Goal: Complete application form

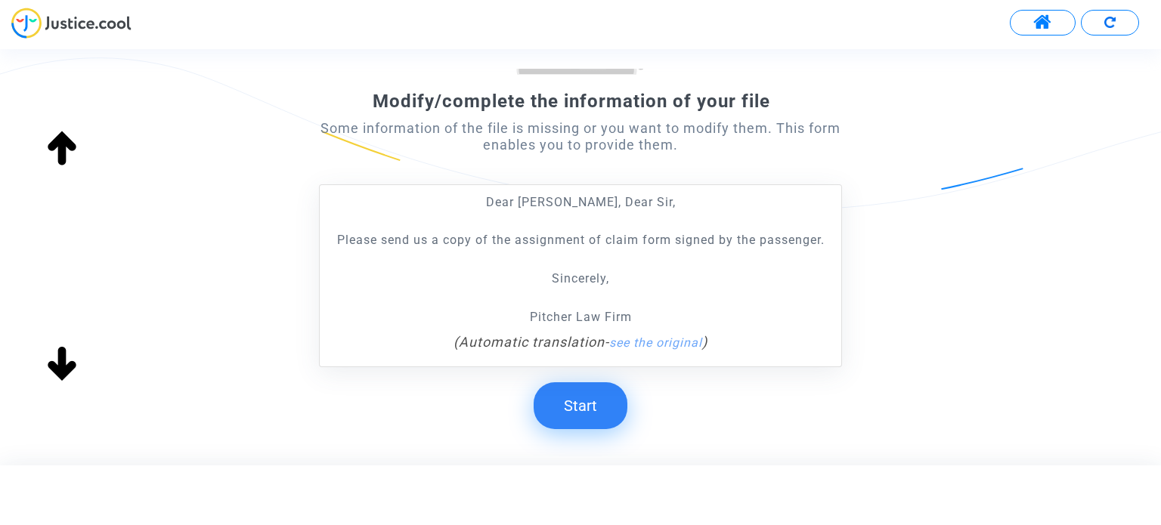
scroll to position [206, 0]
click at [587, 379] on form "Modify/complete the information of your file Some information of the file is mi…" at bounding box center [580, 177] width 522 height 506
click at [589, 389] on button "Start" at bounding box center [580, 405] width 94 height 47
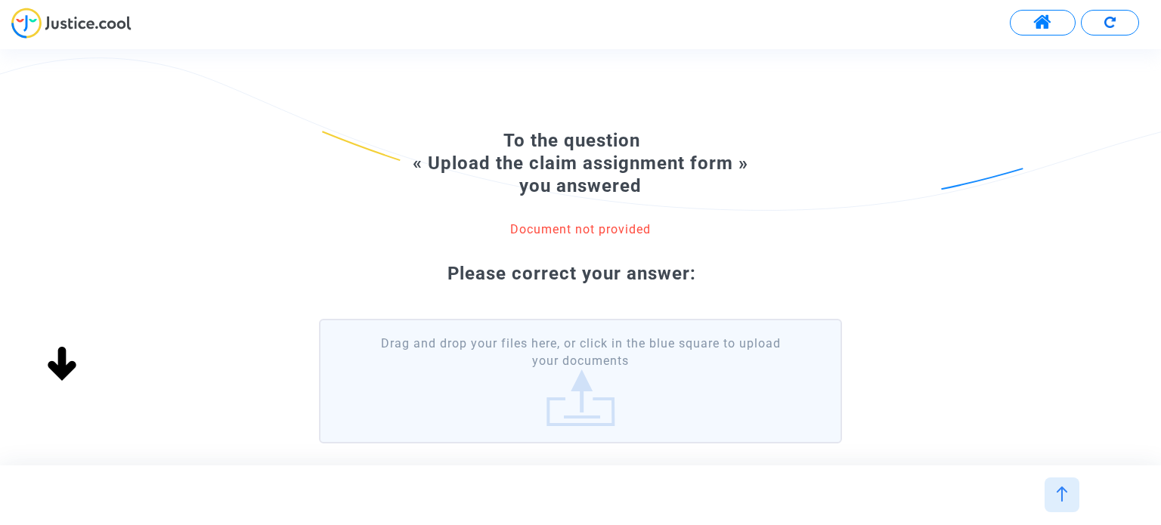
click at [574, 397] on div "Modify/complete the information of your file Some information of the file is mi…" at bounding box center [593, 257] width 1187 height 416
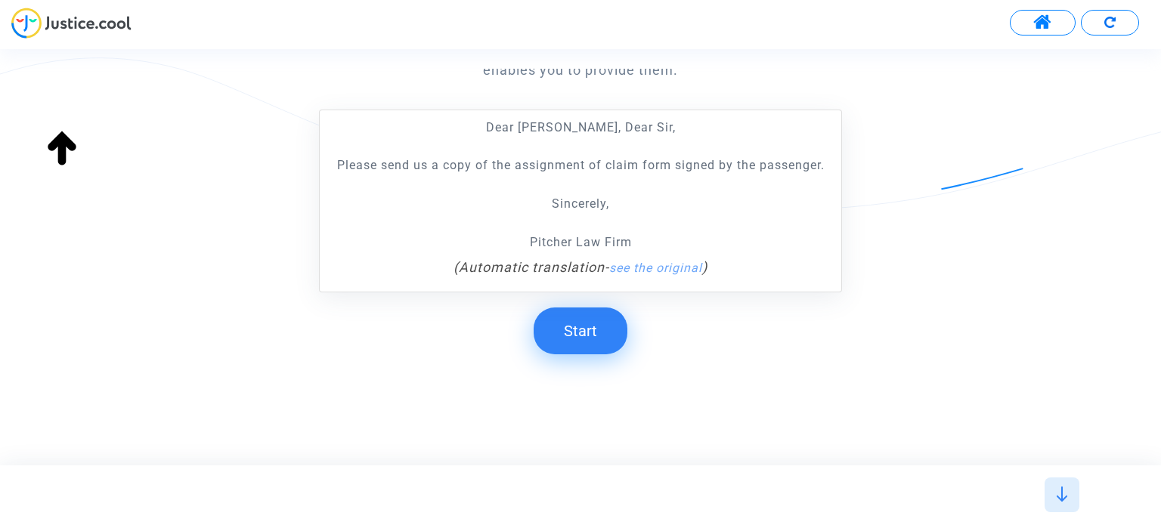
scroll to position [281, 0]
click at [592, 314] on button "Start" at bounding box center [580, 330] width 94 height 47
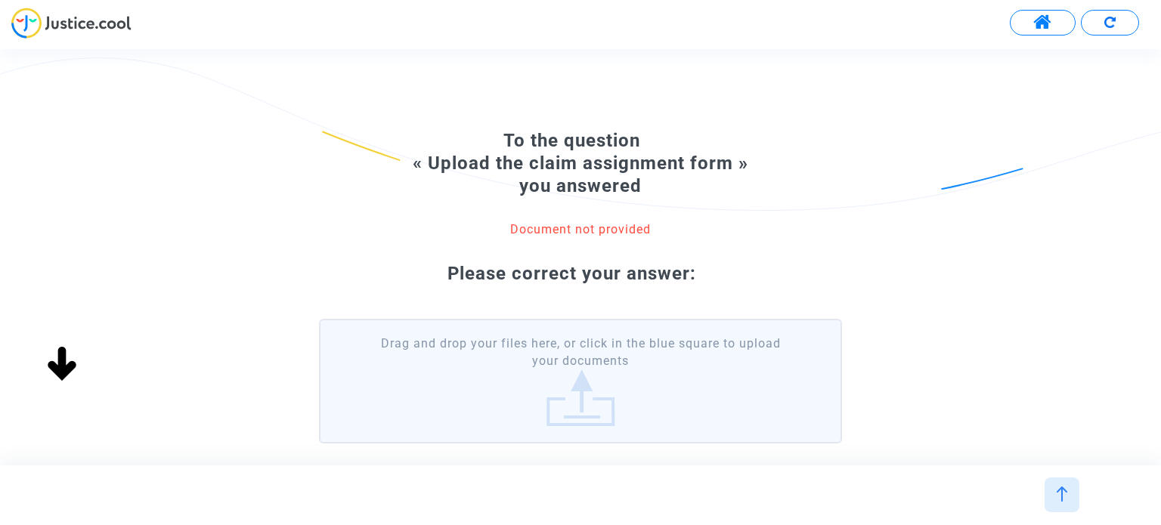
click at [678, 370] on label "Drag and drop your files here, or click in the blue square to upload your docum…" at bounding box center [580, 381] width 522 height 125
click at [0, 0] on input "Drag and drop your files here, or click in the blue square to upload your docum…" at bounding box center [0, 0] width 0 height 0
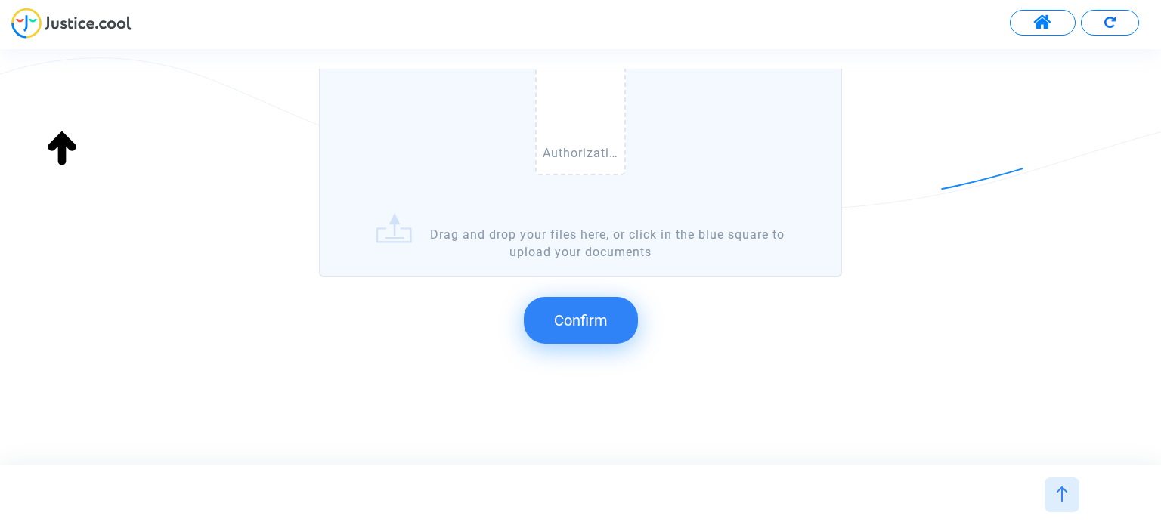
scroll to position [328, 0]
click at [612, 322] on button "Confirm" at bounding box center [581, 318] width 114 height 47
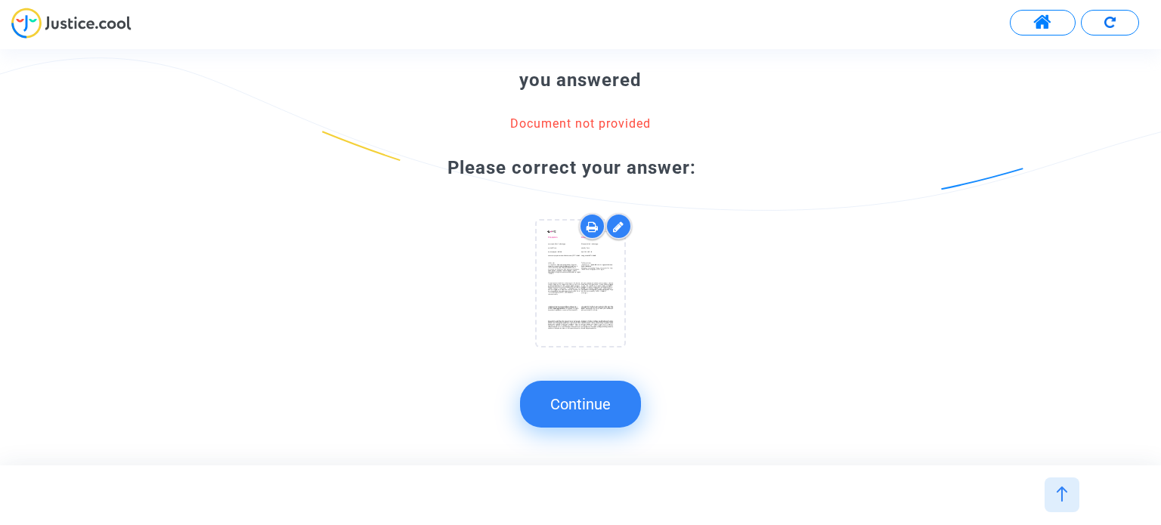
scroll to position [110, 0]
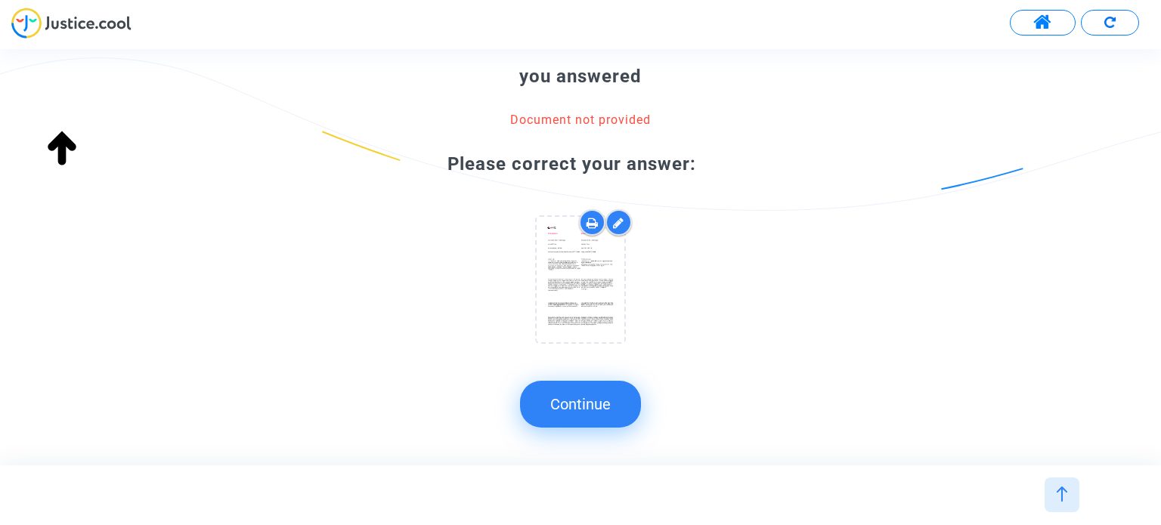
click at [601, 402] on button "Continue" at bounding box center [580, 404] width 121 height 47
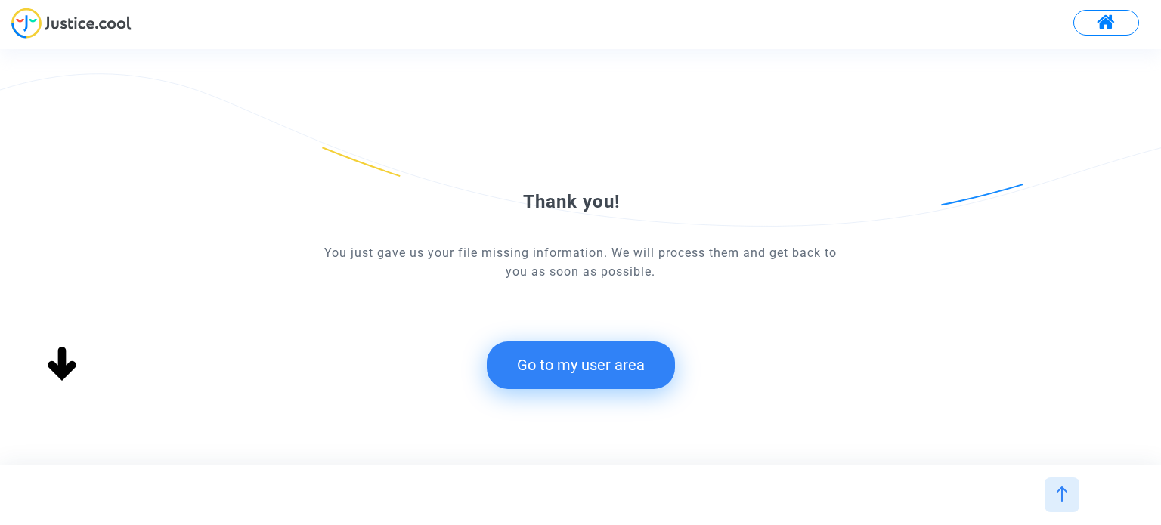
scroll to position [0, 0]
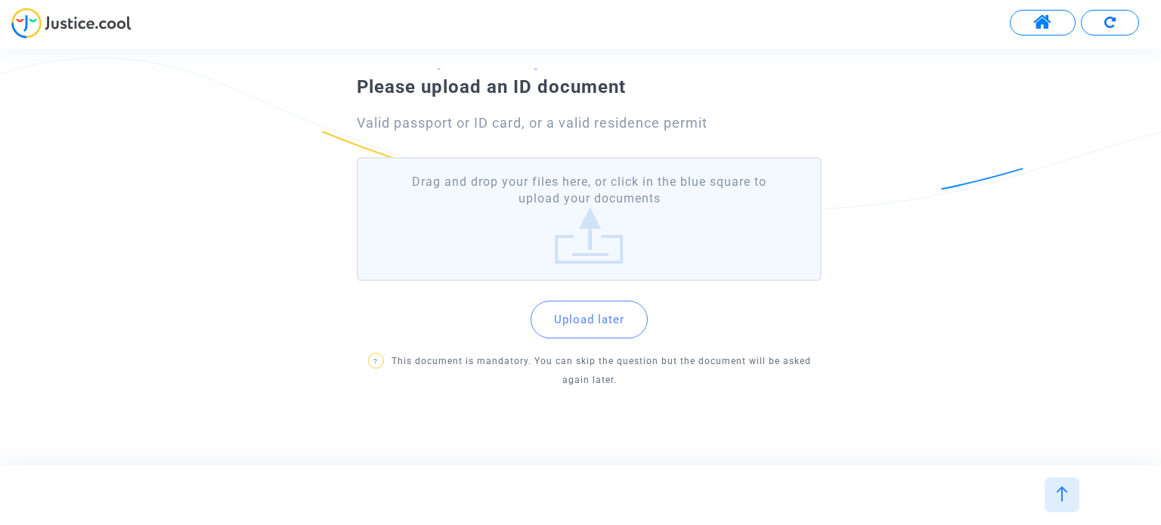
scroll to position [97, 0]
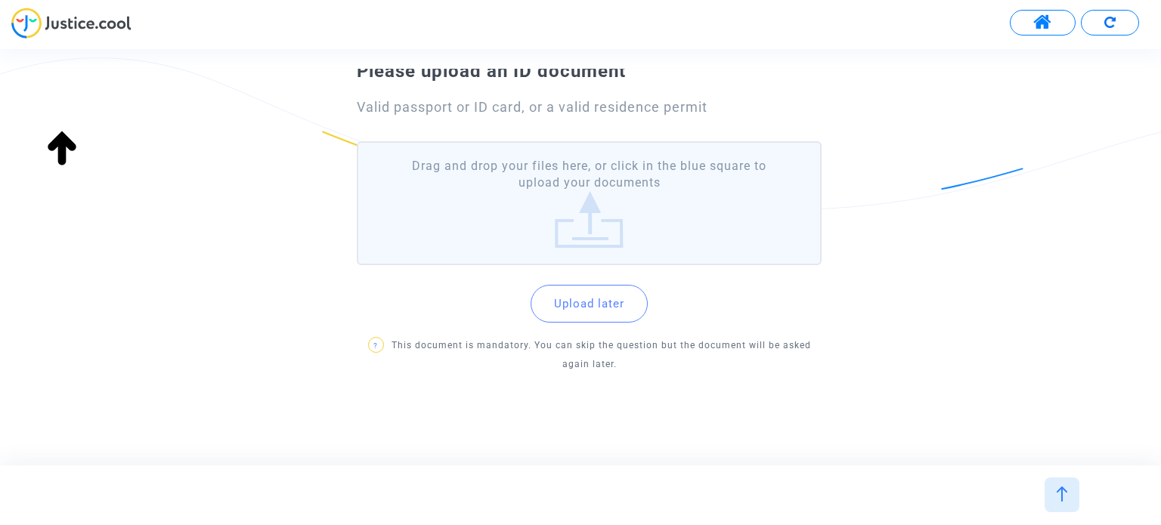
click at [656, 209] on label "Drag and drop your files here, or click in the blue square to upload your docum…" at bounding box center [589, 203] width 464 height 125
click at [0, 0] on input "Drag and drop your files here, or click in the blue square to upload your docum…" at bounding box center [0, 0] width 0 height 0
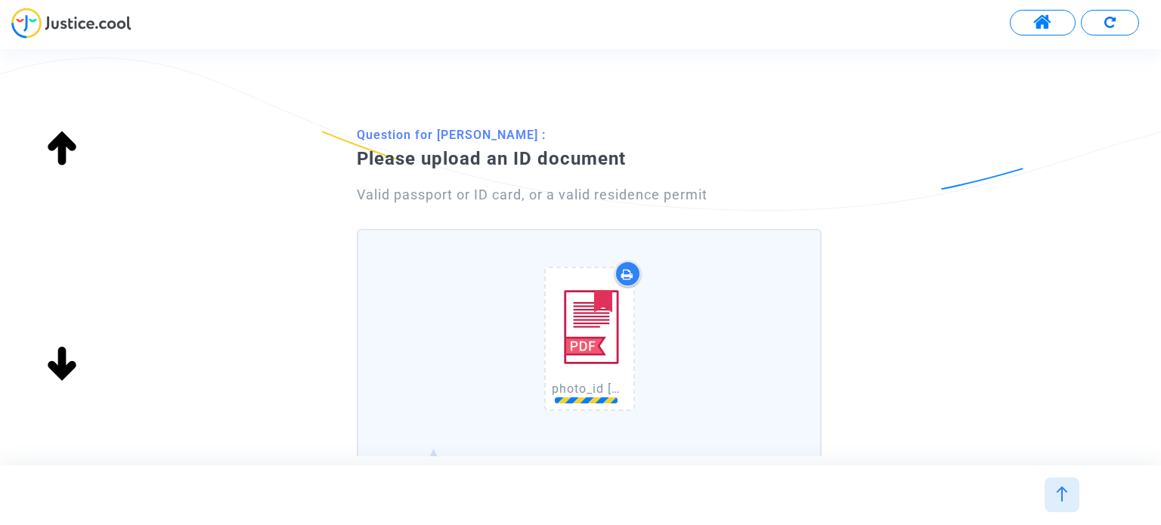
scroll to position [0, 0]
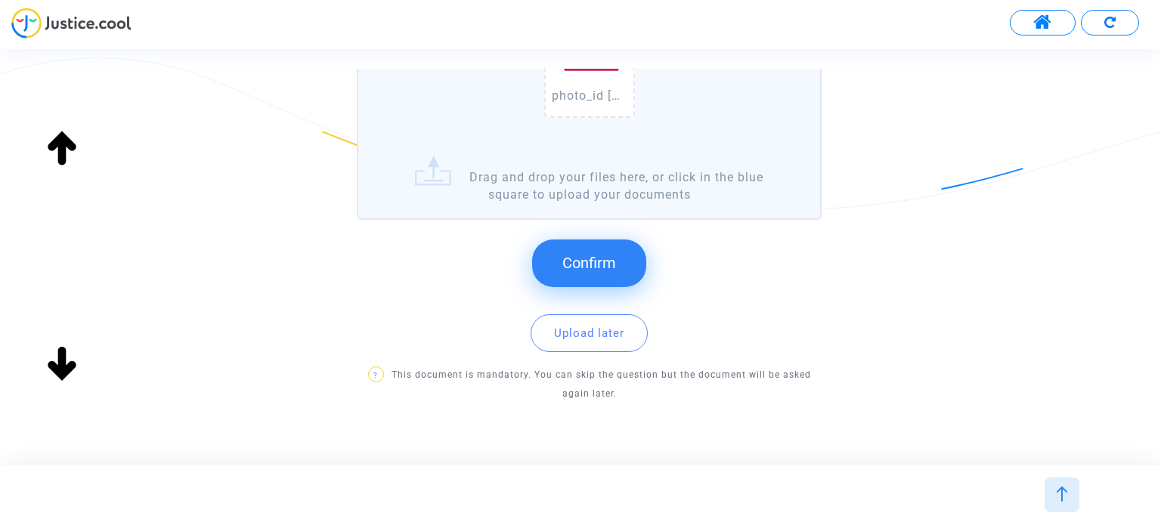
click at [594, 268] on span "Confirm" at bounding box center [589, 263] width 54 height 18
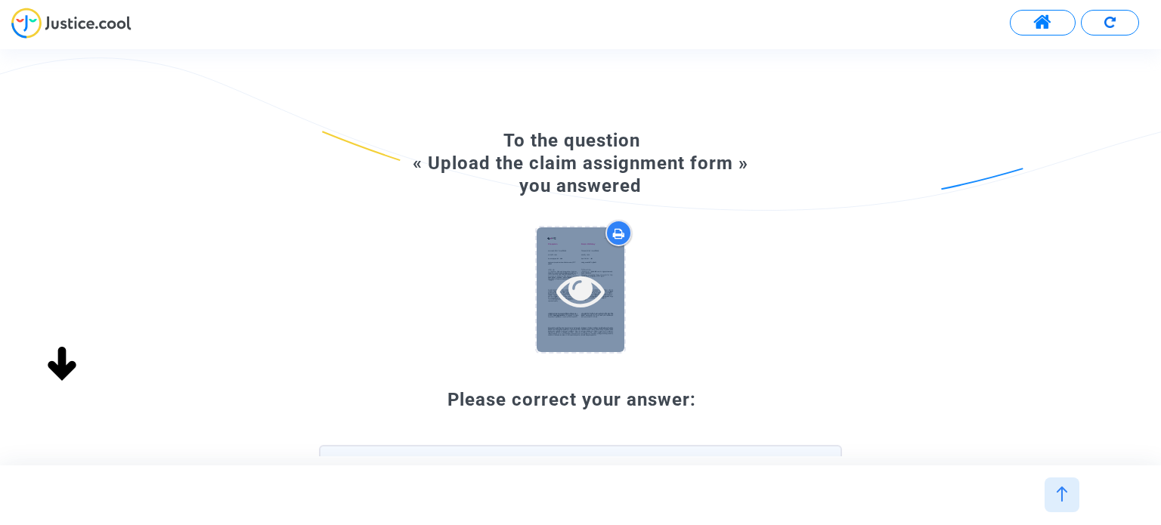
click at [602, 285] on icon at bounding box center [580, 290] width 49 height 48
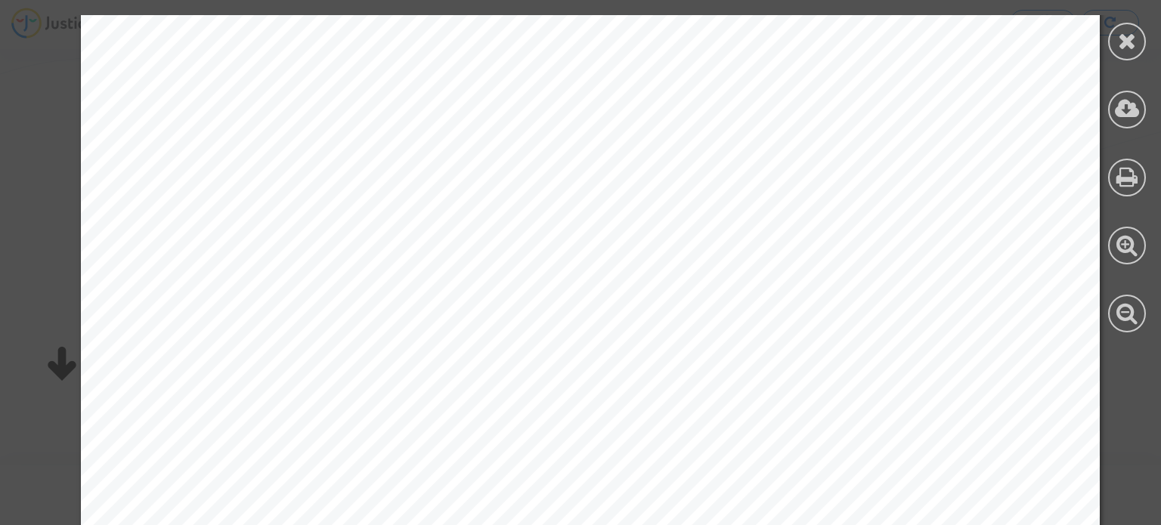
scroll to position [2267, 0]
click at [1132, 60] on div at bounding box center [1127, 174] width 68 height 348
click at [1118, 47] on icon at bounding box center [1127, 40] width 19 height 23
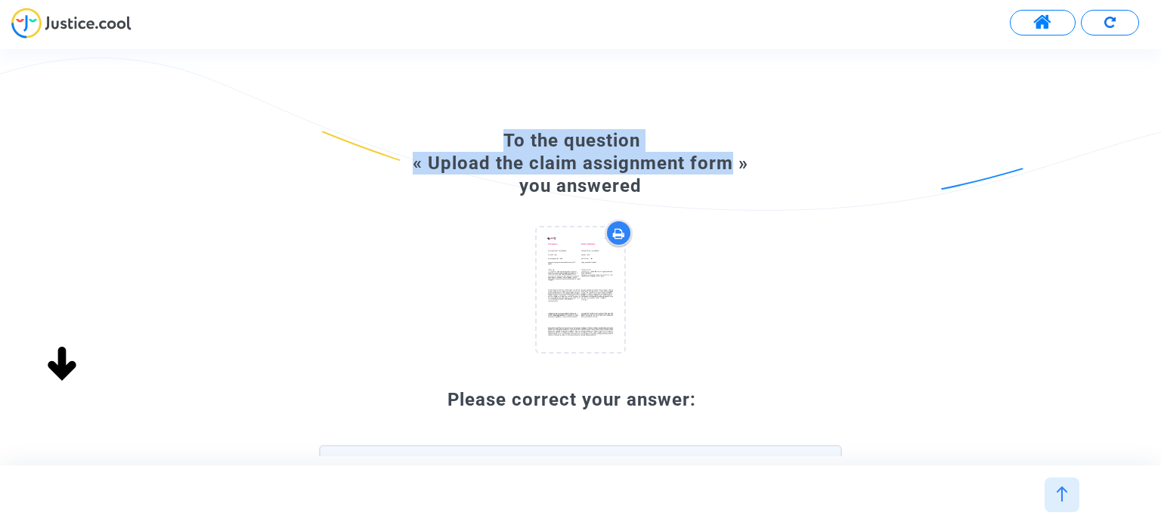
drag, startPoint x: 465, startPoint y: 150, endPoint x: 728, endPoint y: 174, distance: 264.0
click at [728, 174] on p "To the question « Upload the claim assignment form » you answered" at bounding box center [580, 163] width 522 height 68
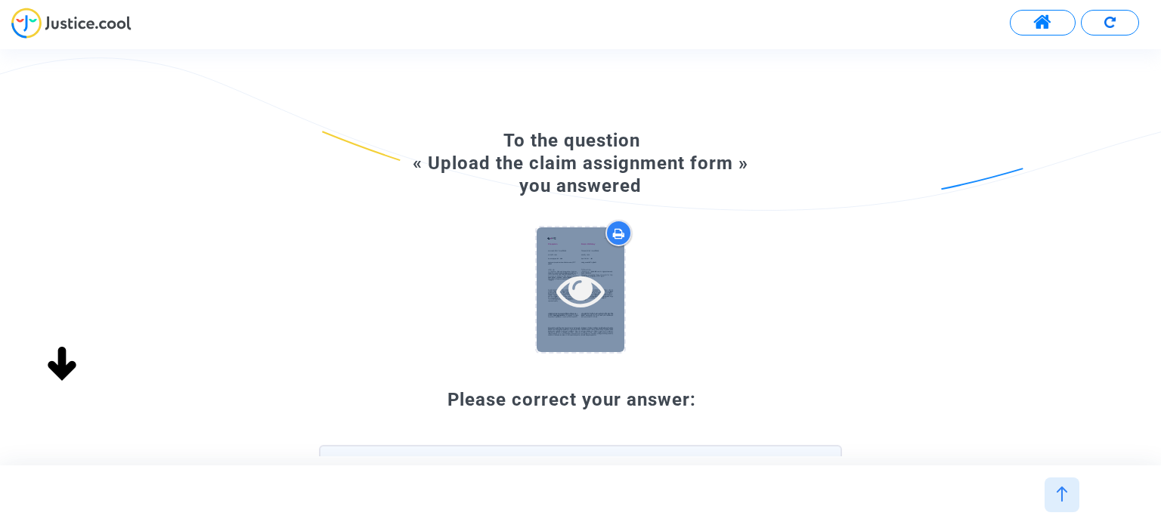
click at [576, 286] on icon at bounding box center [580, 290] width 49 height 48
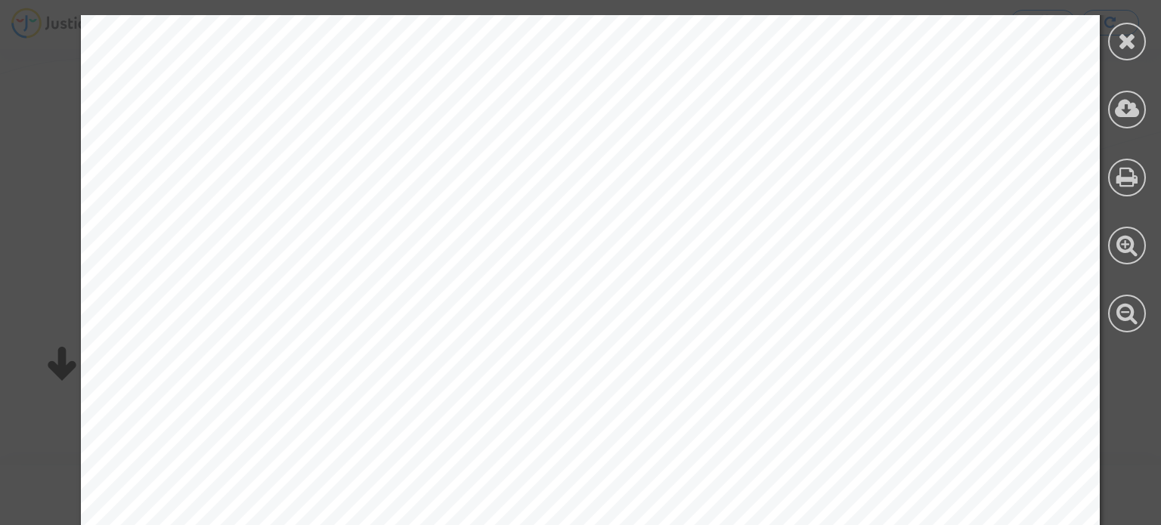
scroll to position [3476, 0]
drag, startPoint x: 1119, startPoint y: 37, endPoint x: 1074, endPoint y: 153, distance: 124.2
click at [1118, 38] on icon at bounding box center [1127, 40] width 19 height 23
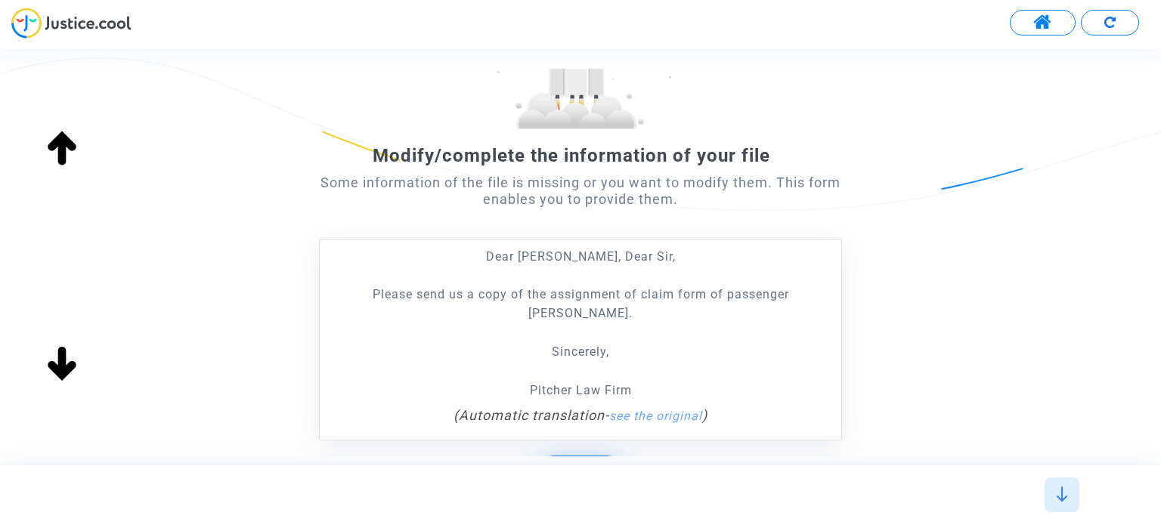
scroll to position [300, 0]
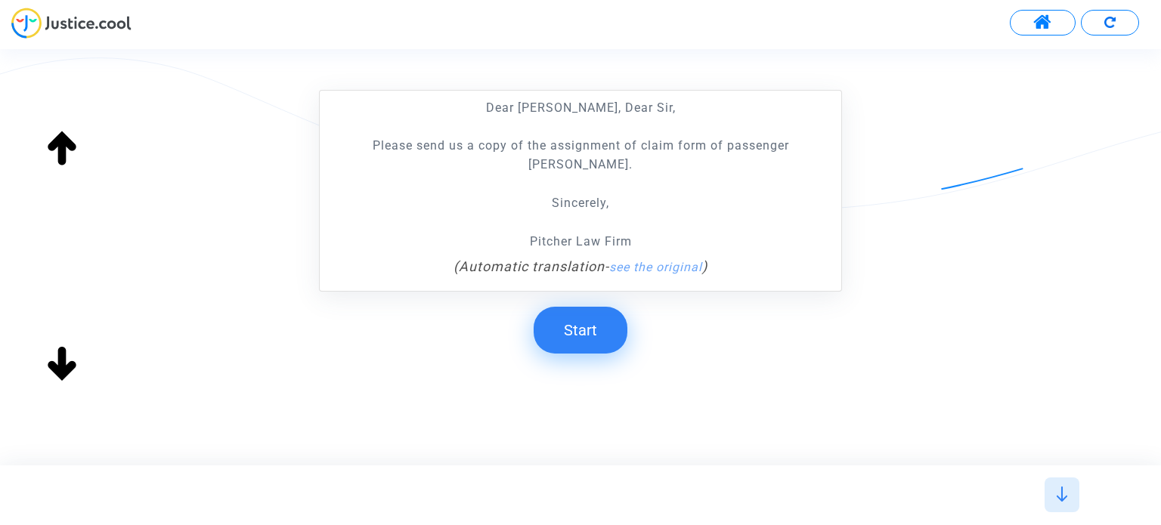
click at [562, 329] on button "Start" at bounding box center [580, 330] width 94 height 47
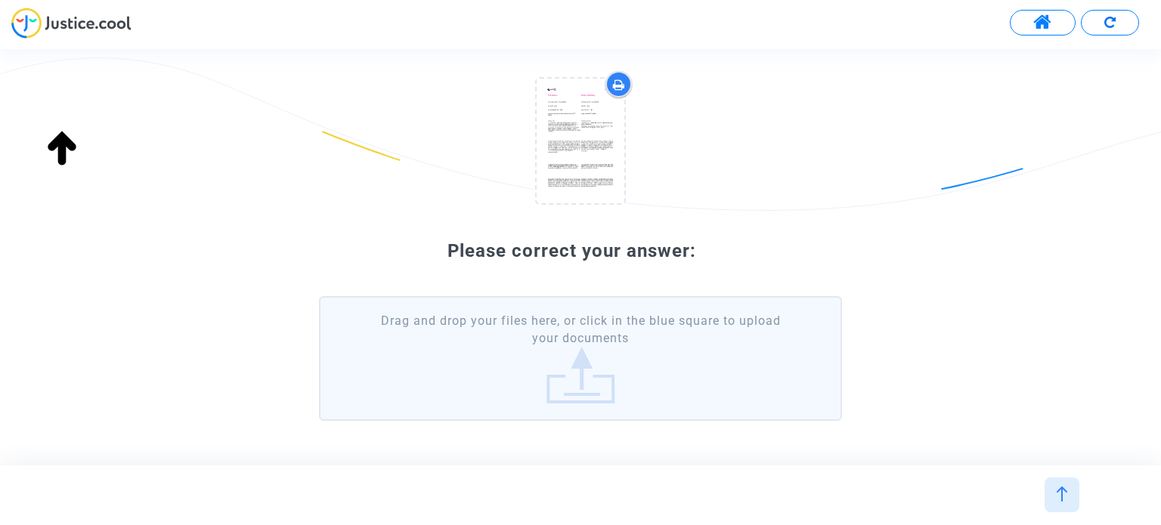
scroll to position [69, 0]
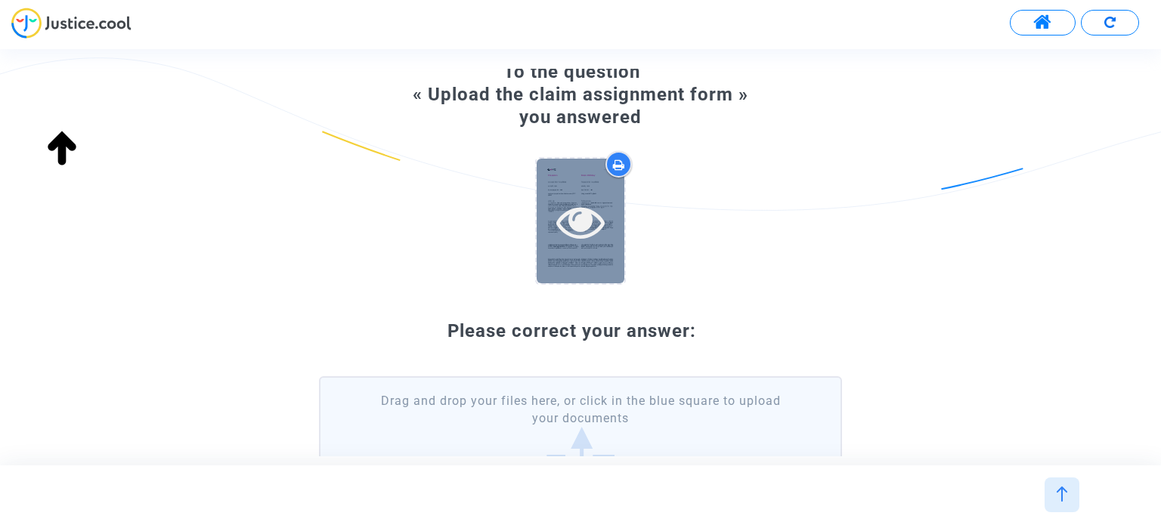
click at [583, 191] on div at bounding box center [581, 221] width 88 height 125
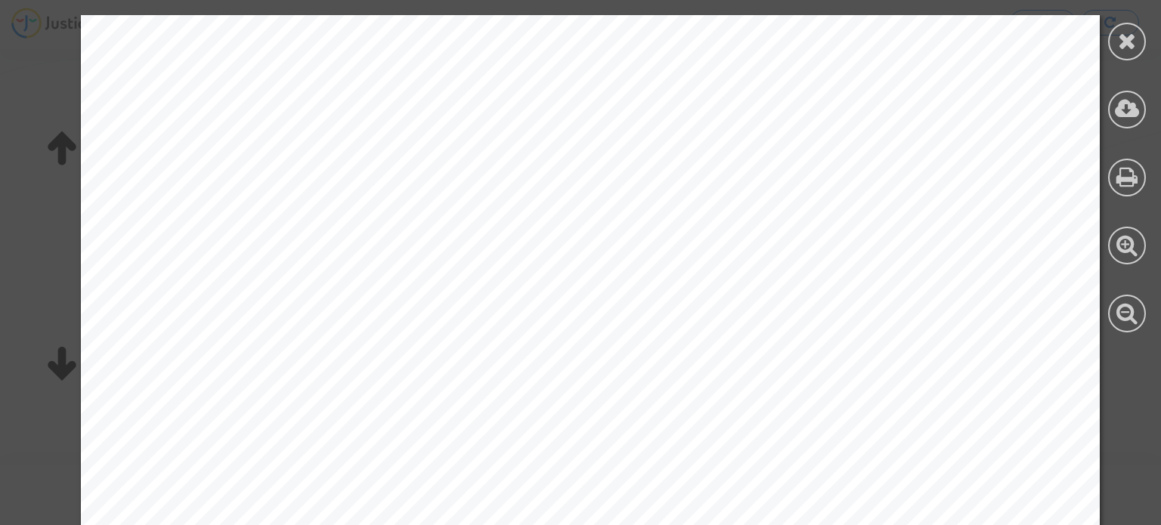
drag, startPoint x: 1127, startPoint y: 416, endPoint x: 689, endPoint y: 128, distance: 524.4
click at [1131, 45] on icon at bounding box center [1127, 40] width 19 height 23
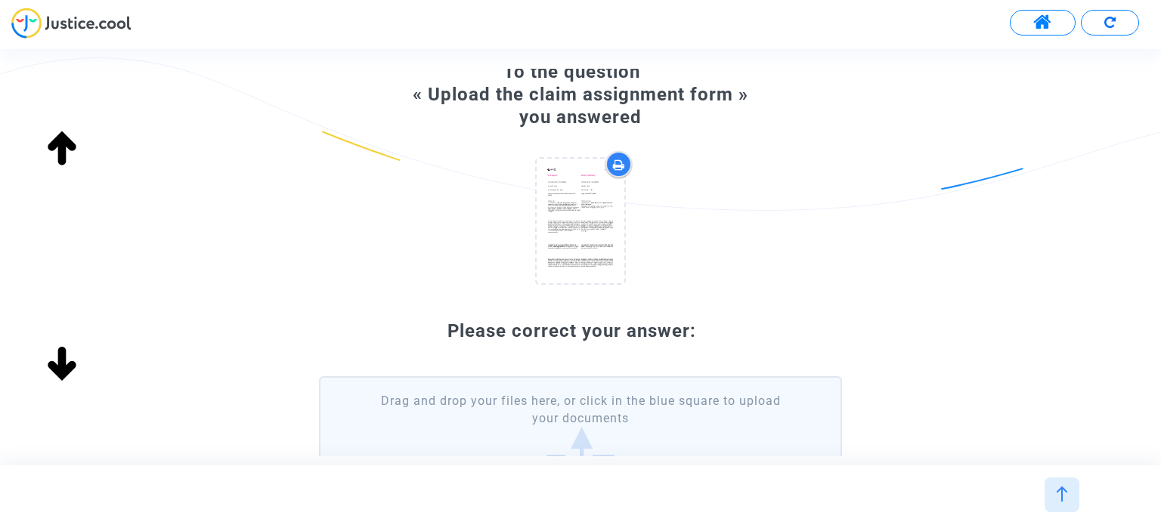
click at [617, 425] on label "Drag and drop your files here, or click in the blue square to upload your docum…" at bounding box center [580, 438] width 522 height 125
click at [0, 0] on input "Drag and drop your files here, or click in the blue square to upload your docum…" at bounding box center [0, 0] width 0 height 0
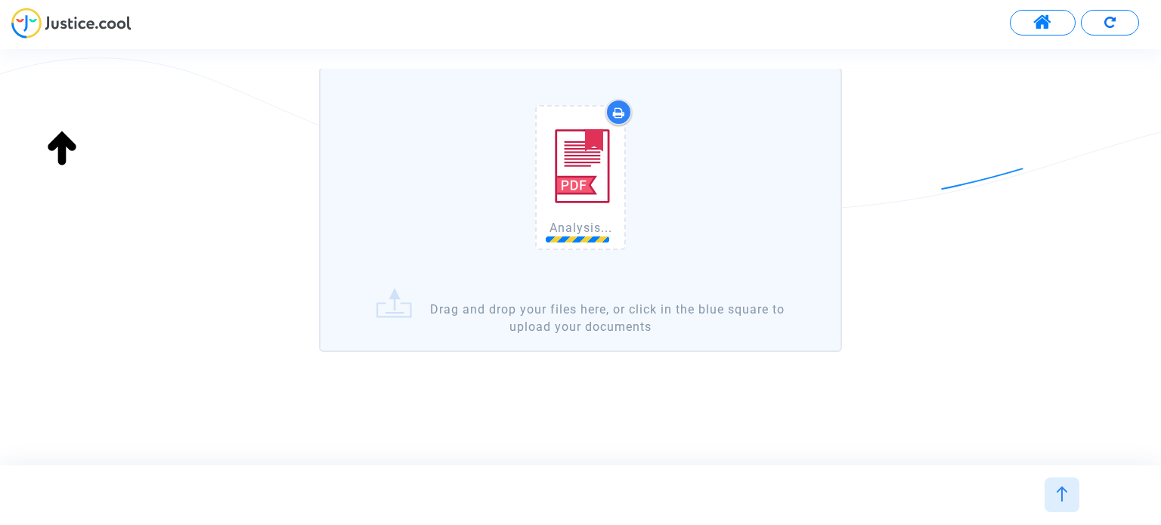
scroll to position [379, 0]
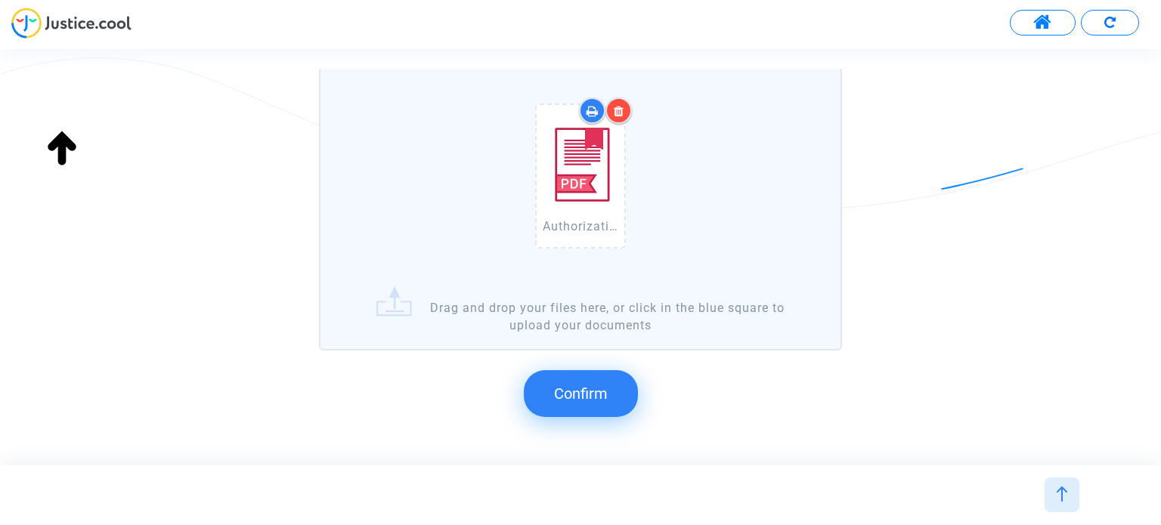
click at [583, 403] on button "Confirm" at bounding box center [581, 393] width 114 height 47
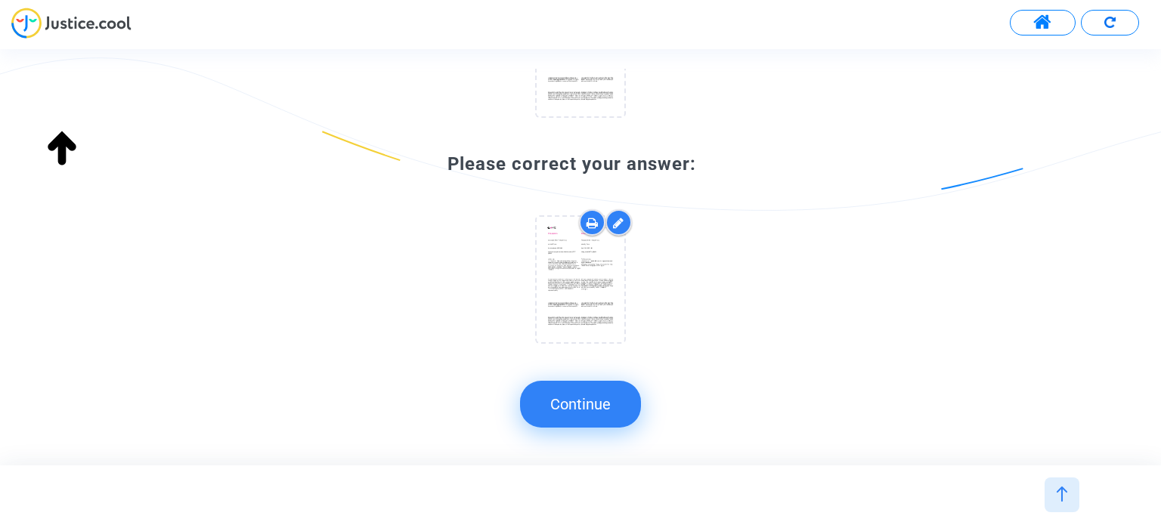
click at [623, 413] on button "Continue" at bounding box center [580, 404] width 121 height 47
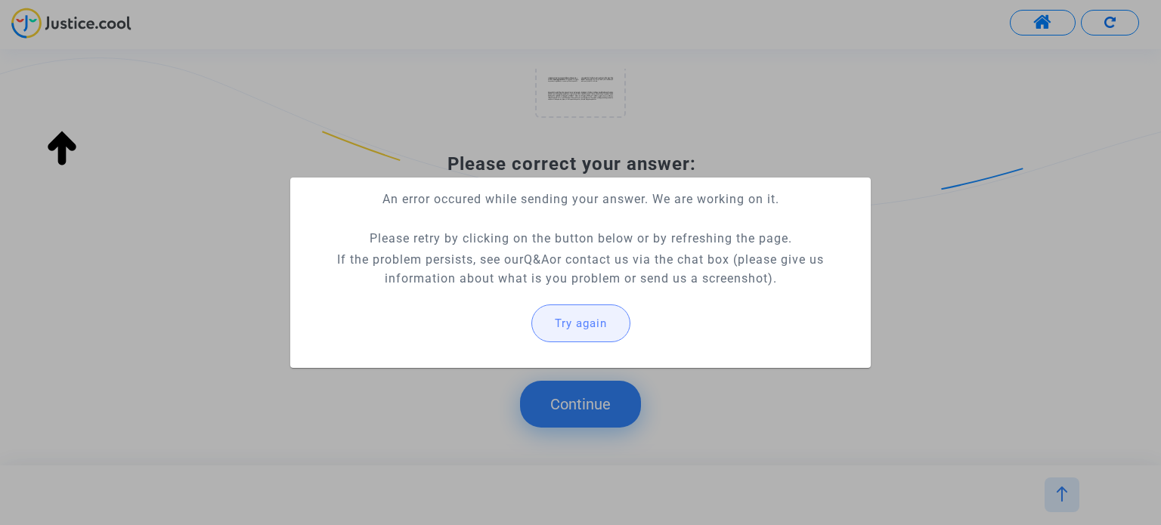
click at [604, 326] on span "Try again" at bounding box center [581, 324] width 52 height 14
click at [597, 308] on button "Try again" at bounding box center [580, 324] width 99 height 38
click at [598, 373] on div at bounding box center [580, 262] width 1161 height 525
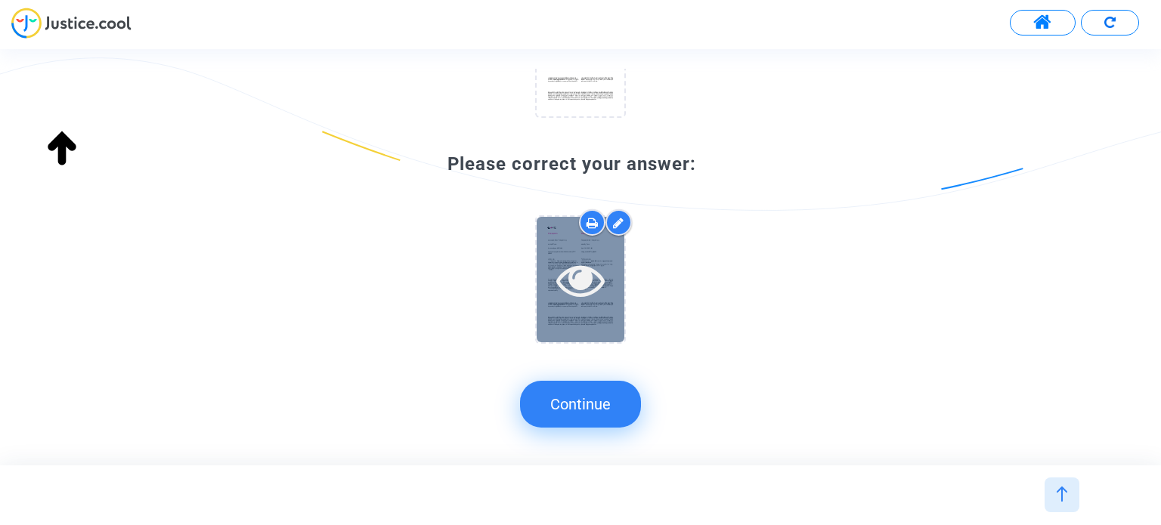
click at [591, 311] on div at bounding box center [581, 279] width 88 height 125
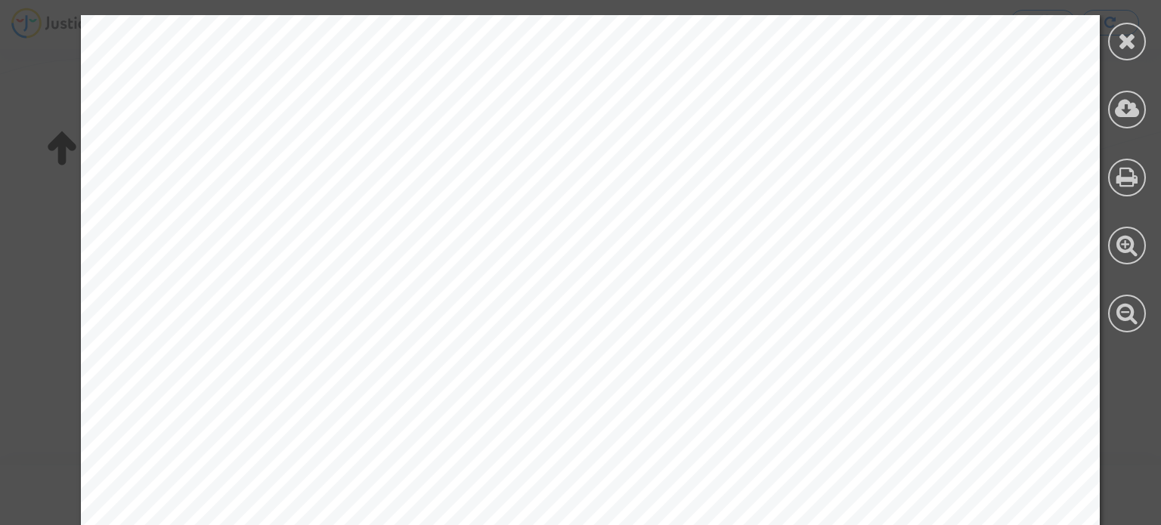
drag, startPoint x: 1147, startPoint y: 45, endPoint x: 1139, endPoint y: 45, distance: 8.3
click at [1146, 45] on div at bounding box center [1127, 174] width 68 height 348
click at [1136, 45] on icon at bounding box center [1127, 40] width 19 height 23
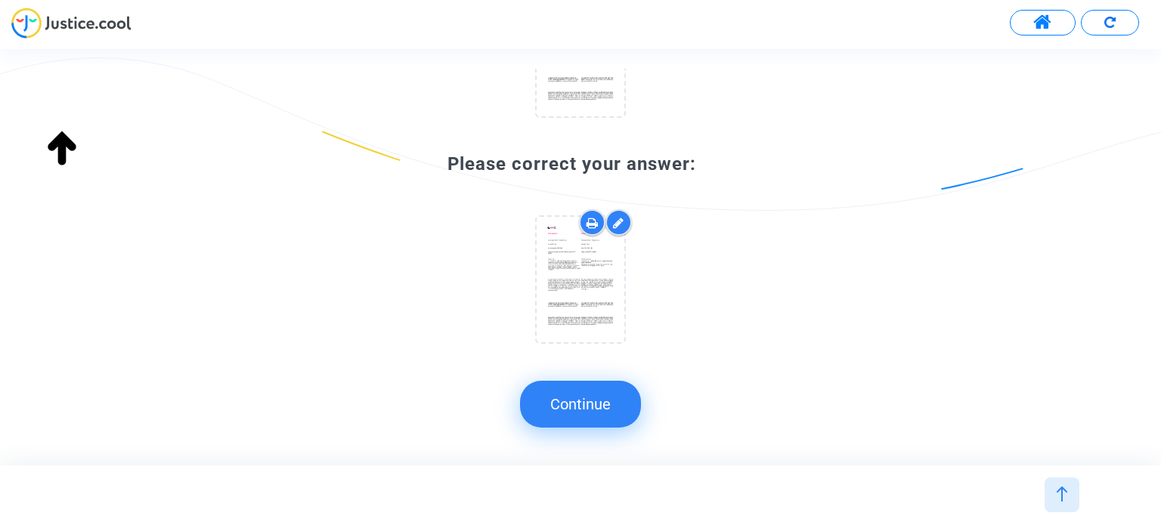
click at [592, 391] on button "Continue" at bounding box center [580, 404] width 121 height 47
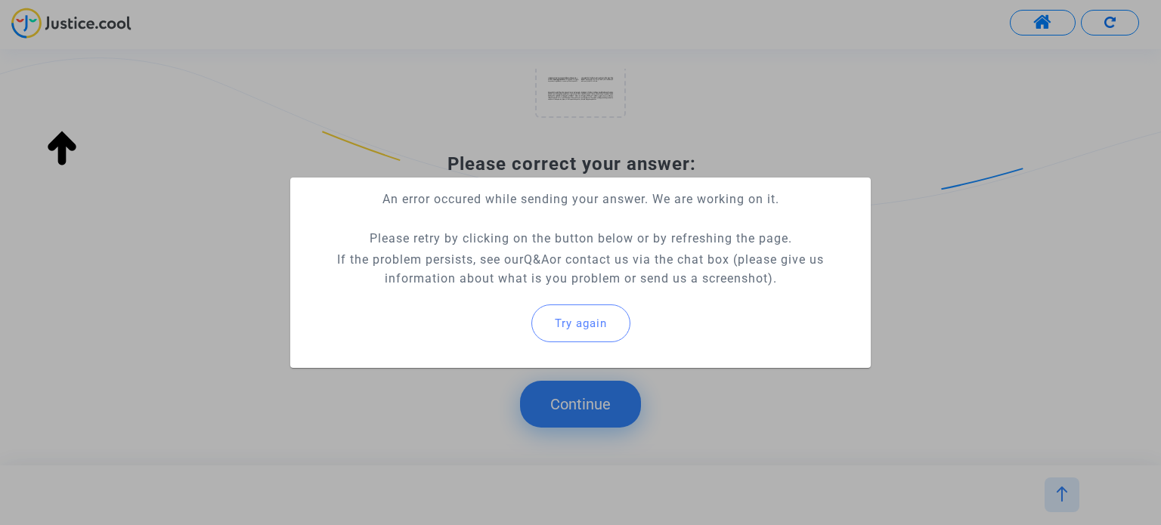
click at [598, 413] on div at bounding box center [580, 262] width 1161 height 525
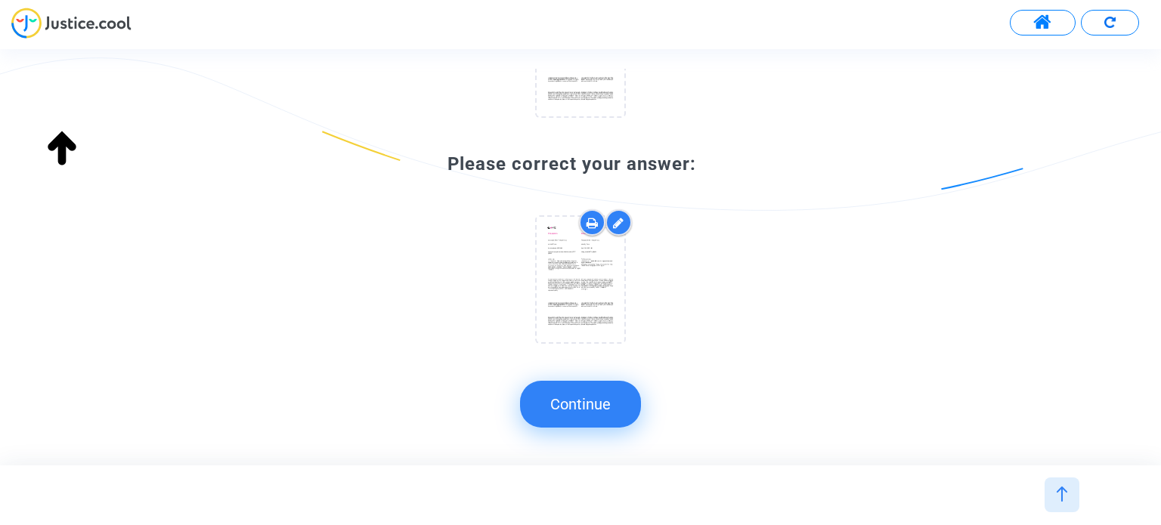
click at [600, 413] on button "Continue" at bounding box center [580, 404] width 121 height 47
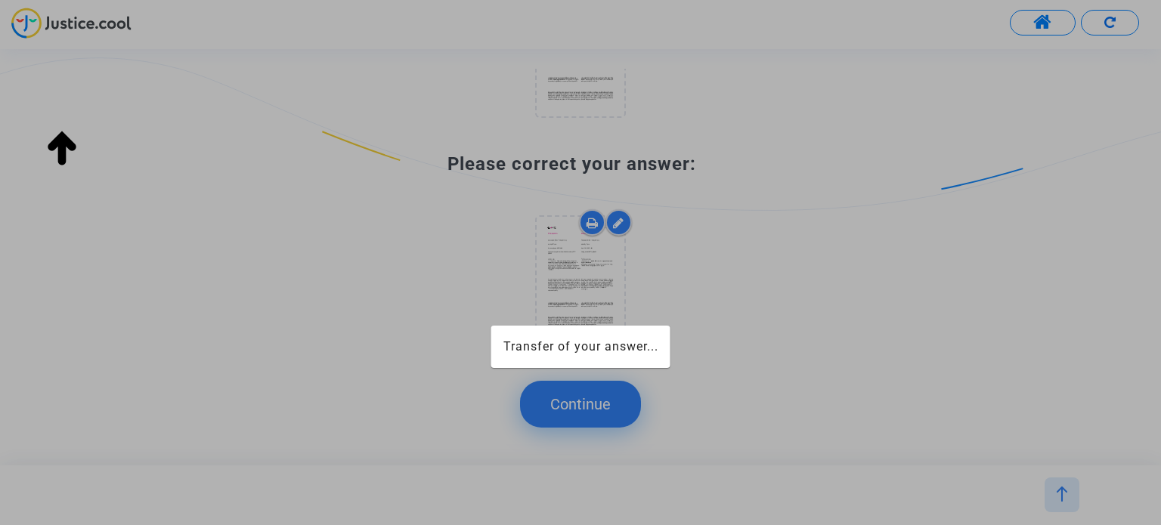
click at [600, 413] on div at bounding box center [580, 262] width 1161 height 525
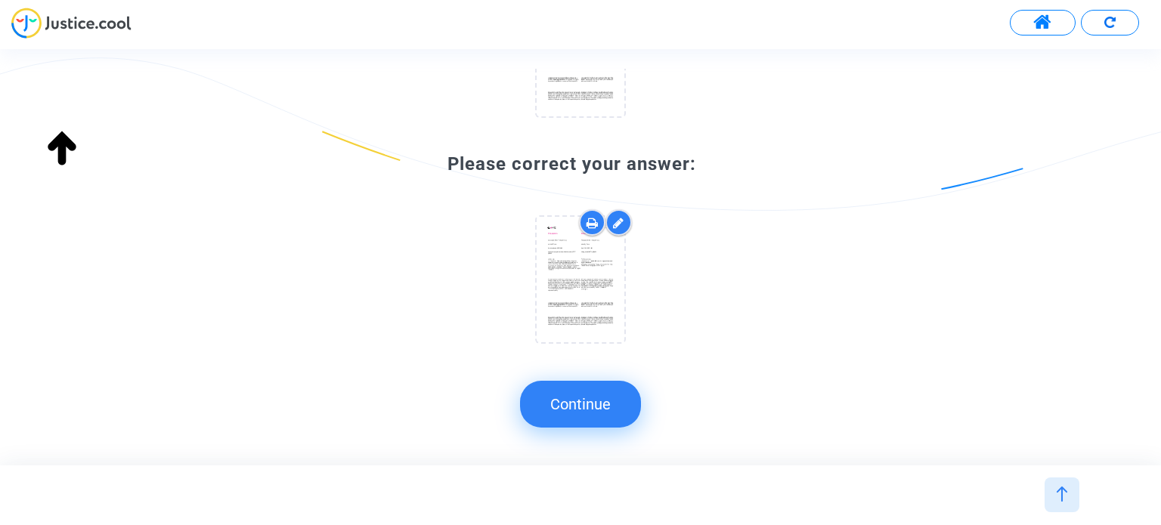
click at [600, 413] on button "Continue" at bounding box center [580, 404] width 121 height 47
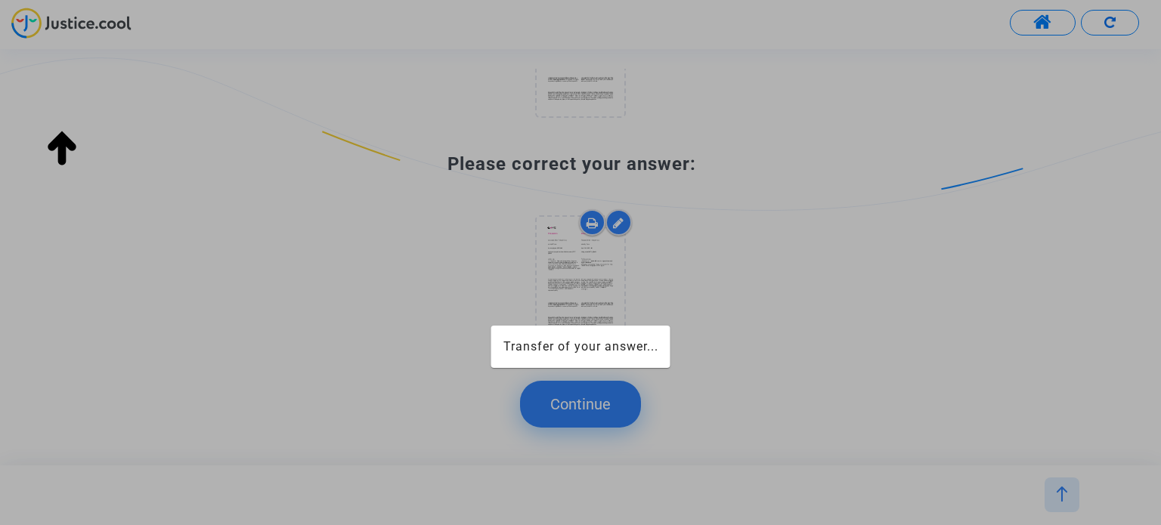
click at [600, 413] on div at bounding box center [580, 262] width 1161 height 525
click at [601, 413] on div at bounding box center [580, 262] width 1161 height 525
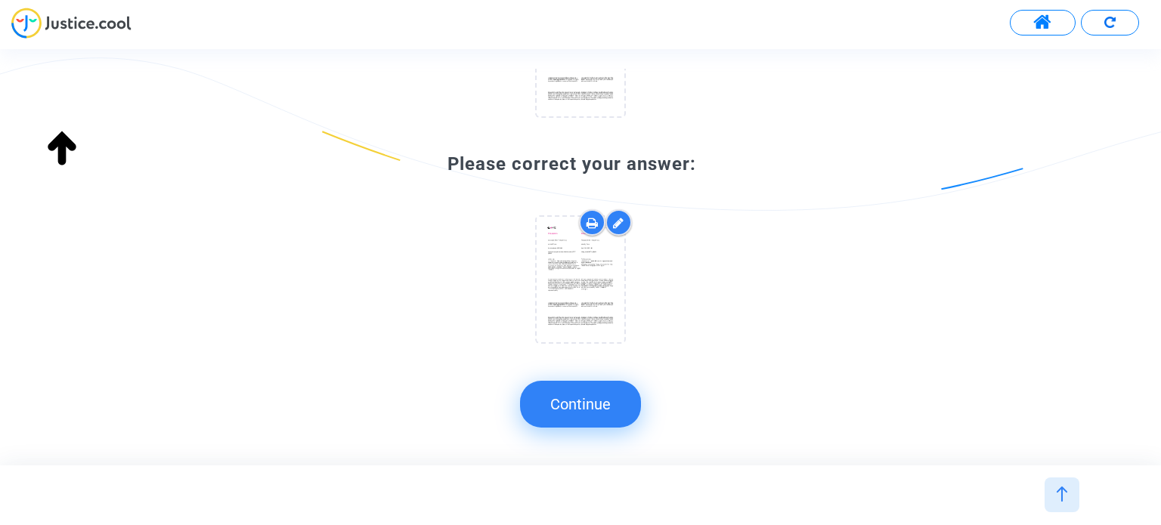
click at [601, 413] on button "Continue" at bounding box center [580, 404] width 121 height 47
click at [601, 413] on div at bounding box center [580, 262] width 1161 height 525
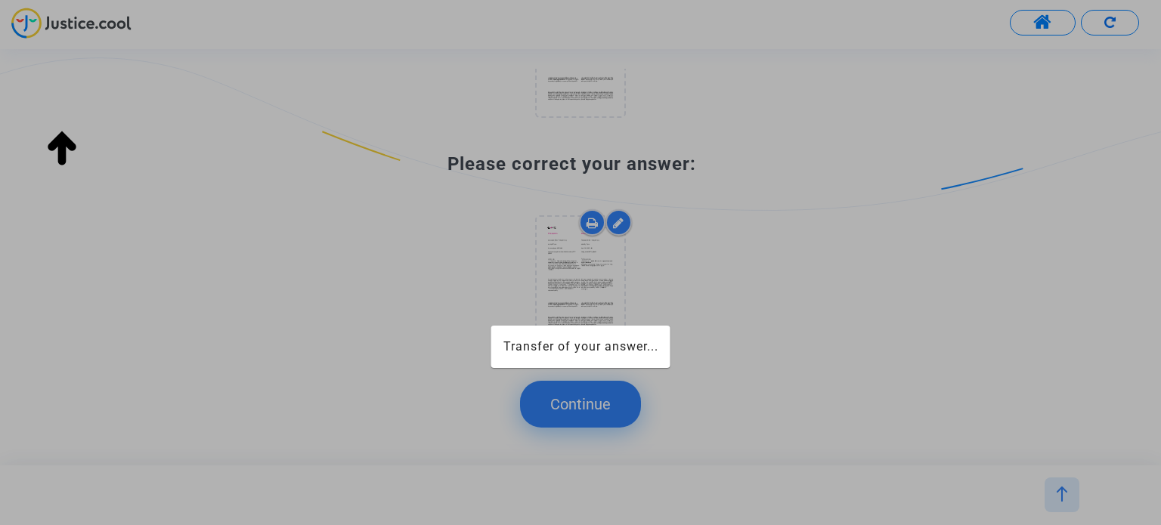
click at [601, 413] on div at bounding box center [580, 262] width 1161 height 525
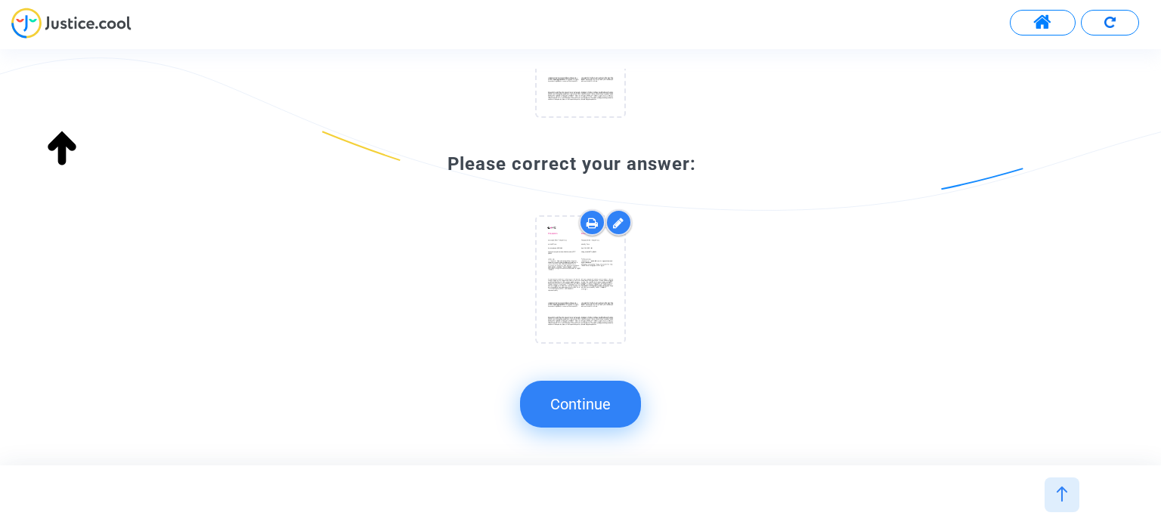
drag, startPoint x: 600, startPoint y: 413, endPoint x: 614, endPoint y: 413, distance: 13.6
click at [614, 413] on button "Continue" at bounding box center [580, 404] width 121 height 47
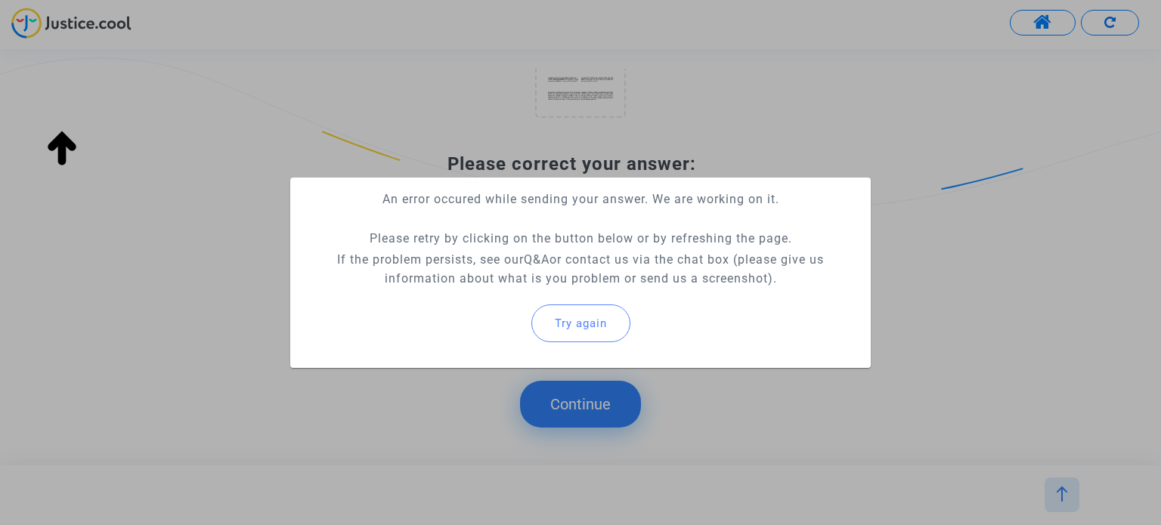
drag, startPoint x: 595, startPoint y: 330, endPoint x: 592, endPoint y: 320, distance: 10.3
click at [593, 323] on button "Try again" at bounding box center [580, 324] width 99 height 38
click at [614, 341] on button "Try again" at bounding box center [580, 324] width 99 height 38
click at [614, 340] on button "Try again" at bounding box center [580, 324] width 99 height 38
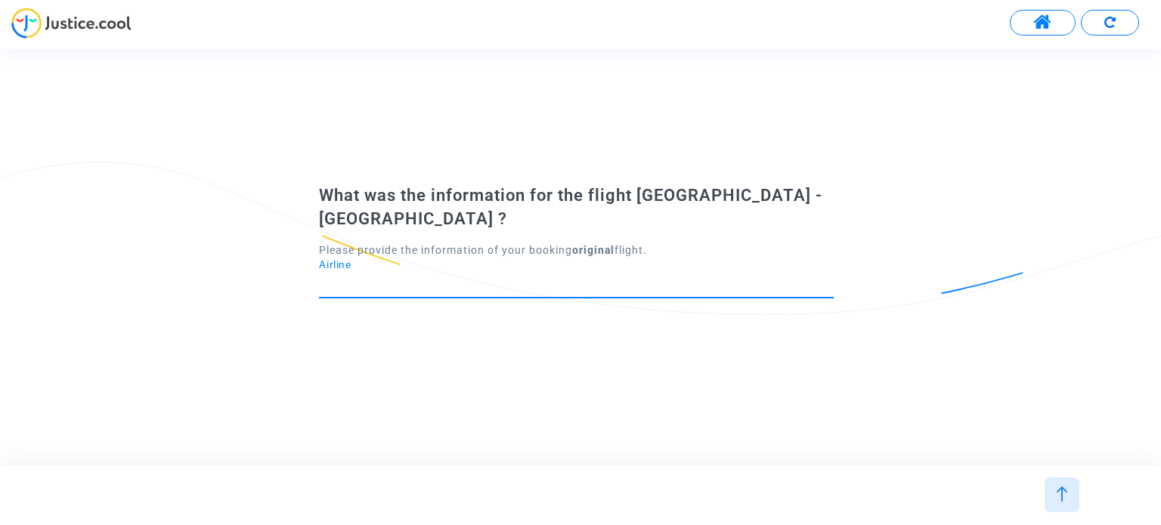
click at [475, 279] on input "Airline" at bounding box center [576, 284] width 515 height 15
click at [656, 335] on div "What was the information for the flight [GEOGRAPHIC_DATA] - [GEOGRAPHIC_DATA] ?…" at bounding box center [580, 257] width 1161 height 191
click at [504, 277] on input "Airline" at bounding box center [576, 284] width 515 height 15
paste input "(BOD) Mérignac Airport, France"
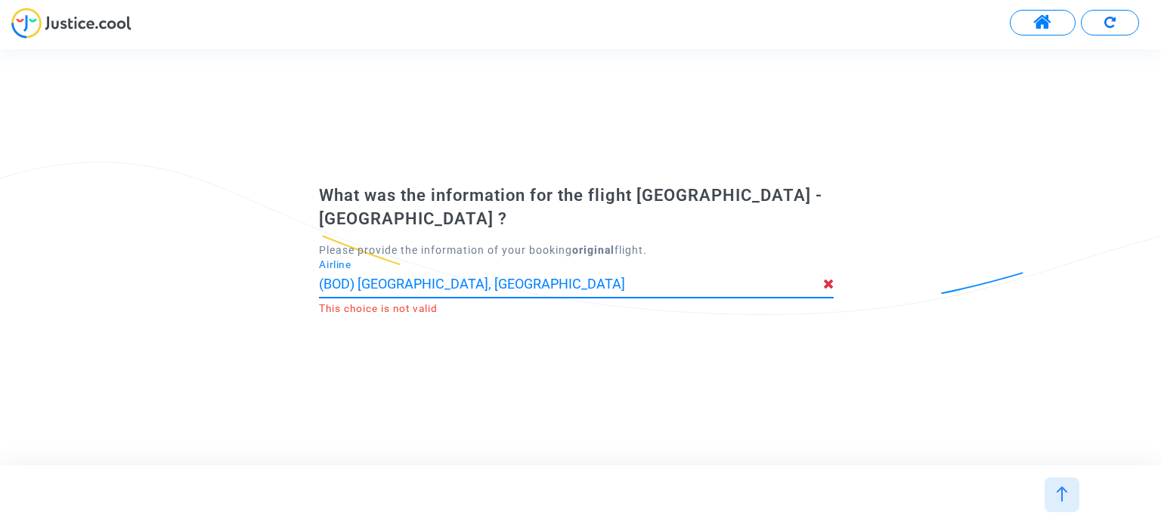
type input "(BOD) Mérignac Airport, France"
click at [641, 342] on div "What was the information for the flight Bordeaux - Marseille ? Please provide t…" at bounding box center [580, 257] width 1161 height 416
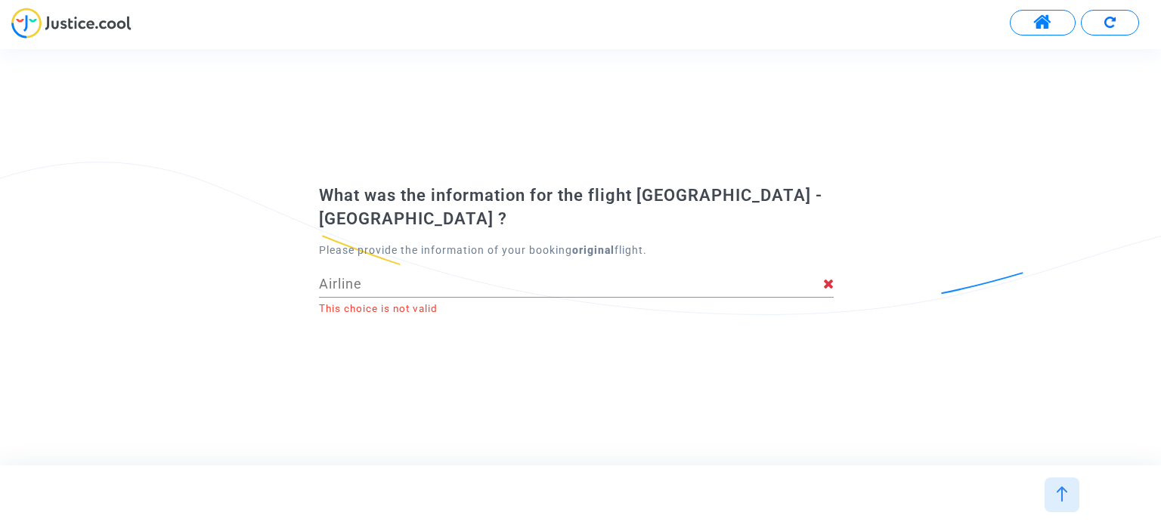
click at [576, 277] on input "Airline" at bounding box center [570, 284] width 503 height 15
type input "Е"
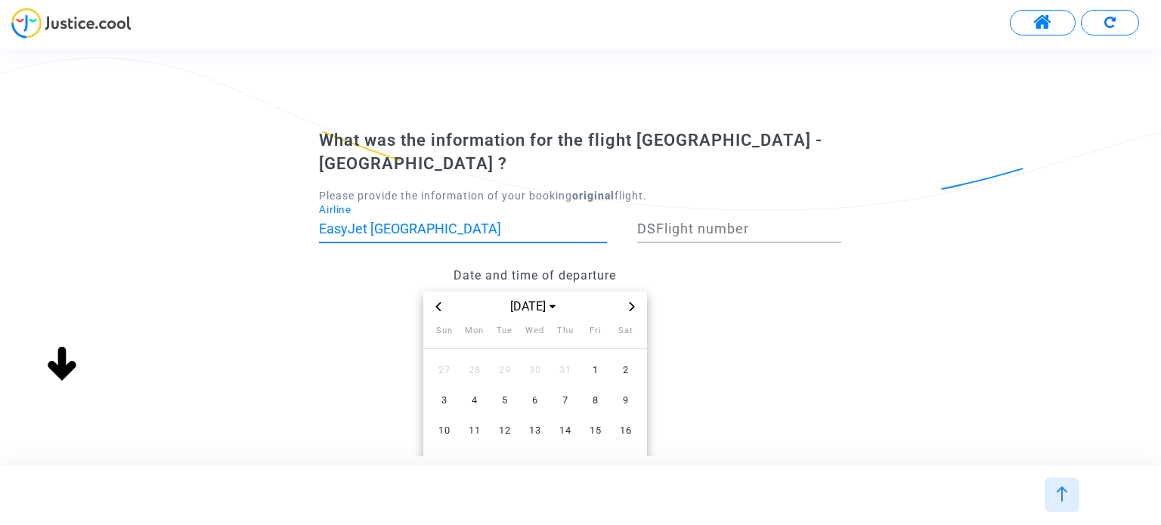
click at [398, 221] on input "EasyJet Switzerland" at bounding box center [463, 228] width 288 height 15
click at [484, 221] on input "EasyJet Switzerland" at bounding box center [463, 228] width 288 height 15
drag, startPoint x: 432, startPoint y: 205, endPoint x: 375, endPoint y: 209, distance: 57.6
click at [375, 221] on input "EasyJet Switzerland" at bounding box center [463, 228] width 288 height 15
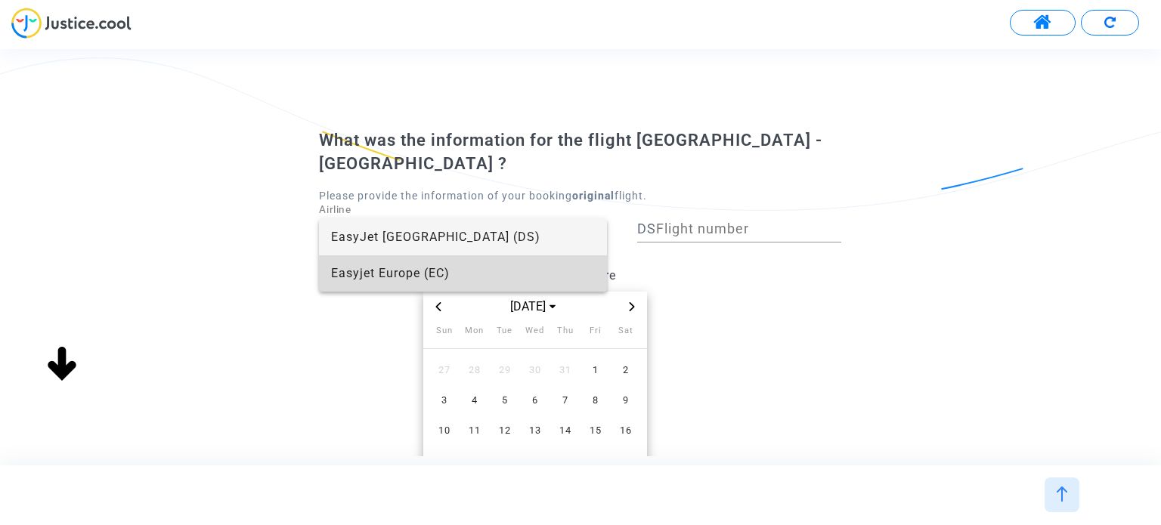
click at [406, 267] on span "Easyjet Europe (EC)" at bounding box center [463, 273] width 264 height 36
type input "Easyjet Europe"
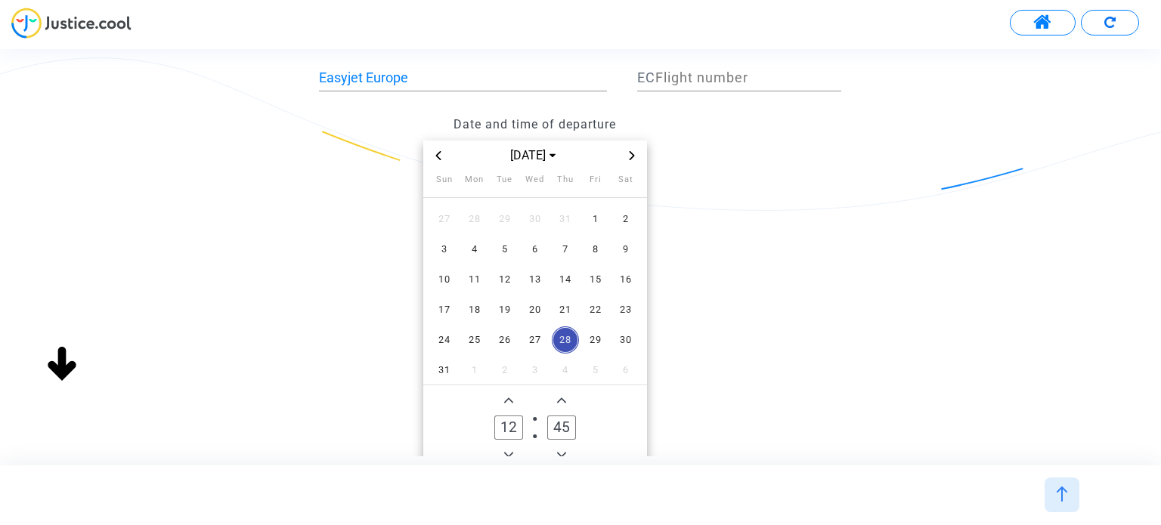
click at [741, 257] on datetime "Aug 2025 Sun Mon Tue Wed Thu Fri Sat 27 28 29 30 31 1 2 3 4 5 6 7 8 9 10 11 12 …" at bounding box center [534, 305] width 431 height 329
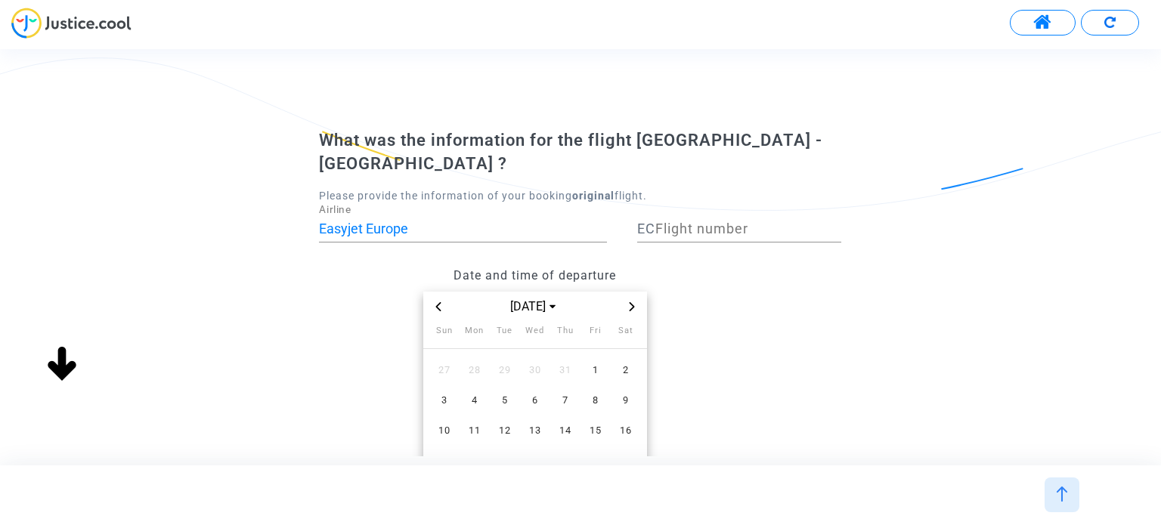
click at [725, 213] on div "Flight number" at bounding box center [748, 223] width 186 height 39
click at [713, 221] on input "Flight number" at bounding box center [748, 228] width 186 height 15
paste input "1767"
type input "1767"
click at [737, 297] on datetime "Aug 2025 Sun Mon Tue Wed Thu Fri Sat 27 28 29 30 31 1 2 3 4 5 6 7 8 9 10 11 12 …" at bounding box center [534, 456] width 431 height 329
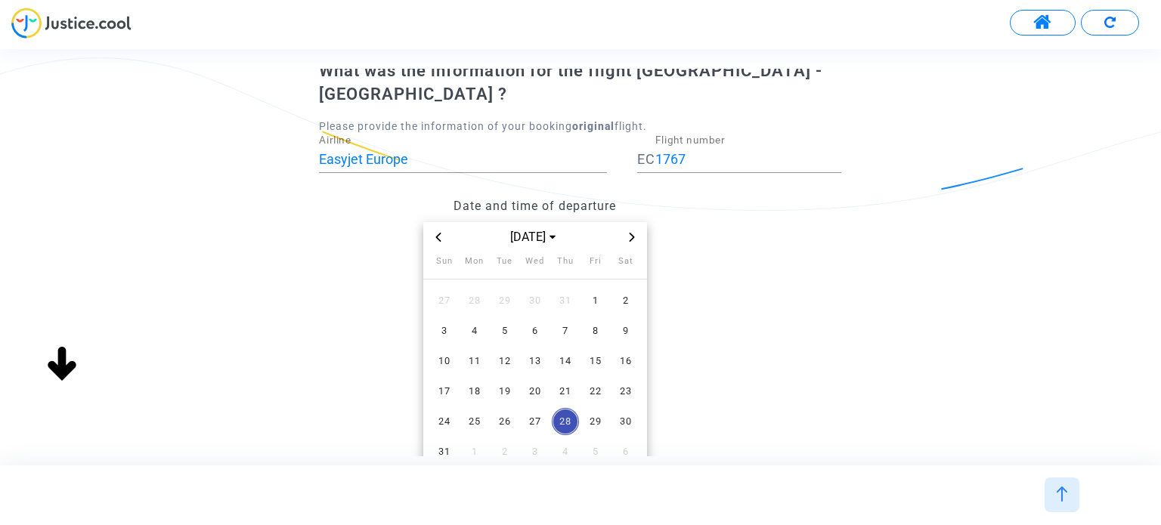
scroll to position [151, 0]
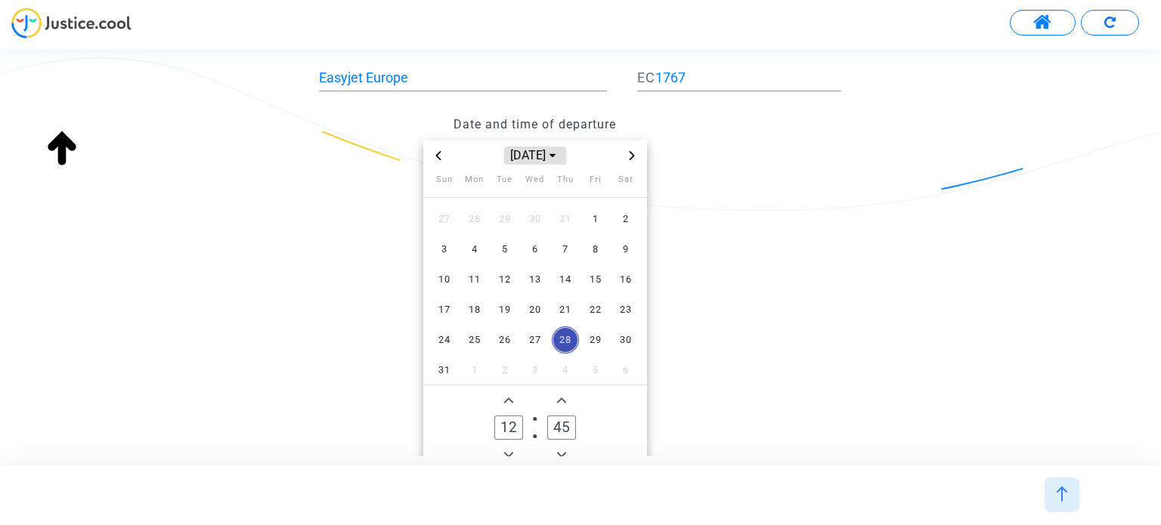
click at [505, 147] on span "Aug 2025" at bounding box center [535, 156] width 62 height 18
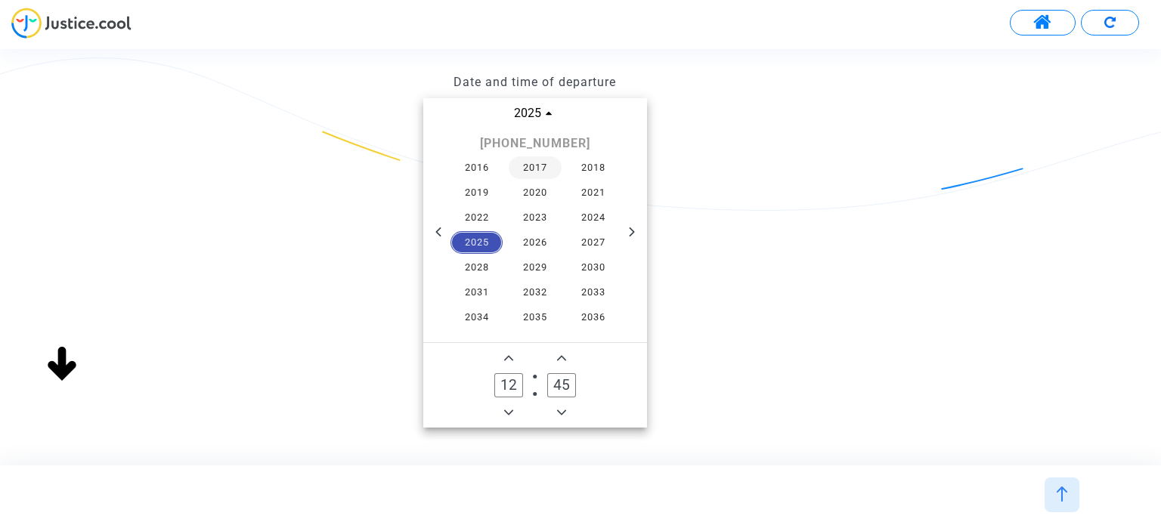
scroll to position [227, 0]
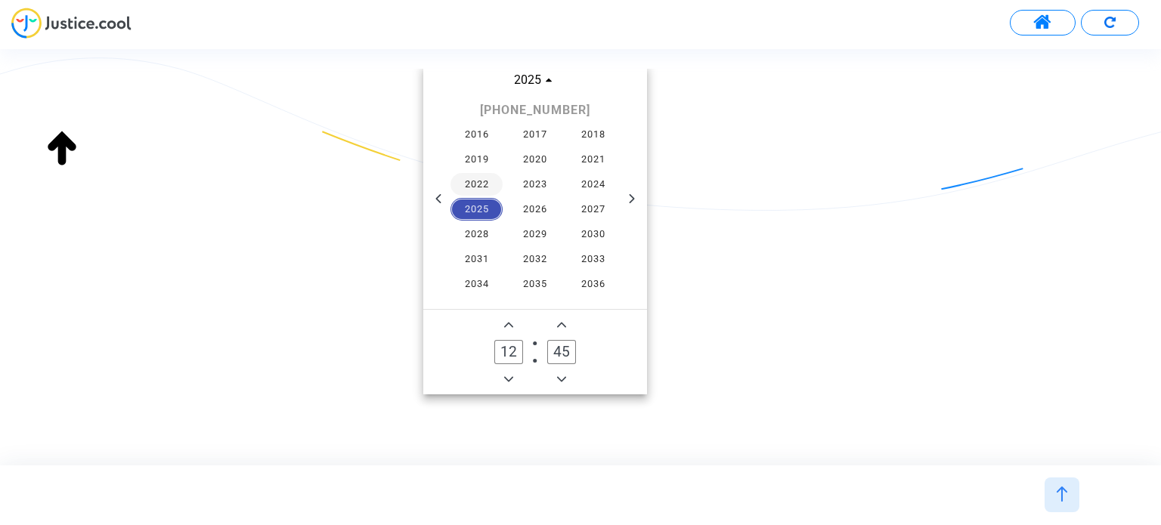
click at [472, 173] on span "2022" at bounding box center [476, 184] width 53 height 23
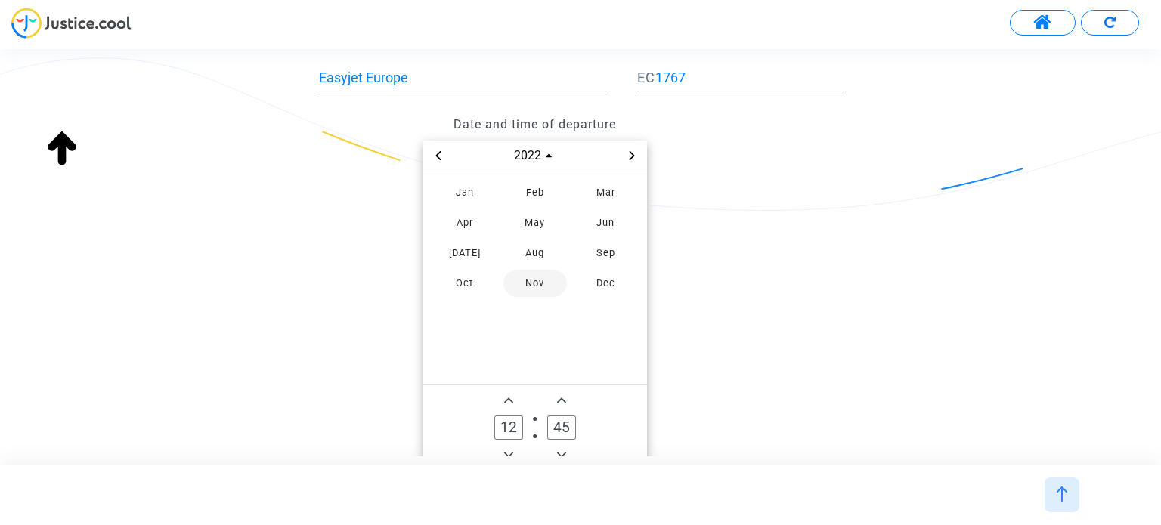
scroll to position [151, 0]
click at [478, 209] on span "Apr" at bounding box center [464, 222] width 63 height 27
click at [562, 236] on span "7" at bounding box center [565, 249] width 27 height 27
click at [779, 256] on div "Date and time of departure Apr 2022 Sun Mon Tue Wed Thu Fri Sat 27 28 29 30 31 …" at bounding box center [580, 289] width 545 height 361
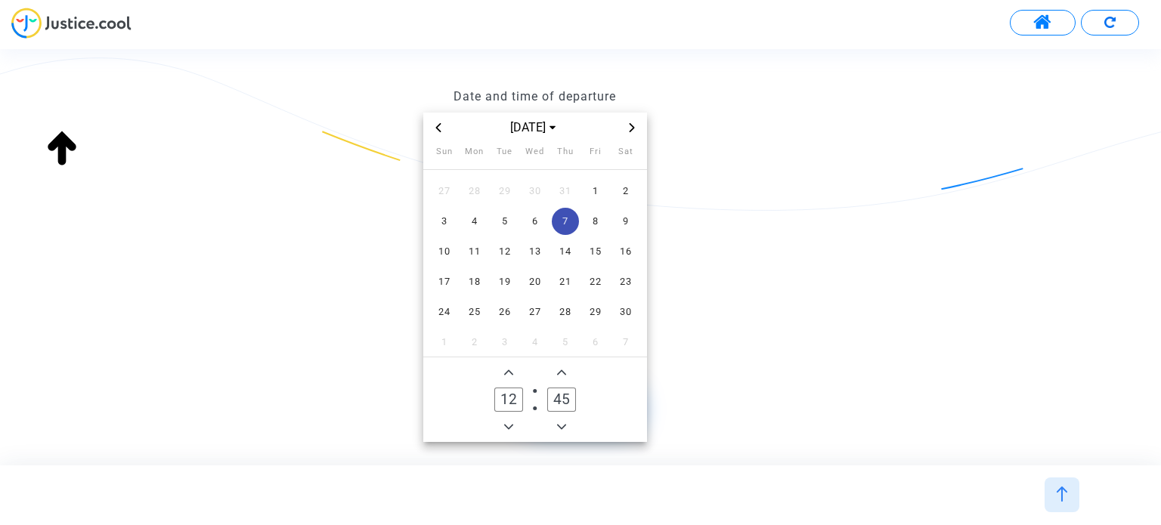
scroll to position [231, 0]
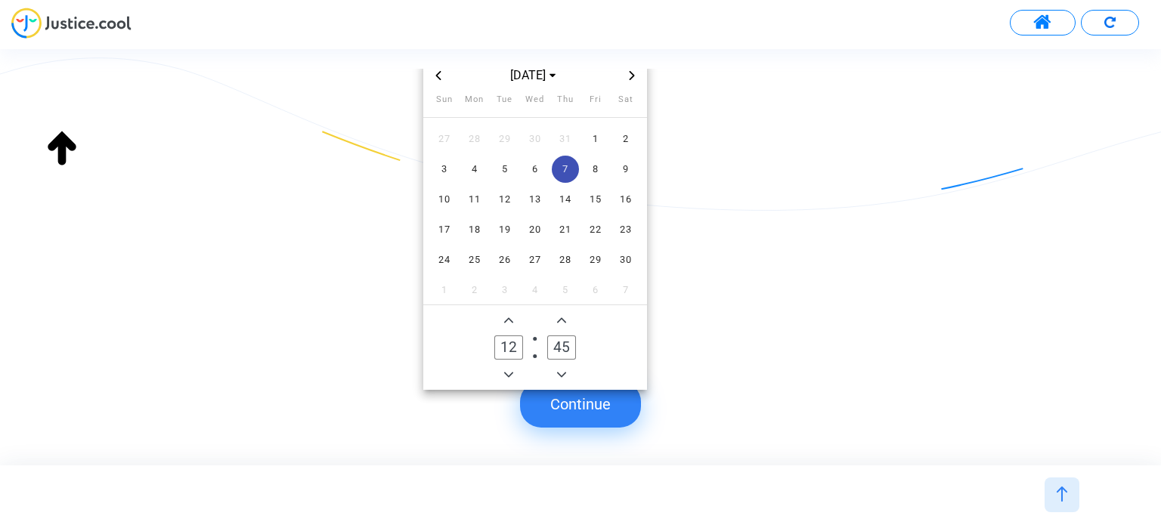
click at [567, 411] on button "Continue" at bounding box center [580, 404] width 121 height 47
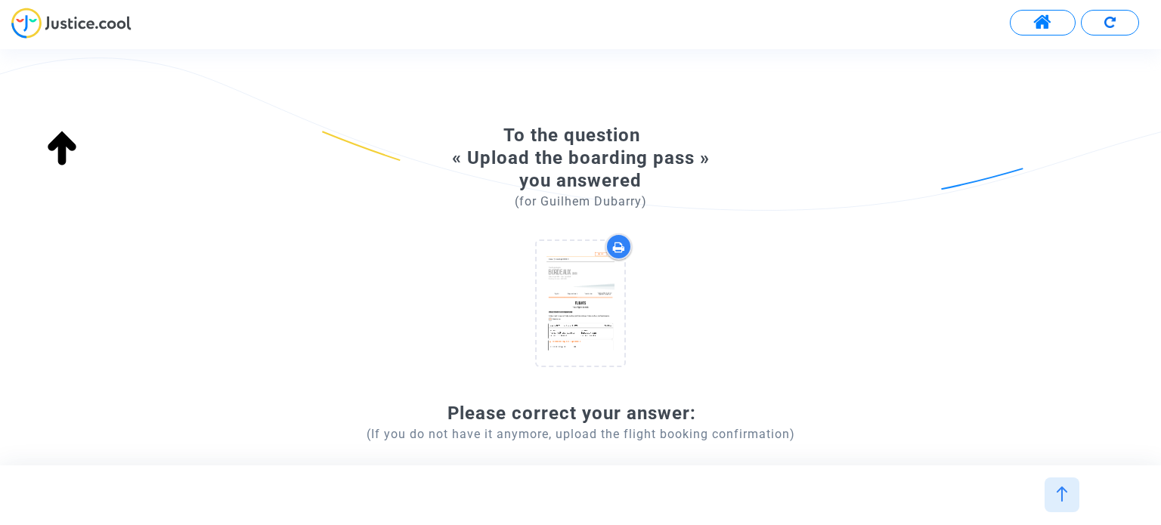
scroll to position [0, 0]
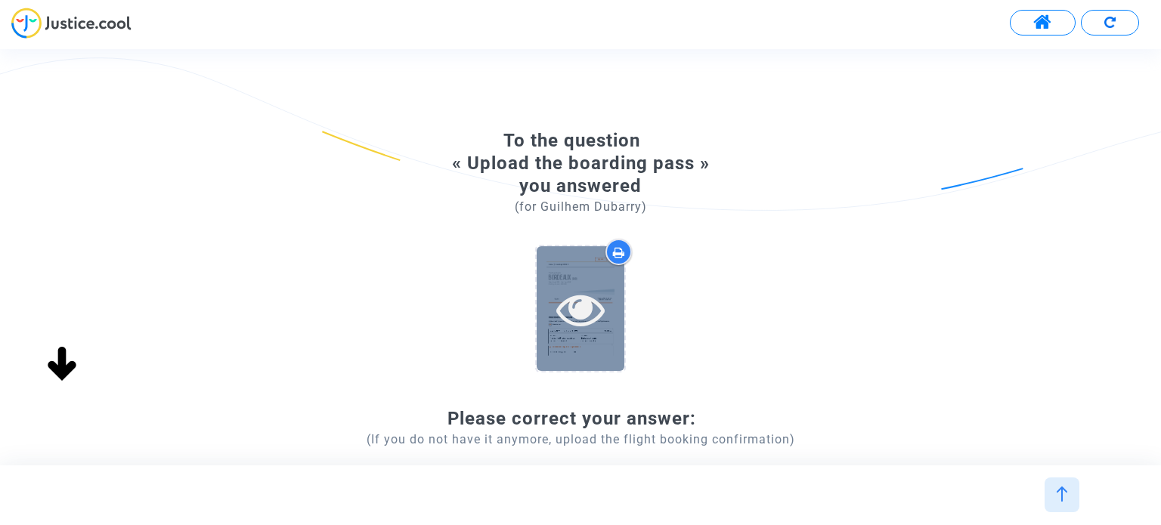
click at [585, 305] on icon at bounding box center [580, 309] width 49 height 48
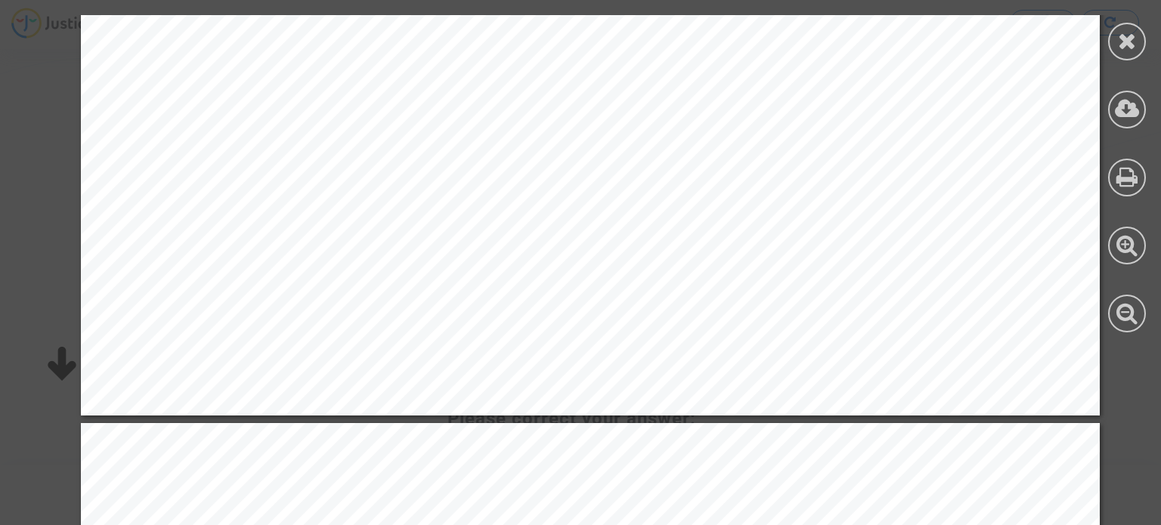
scroll to position [1360, 0]
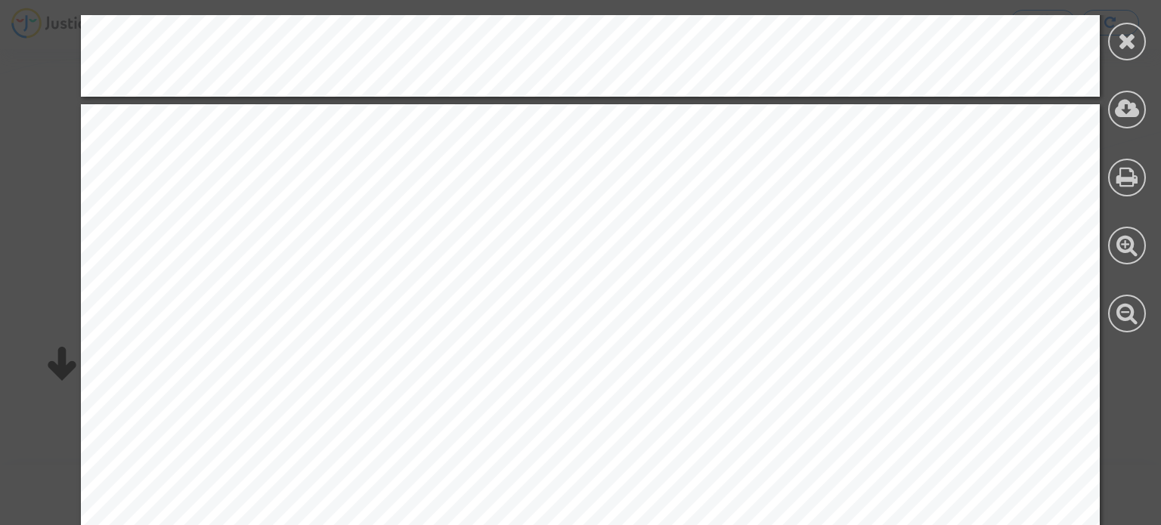
drag, startPoint x: 1106, startPoint y: 373, endPoint x: 243, endPoint y: 77, distance: 913.1
click at [1136, 60] on div at bounding box center [1127, 174] width 68 height 348
click at [1121, 54] on div at bounding box center [1127, 42] width 38 height 38
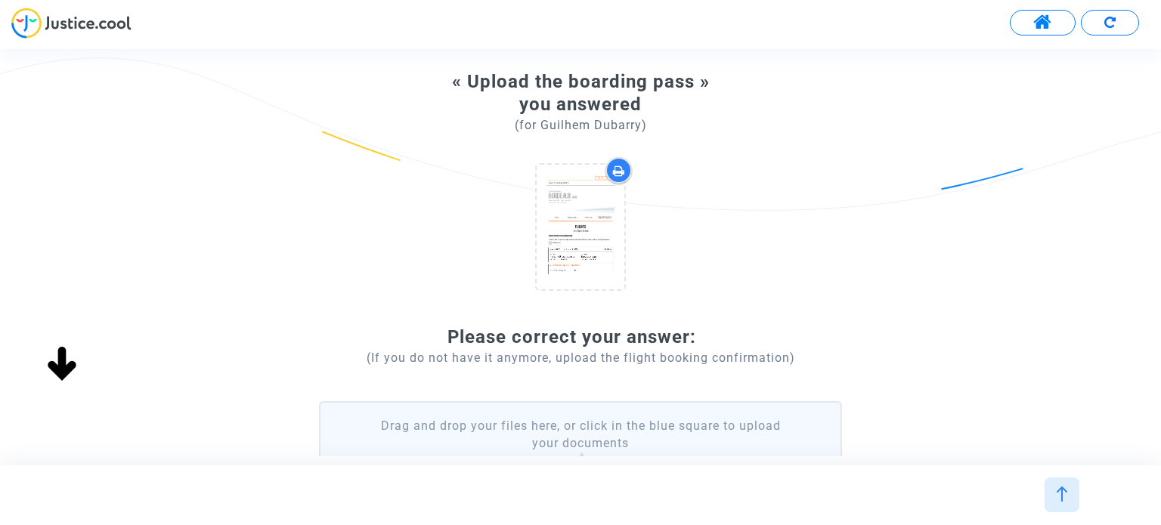
scroll to position [258, 0]
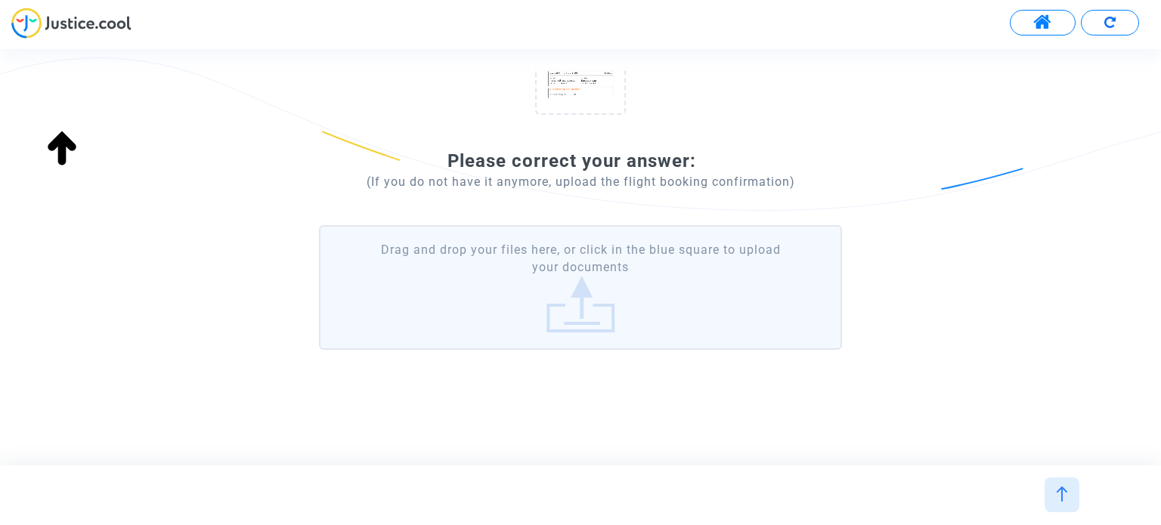
click at [663, 329] on label "Drag and drop your files here, or click in the blue square to upload your docum…" at bounding box center [580, 287] width 522 height 125
click at [0, 0] on input "Drag and drop your files here, or click in the blue square to upload your docum…" at bounding box center [0, 0] width 0 height 0
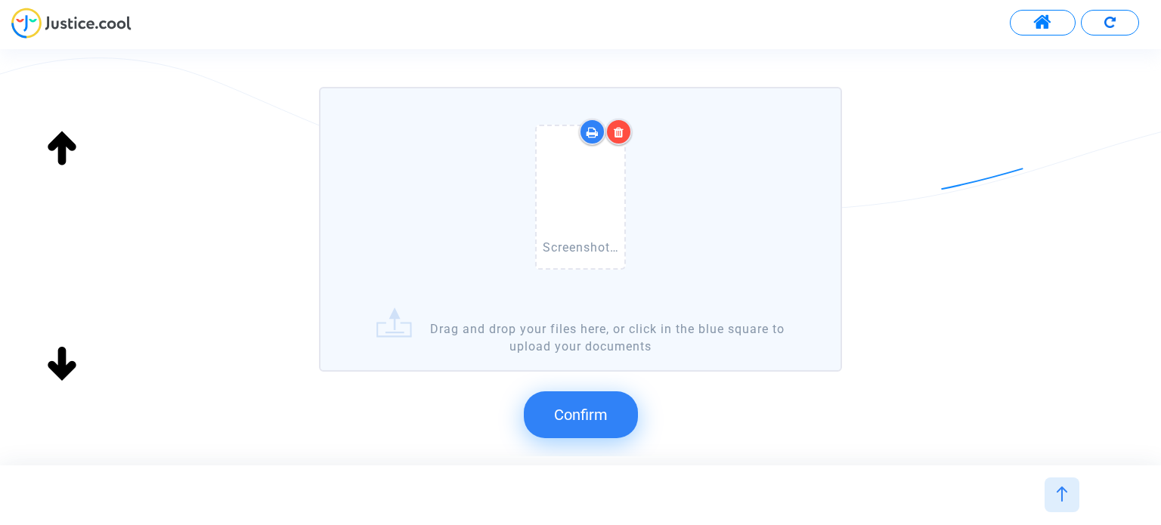
scroll to position [492, 0]
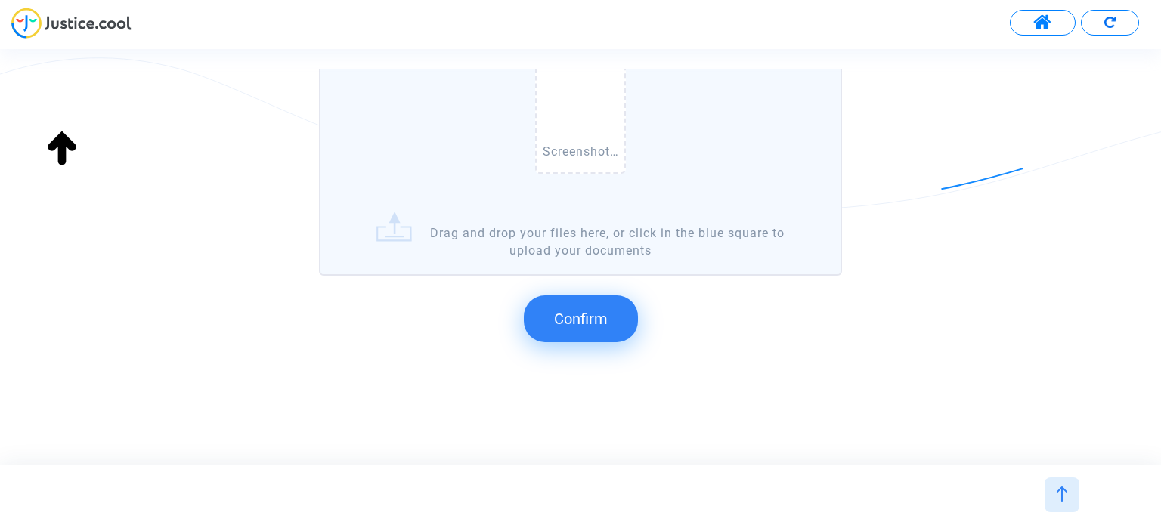
click at [600, 323] on span "Confirm" at bounding box center [581, 319] width 54 height 18
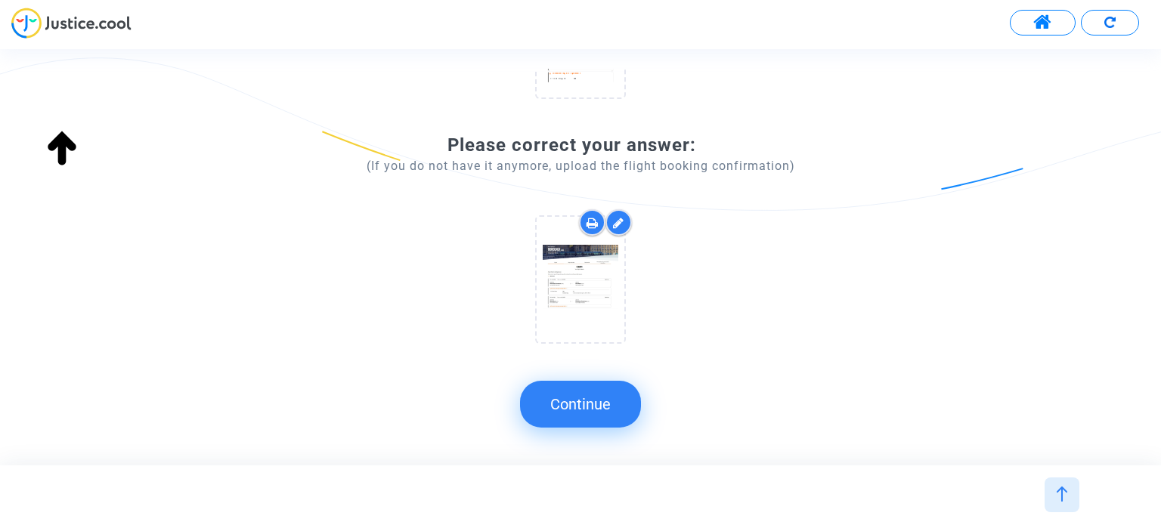
click at [618, 404] on button "Continue" at bounding box center [580, 404] width 121 height 47
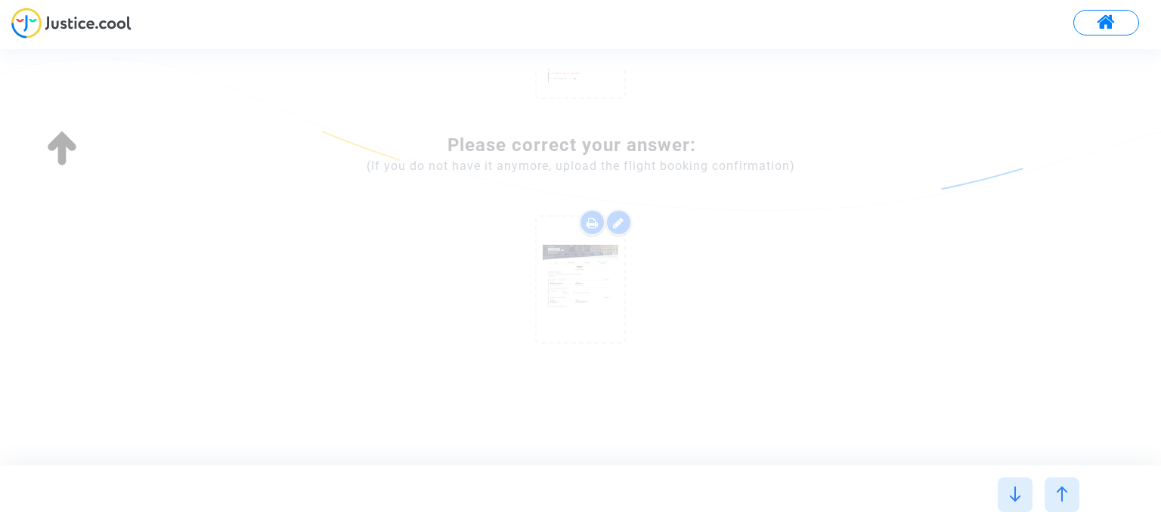
scroll to position [0, 0]
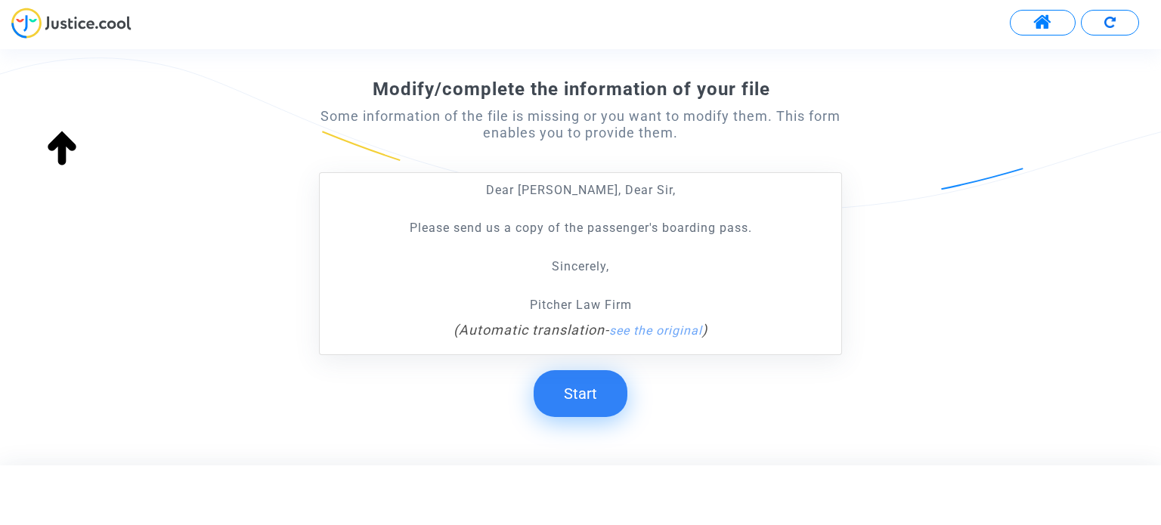
scroll to position [206, 0]
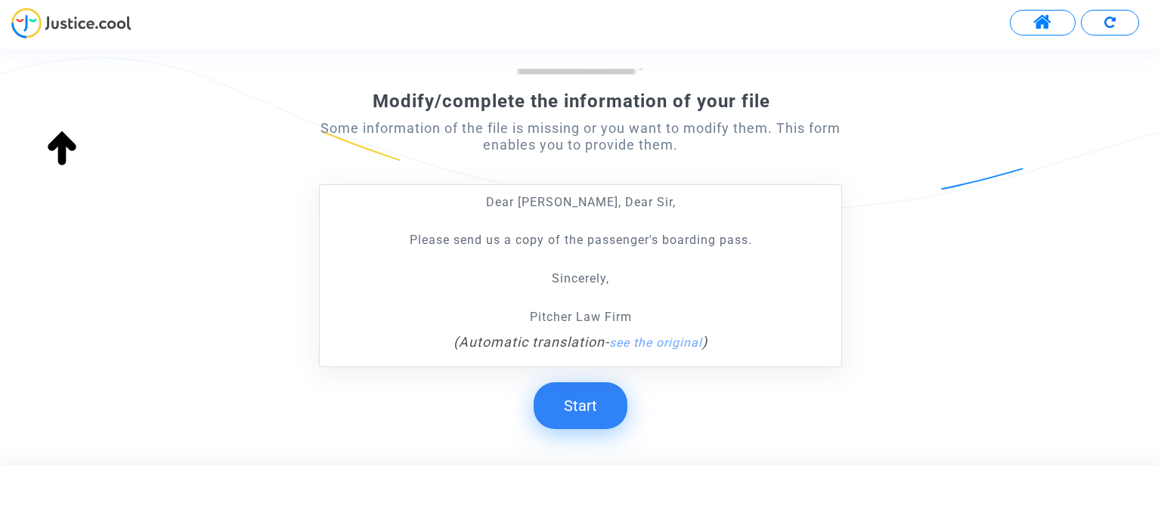
click at [588, 394] on button "Start" at bounding box center [580, 405] width 94 height 47
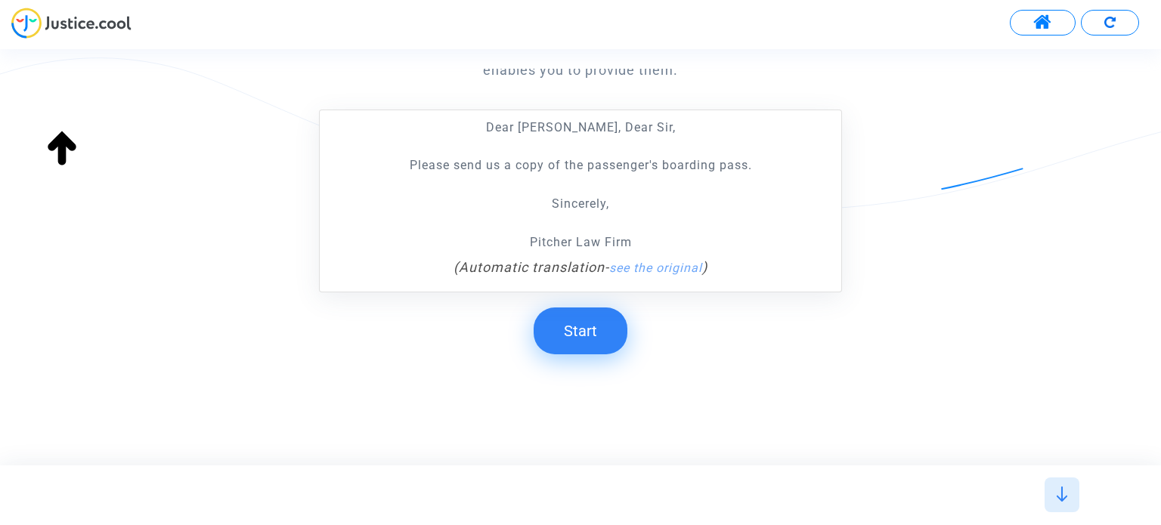
scroll to position [281, 0]
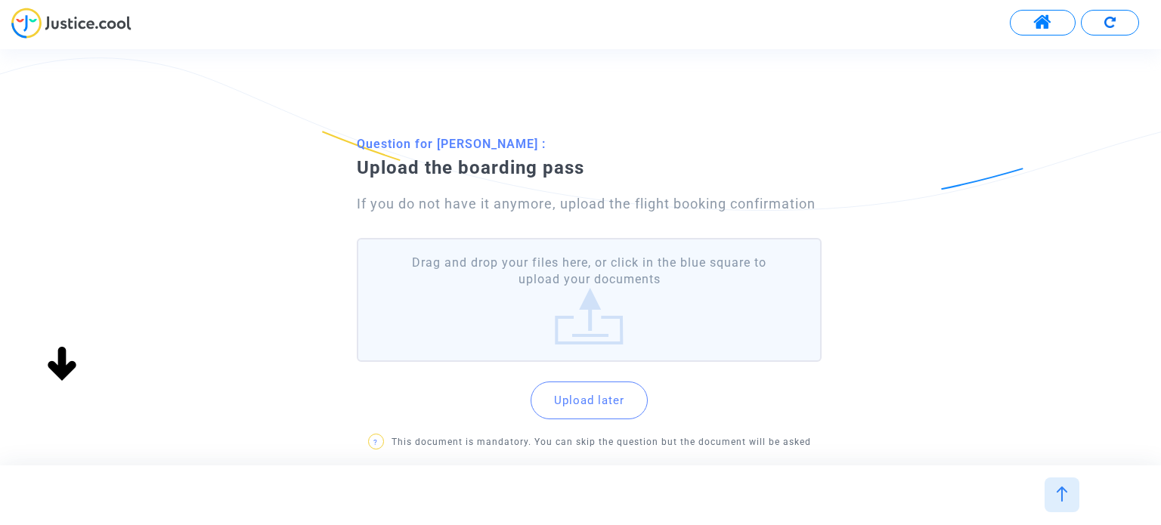
click at [624, 284] on label "Drag and drop your files here, or click in the blue square to upload your docum…" at bounding box center [589, 300] width 464 height 125
click at [0, 0] on input "Drag and drop your files here, or click in the blue square to upload your docum…" at bounding box center [0, 0] width 0 height 0
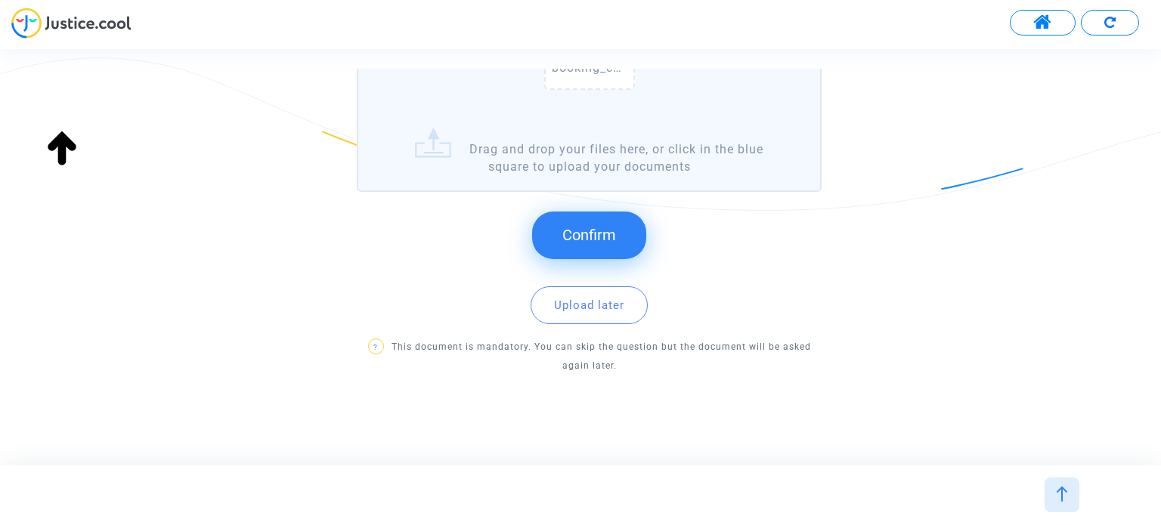
click at [586, 246] on button "Confirm" at bounding box center [589, 235] width 114 height 47
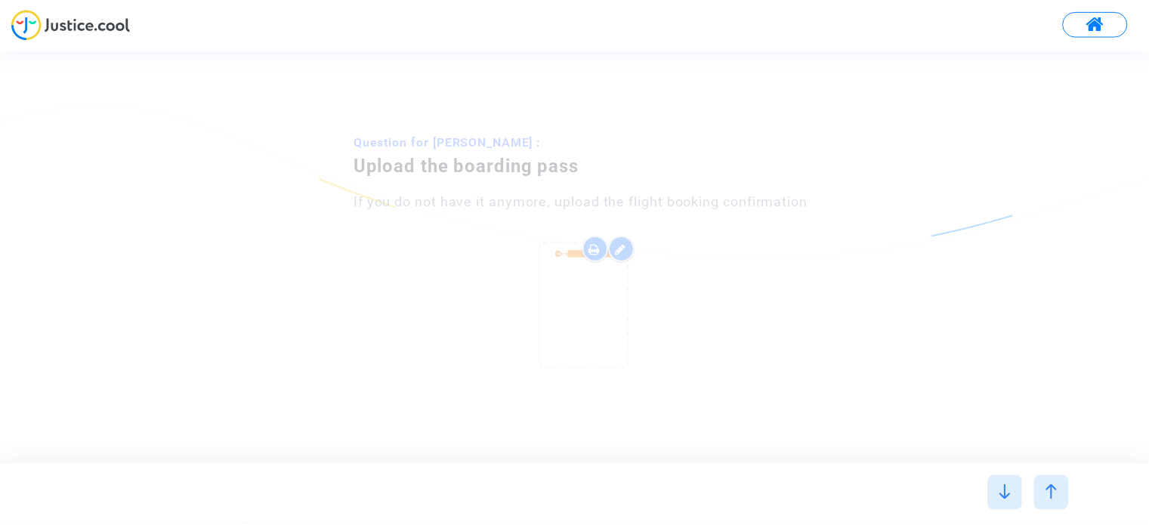
scroll to position [0, 0]
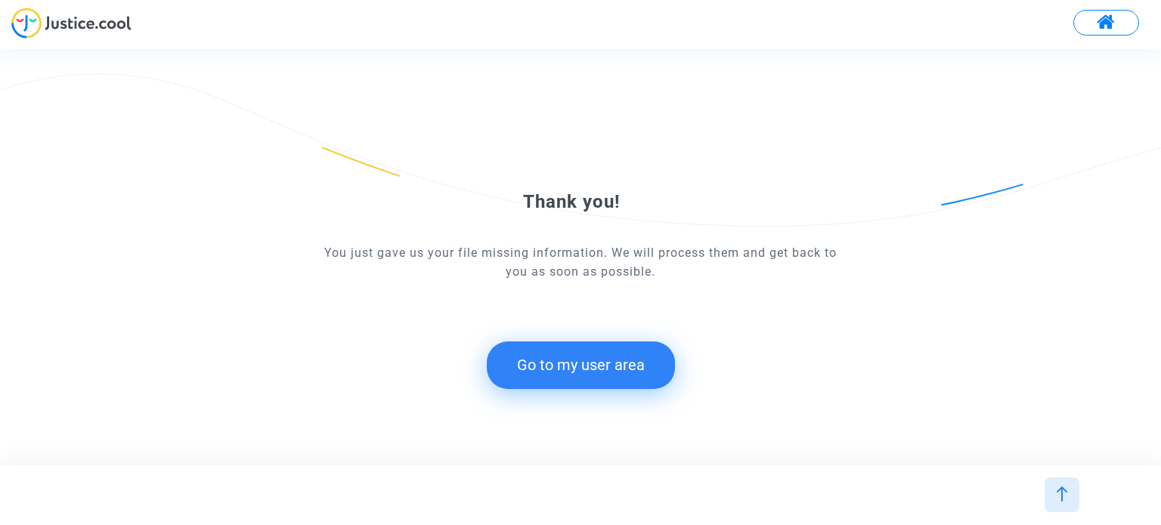
click at [623, 368] on button "Go to my user area" at bounding box center [581, 365] width 188 height 47
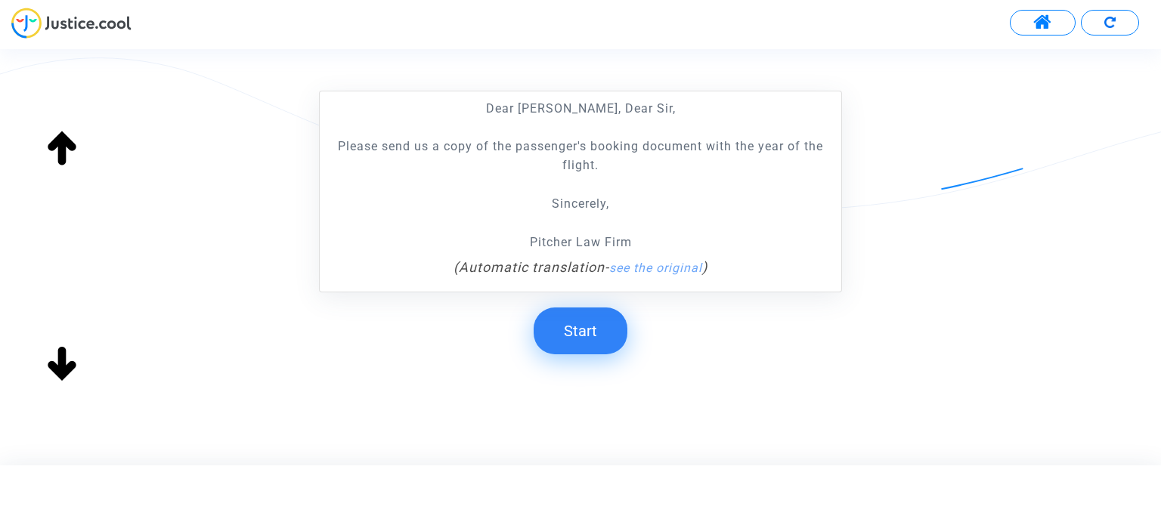
scroll to position [300, 0]
click at [591, 316] on button "Start" at bounding box center [580, 330] width 94 height 47
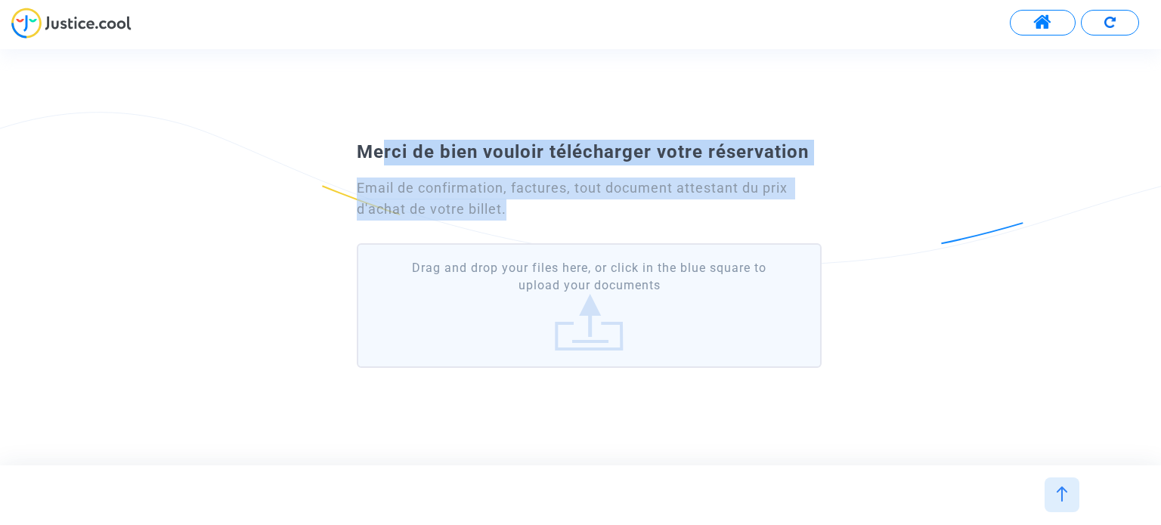
drag, startPoint x: 376, startPoint y: 159, endPoint x: 547, endPoint y: 201, distance: 175.8
click at [547, 201] on div "Merci de bien vouloir télécharger votre réservation Email de confirmation, fact…" at bounding box center [580, 257] width 522 height 234
drag, startPoint x: 547, startPoint y: 210, endPoint x: 537, endPoint y: 211, distance: 10.6
click at [547, 210] on div "Email de confirmation, factures, tout document attestant du prix d'achat de vot…" at bounding box center [589, 200] width 464 height 44
click at [374, 159] on span "Merci de bien vouloir télécharger votre réservation" at bounding box center [583, 151] width 452 height 21
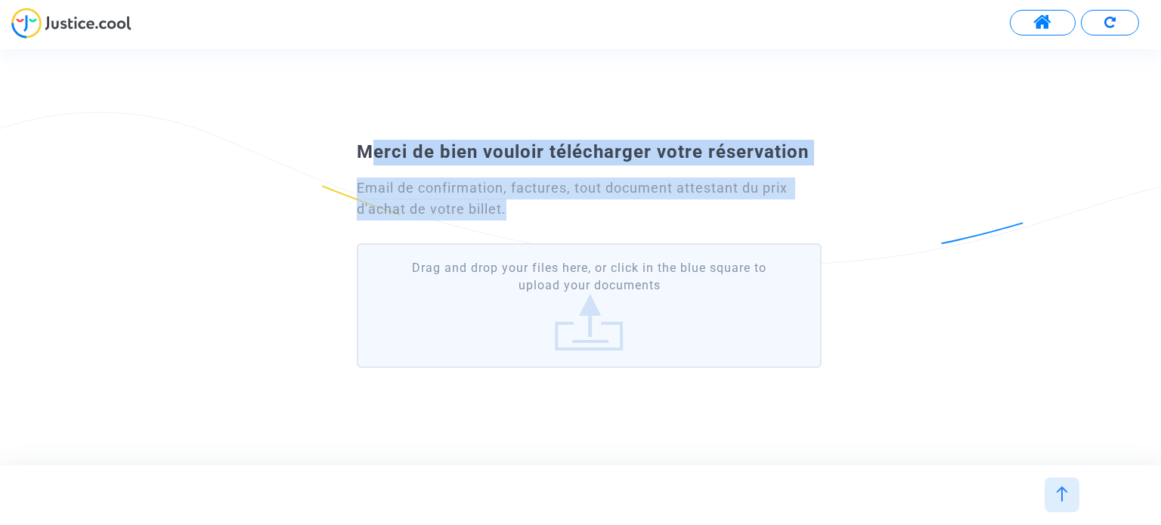
drag, startPoint x: 354, startPoint y: 153, endPoint x: 572, endPoint y: 217, distance: 226.9
click at [572, 217] on div "Merci de bien vouloir télécharger votre réservation Email de confirmation, fact…" at bounding box center [580, 257] width 522 height 234
copy div "Merci de bien vouloir télécharger votre réservation Email de confirmation, fact…"
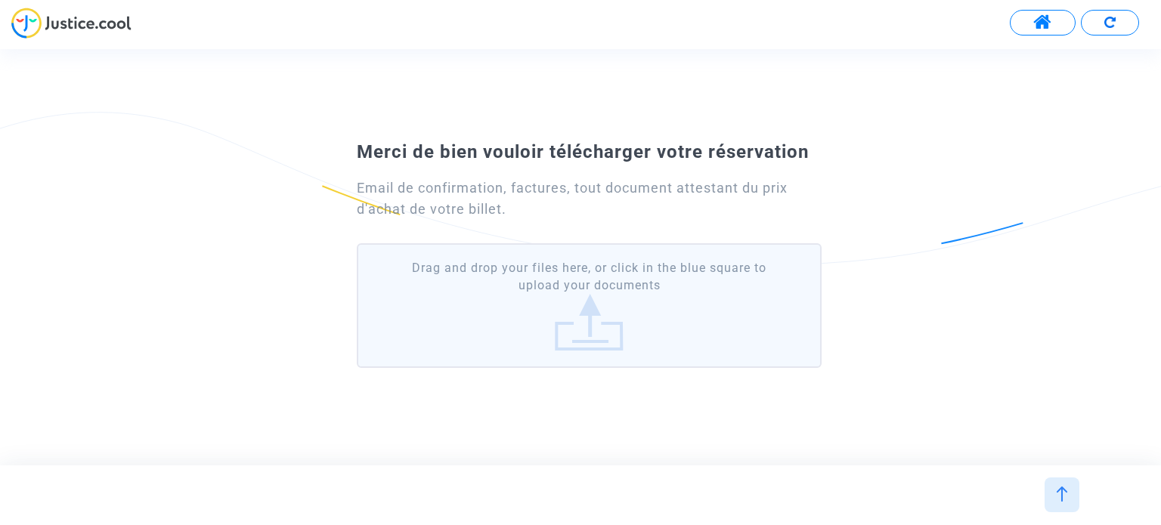
click at [678, 295] on label "Drag and drop your files here, or click in the blue square to upload your docum…" at bounding box center [589, 305] width 464 height 125
click at [0, 0] on input "Drag and drop your files here, or click in the blue square to upload your docum…" at bounding box center [0, 0] width 0 height 0
click at [650, 310] on label "Drag and drop your files here, or click in the blue square to upload your docum…" at bounding box center [589, 305] width 464 height 125
click at [0, 0] on input "Drag and drop your files here, or click in the blue square to upload your docum…" at bounding box center [0, 0] width 0 height 0
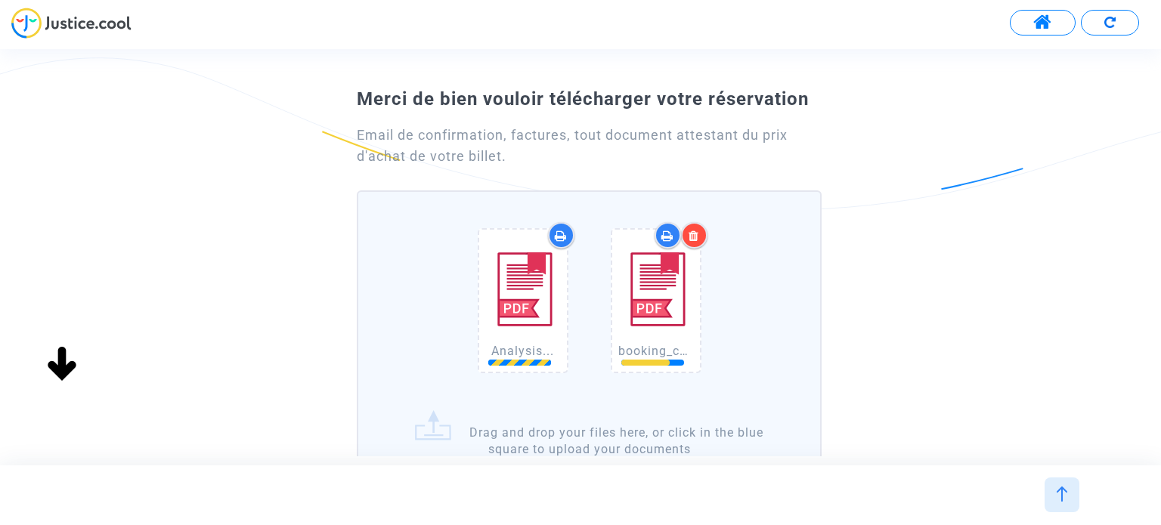
scroll to position [151, 0]
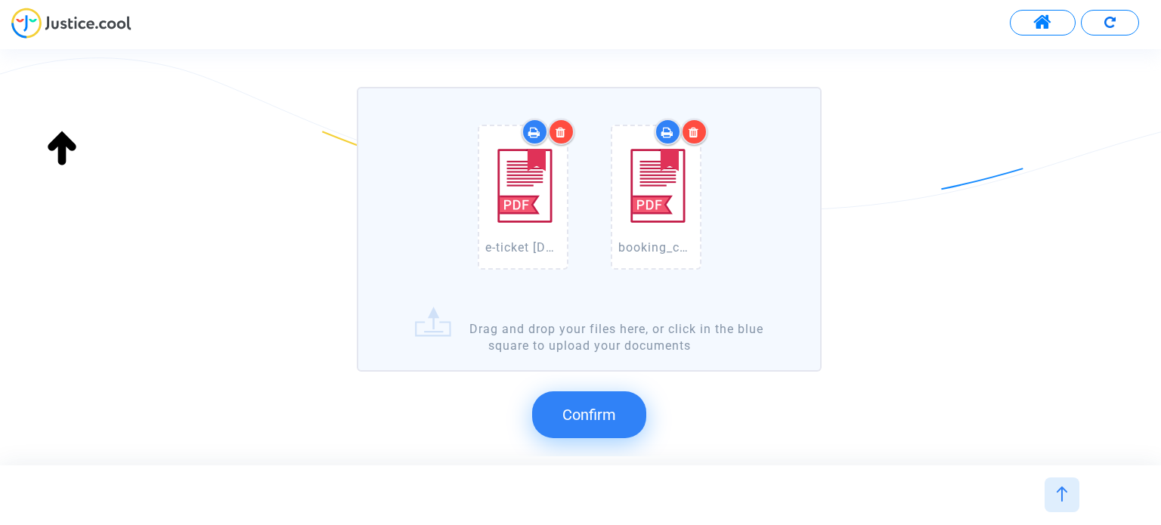
click at [621, 392] on button "Confirm" at bounding box center [589, 414] width 114 height 47
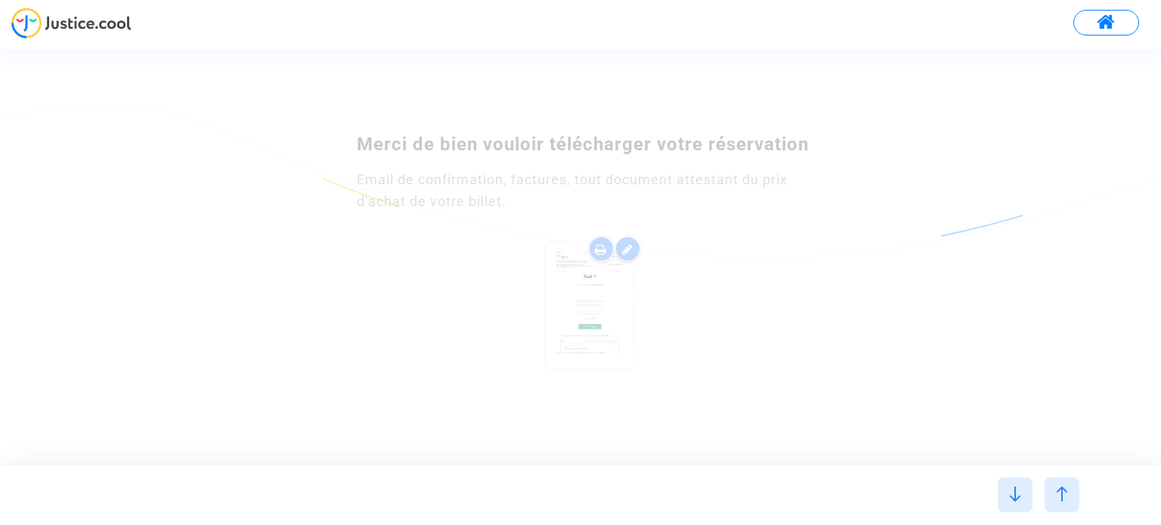
scroll to position [0, 0]
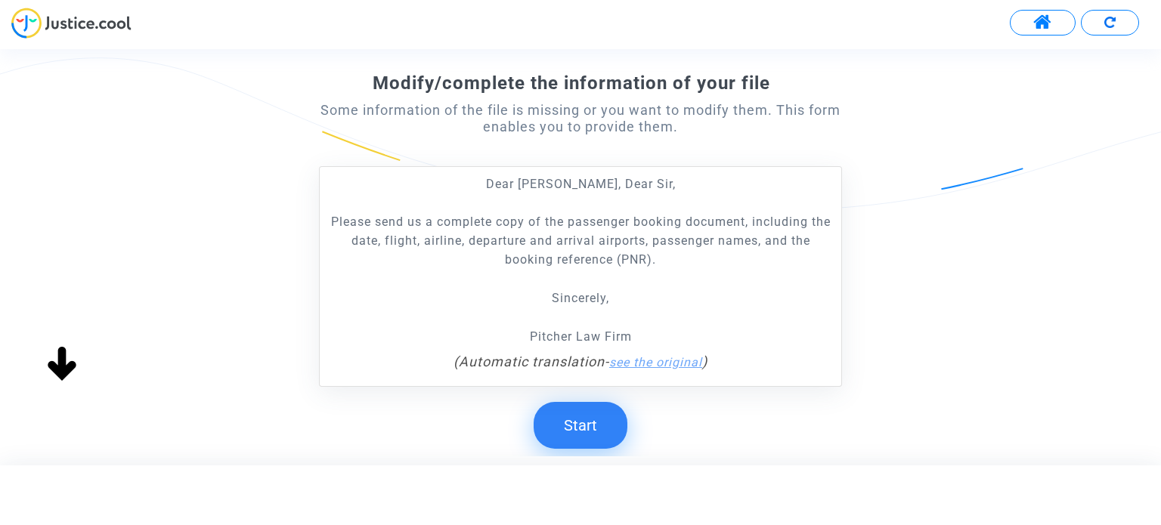
scroll to position [227, 0]
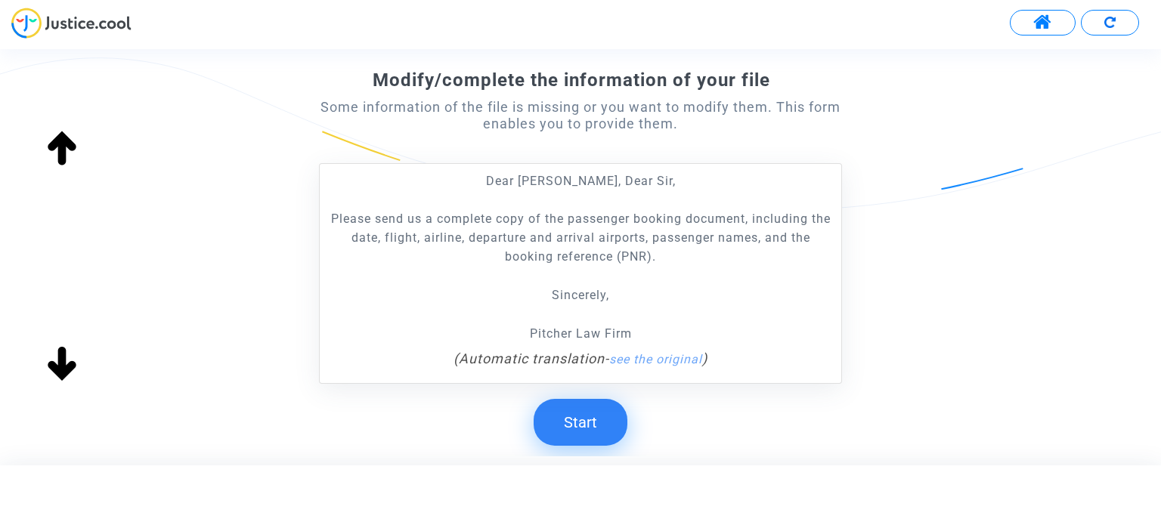
click at [594, 417] on button "Start" at bounding box center [580, 422] width 94 height 47
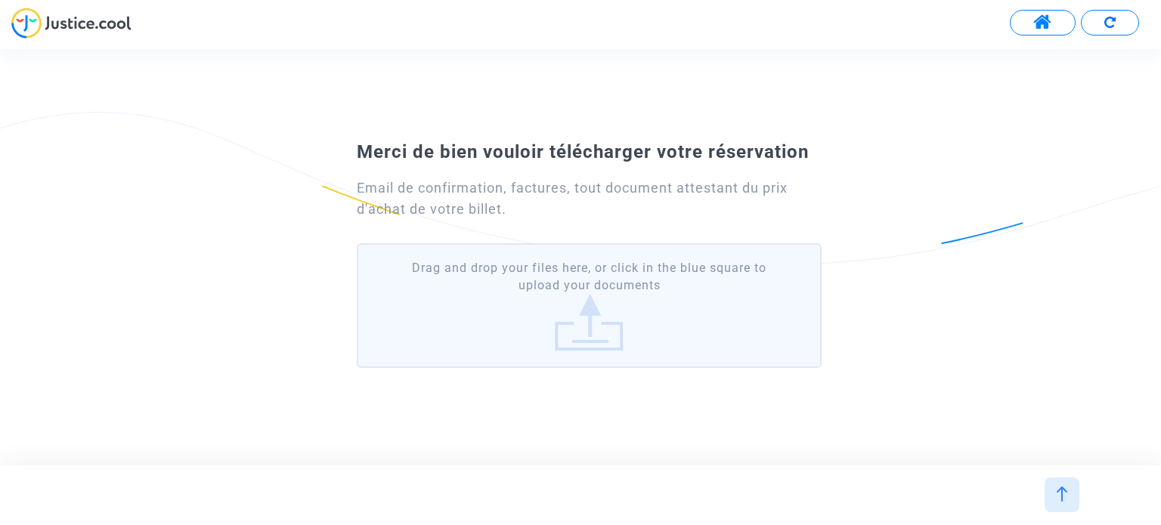
click at [1005, 359] on div "Merci de bien vouloir télécharger votre réservation Email de confirmation, fact…" at bounding box center [580, 257] width 1161 height 245
click at [676, 283] on label "Drag and drop your files here, or click in the blue square to upload your docum…" at bounding box center [589, 305] width 464 height 125
click at [0, 0] on input "Drag and drop your files here, or click in the blue square to upload your docum…" at bounding box center [0, 0] width 0 height 0
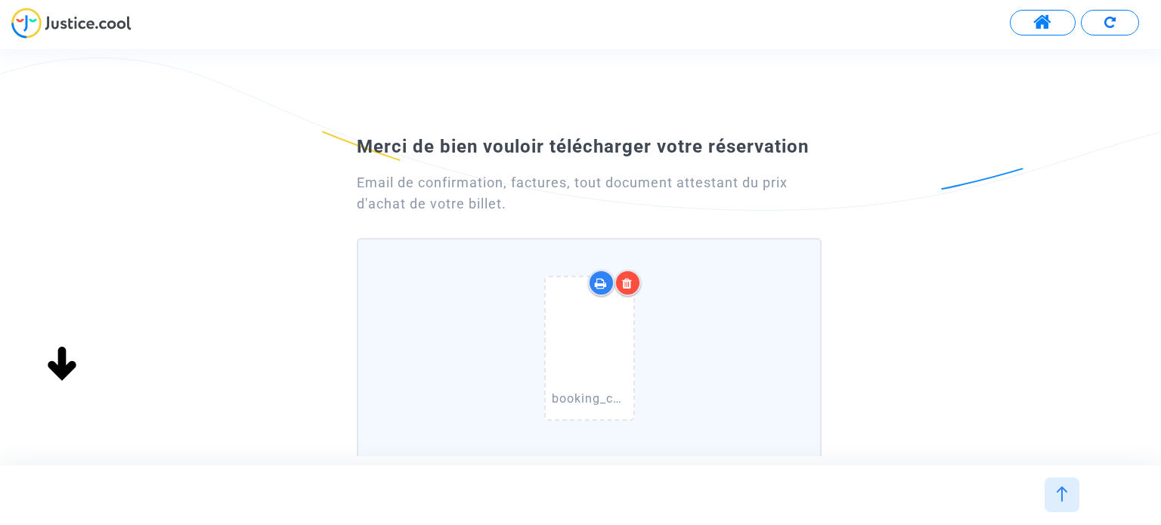
click at [1038, 98] on div "Merci de bien vouloir télécharger votre réservation Email de confirmation, fact…" at bounding box center [580, 268] width 1161 height 399
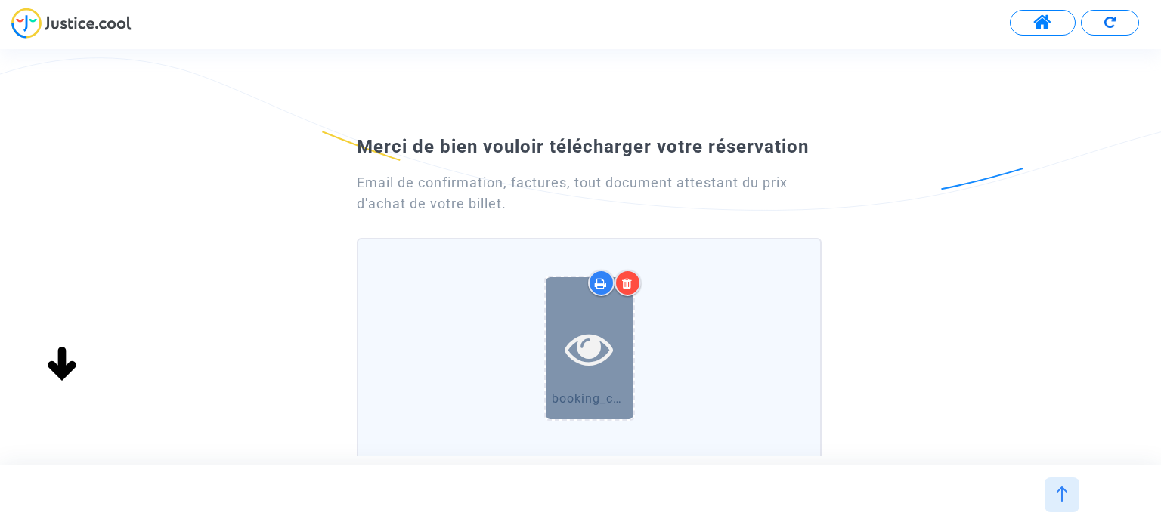
click at [583, 326] on icon at bounding box center [588, 348] width 49 height 48
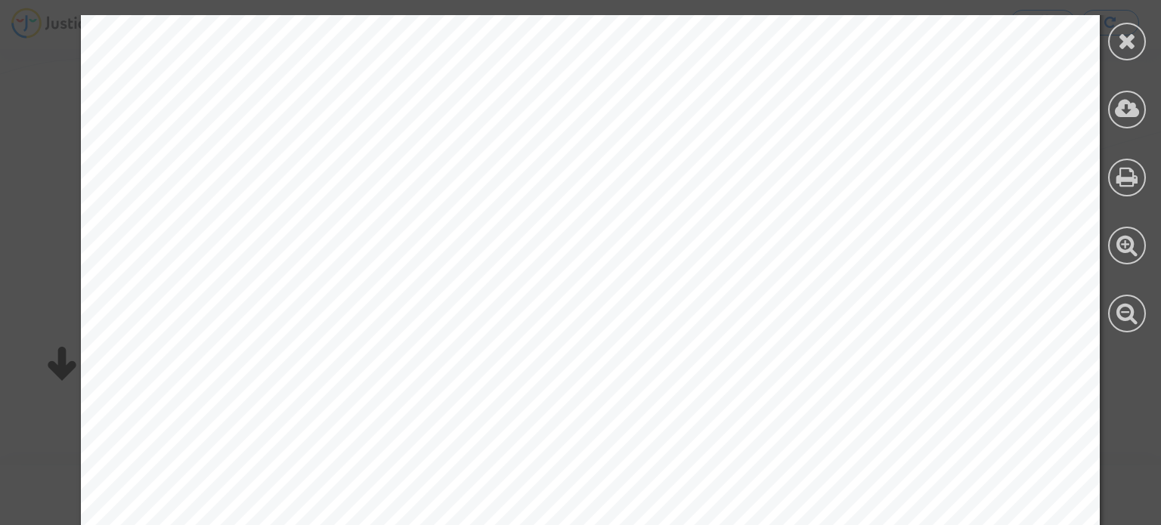
scroll to position [724, 0]
click at [1102, 365] on div at bounding box center [590, 12] width 1180 height 1442
click at [1124, 46] on icon at bounding box center [1127, 40] width 19 height 23
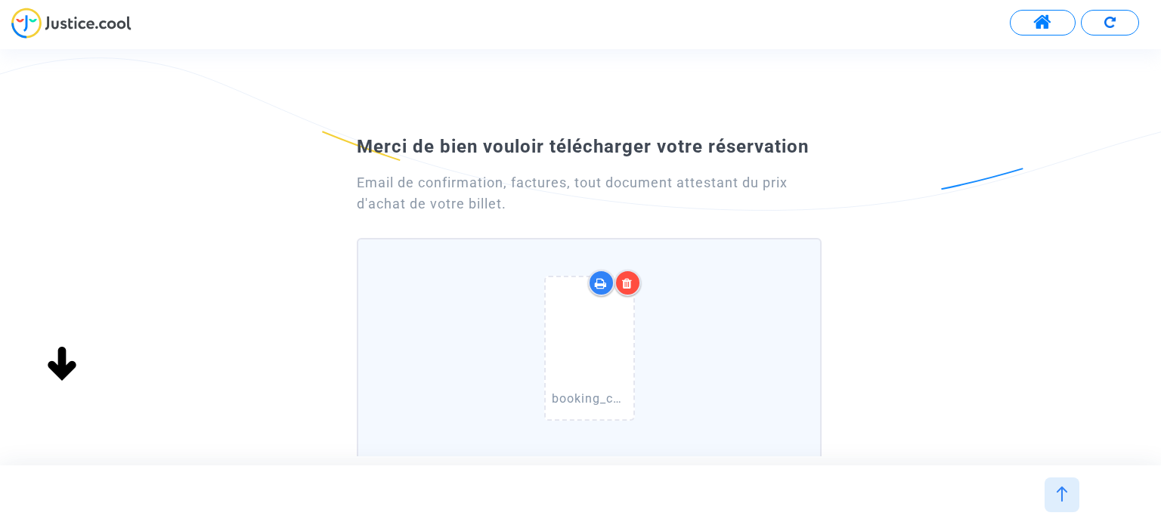
click at [711, 283] on div "booking_confirmation 2024-03-07 Air Algérie .pdf" at bounding box center [589, 351] width 446 height 193
click at [0, 0] on input "booking_confirmation 2024-03-07 Air Algérie .pdf Drag and drop your files here,…" at bounding box center [0, 0] width 0 height 0
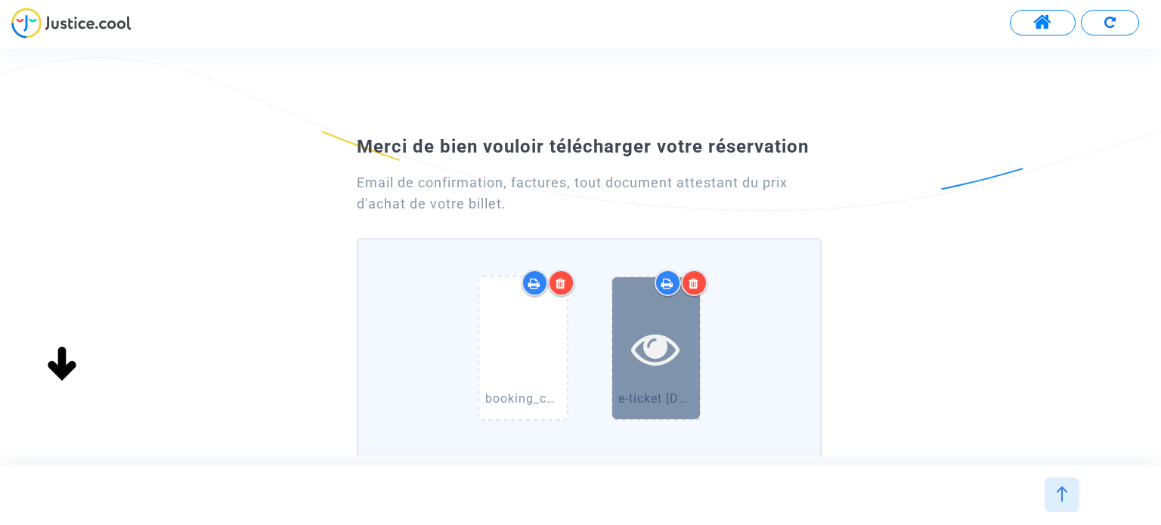
click at [660, 327] on icon at bounding box center [655, 348] width 49 height 48
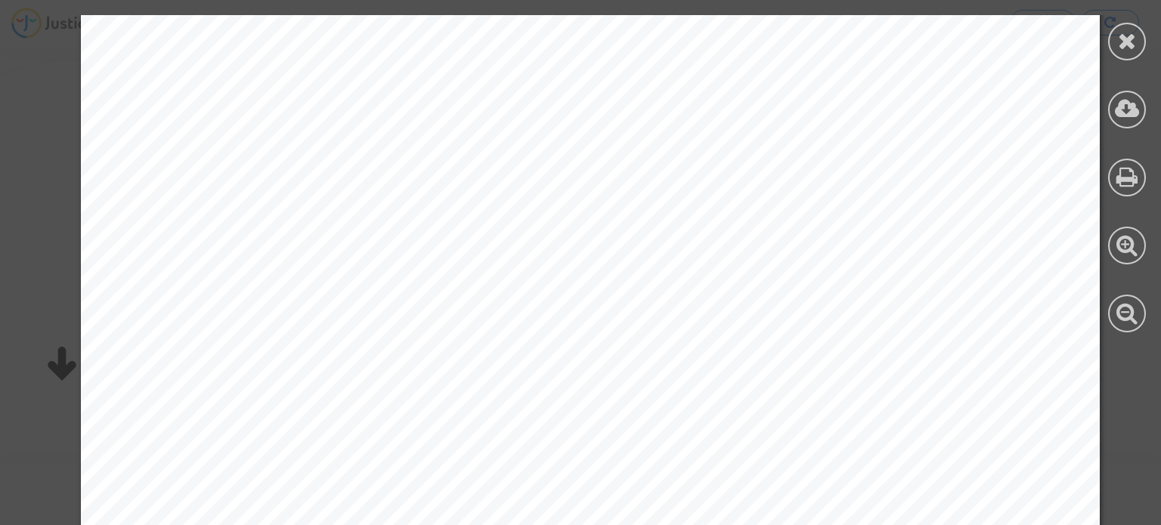
scroll to position [756, 0]
click at [1120, 45] on icon at bounding box center [1127, 40] width 19 height 23
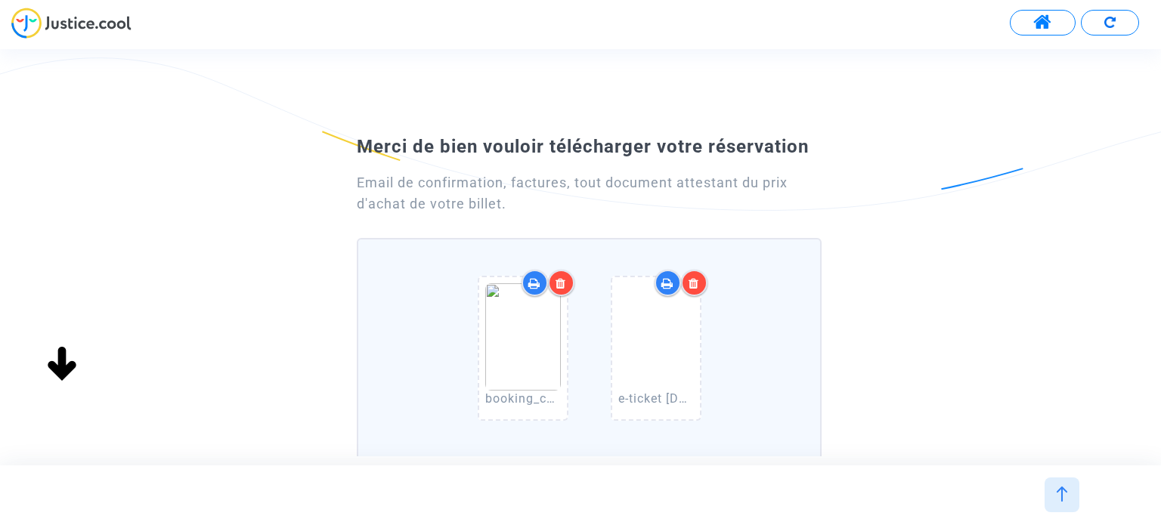
click at [565, 286] on icon at bounding box center [560, 283] width 11 height 12
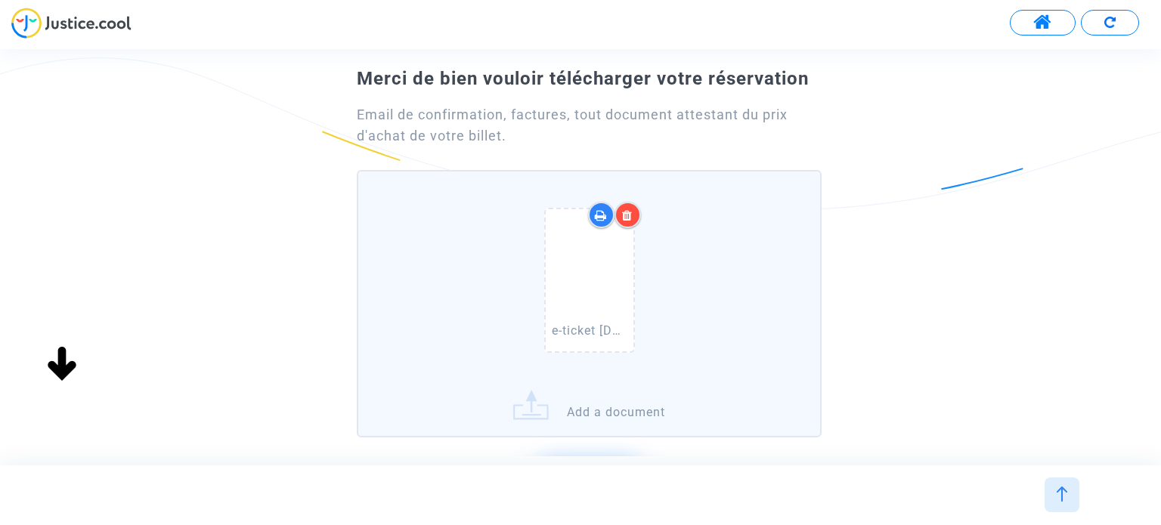
scroll to position [209, 0]
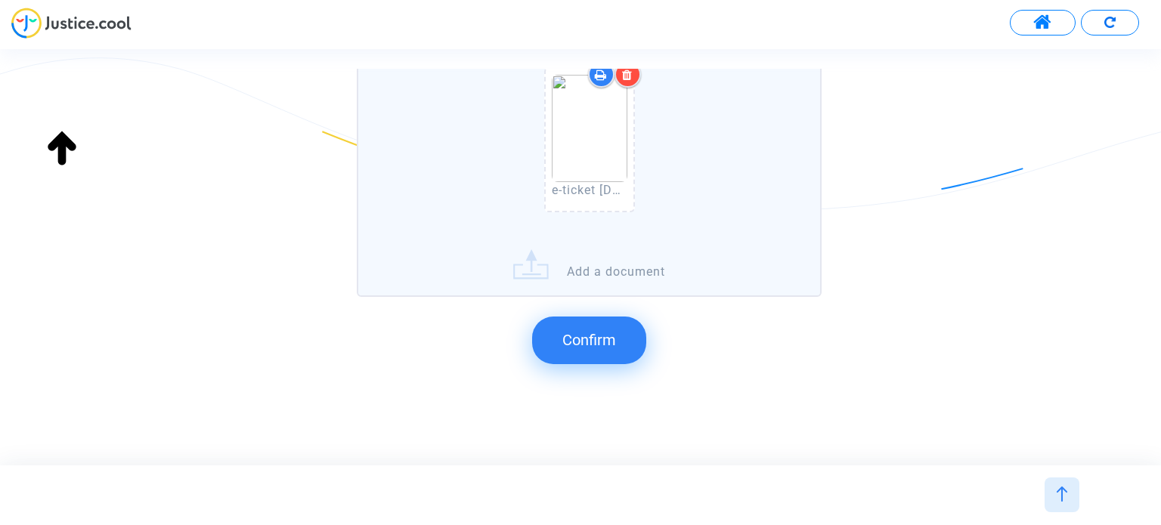
click at [632, 325] on button "Confirm" at bounding box center [589, 340] width 114 height 47
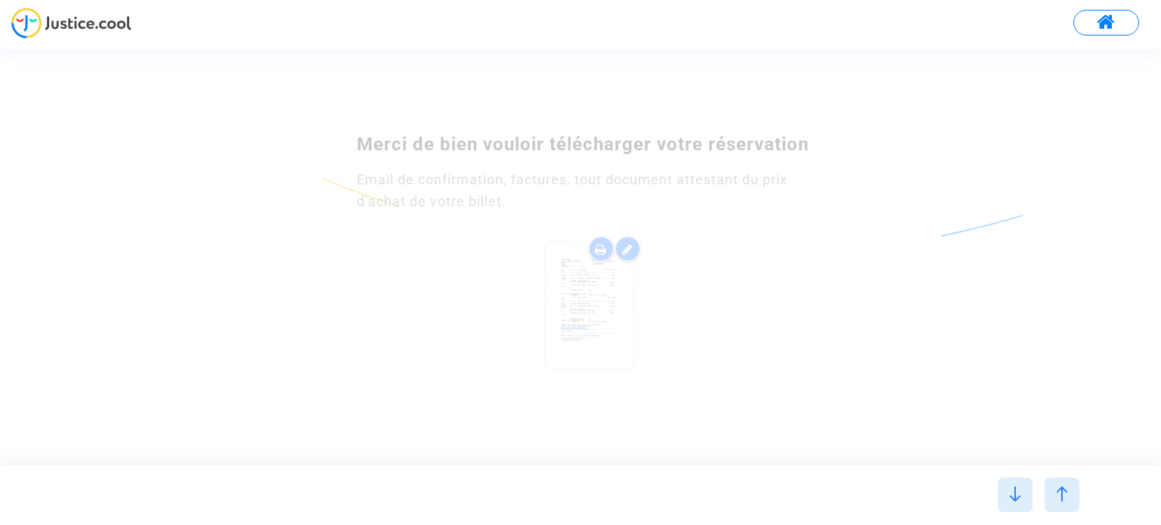
scroll to position [0, 0]
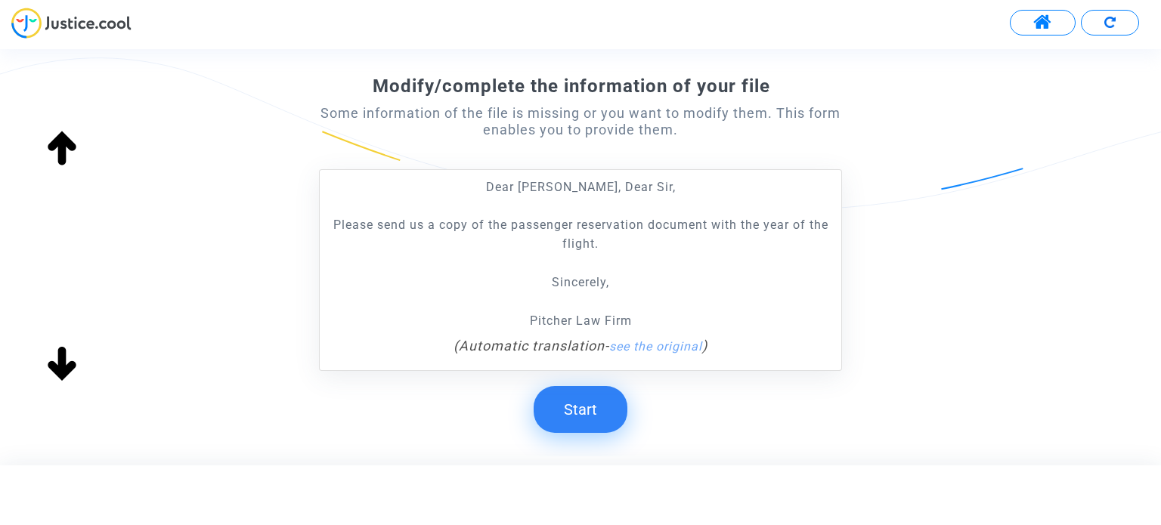
scroll to position [227, 0]
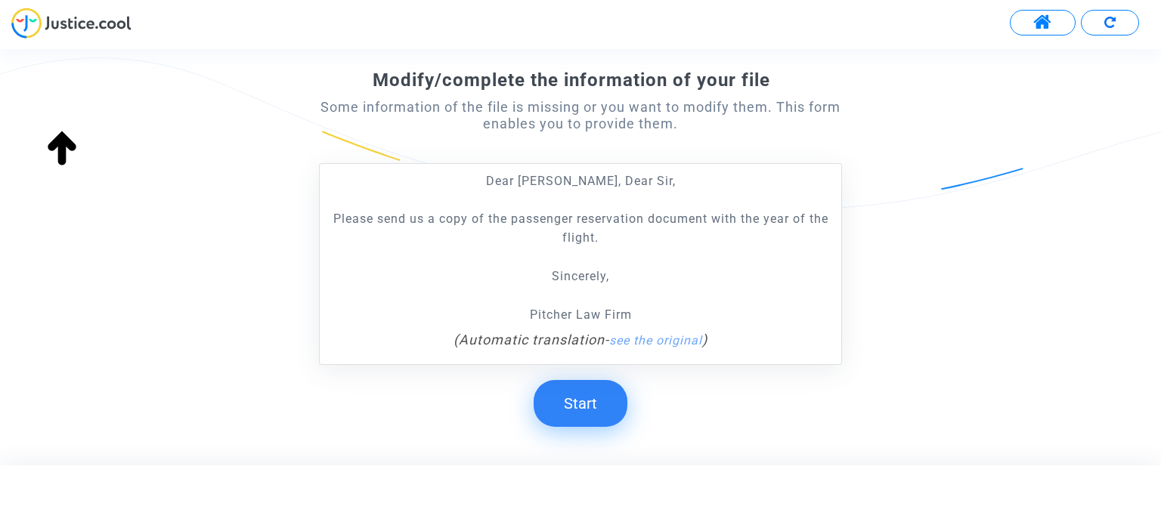
click at [575, 390] on button "Start" at bounding box center [580, 403] width 94 height 47
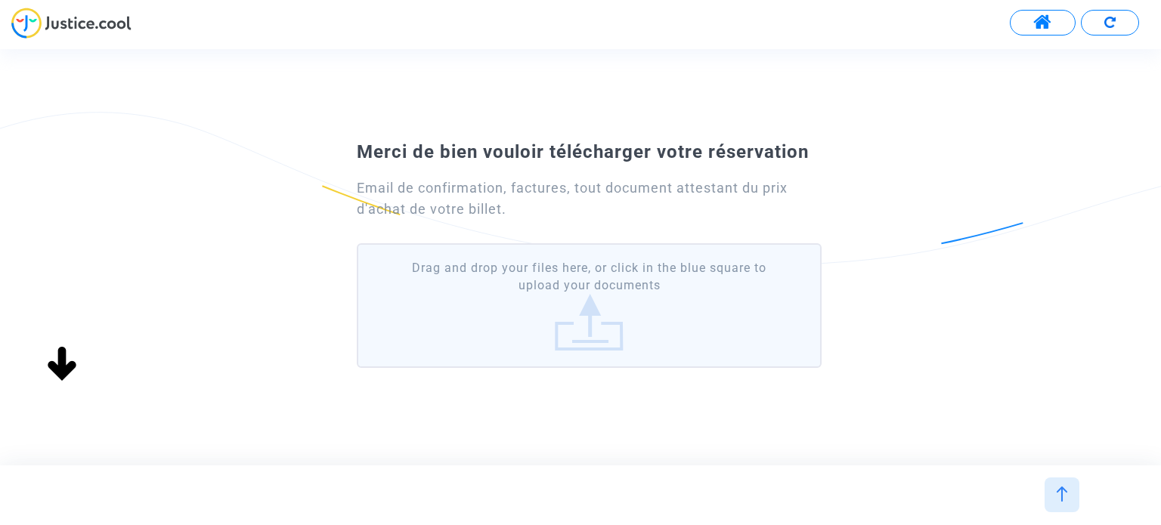
click at [608, 302] on label "Drag and drop your files here, or click in the blue square to upload your docum…" at bounding box center [589, 305] width 464 height 125
click at [0, 0] on input "Drag and drop your files here, or click in the blue square to upload your docum…" at bounding box center [0, 0] width 0 height 0
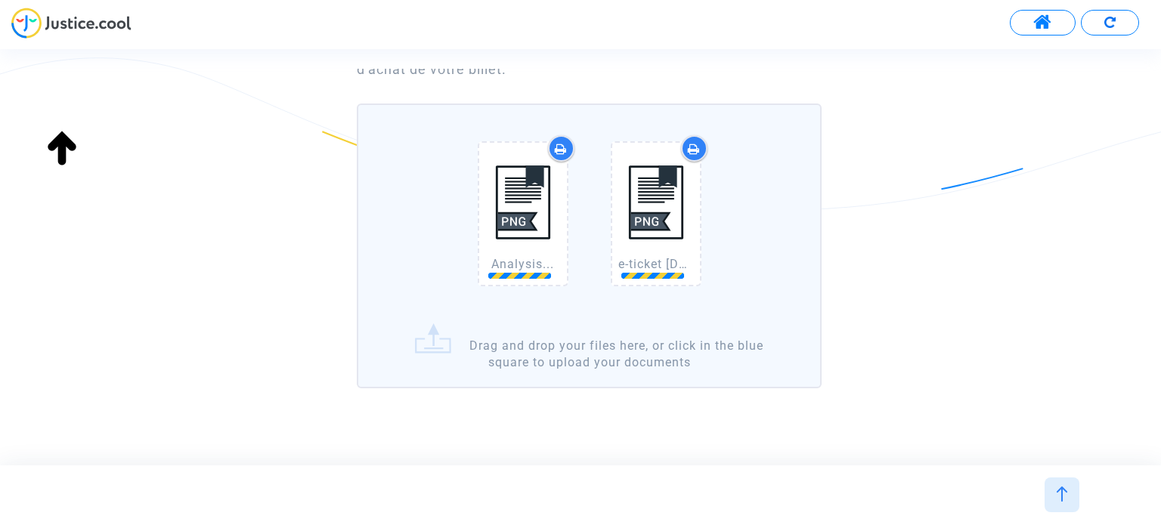
scroll to position [151, 0]
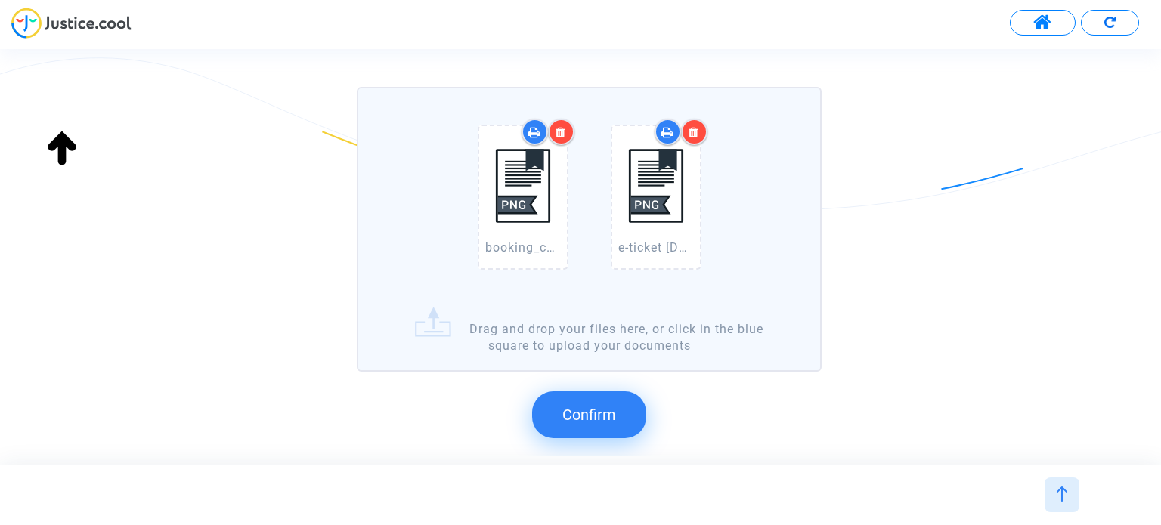
click at [579, 402] on button "Confirm" at bounding box center [589, 414] width 114 height 47
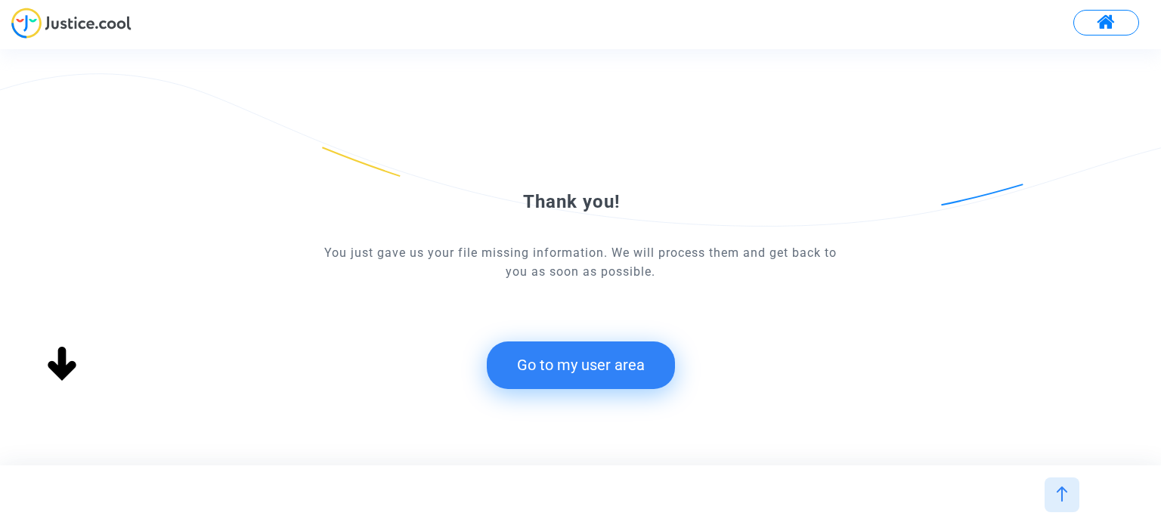
scroll to position [0, 0]
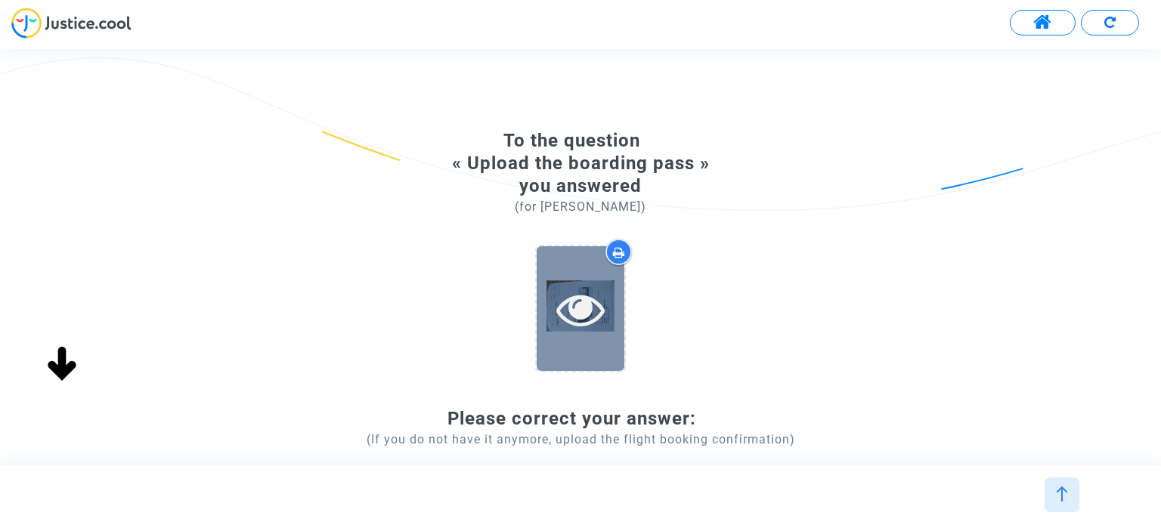
click at [575, 275] on div at bounding box center [581, 308] width 88 height 125
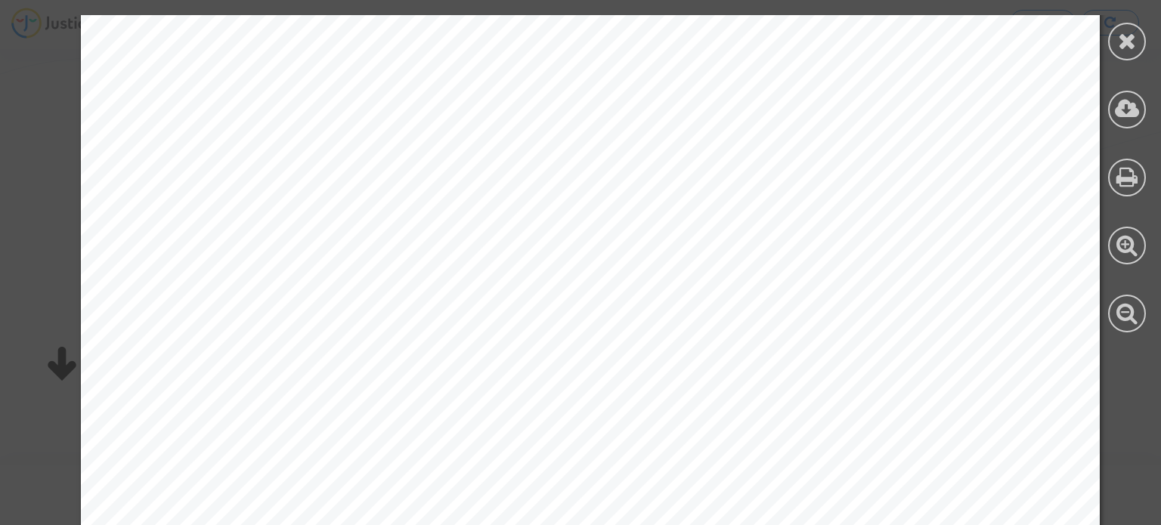
scroll to position [605, 0]
click at [1137, 51] on div at bounding box center [1127, 42] width 38 height 38
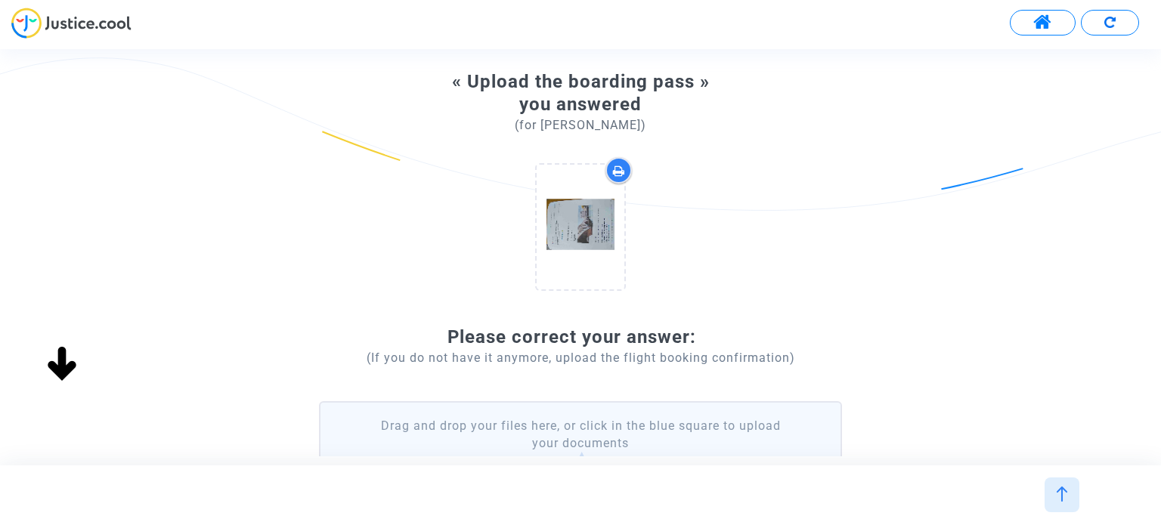
scroll to position [258, 0]
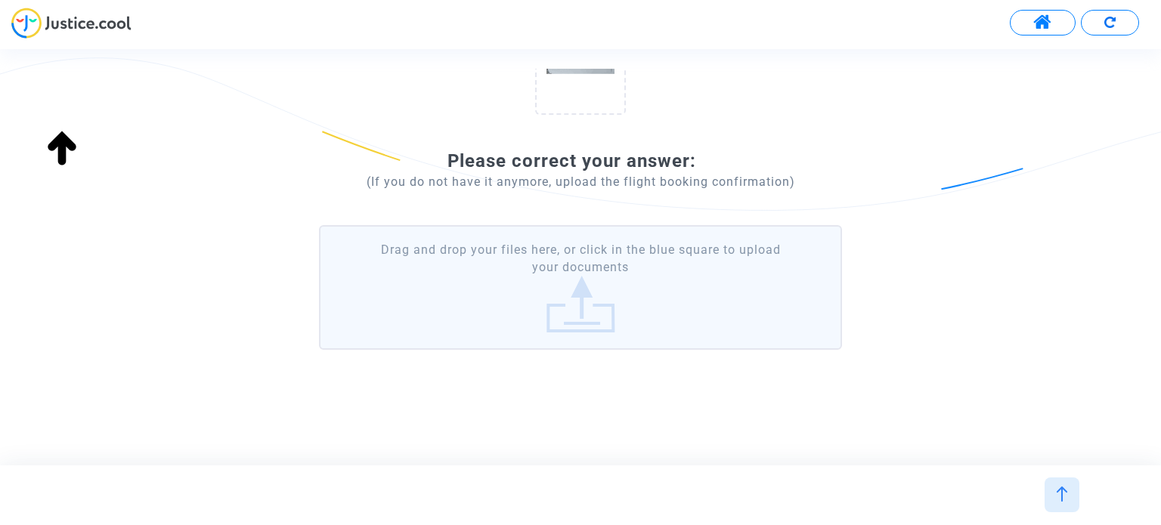
click at [608, 298] on label "Drag and drop your files here, or click in the blue square to upload your docum…" at bounding box center [580, 287] width 522 height 125
click at [0, 0] on input "Drag and drop your files here, or click in the blue square to upload your docum…" at bounding box center [0, 0] width 0 height 0
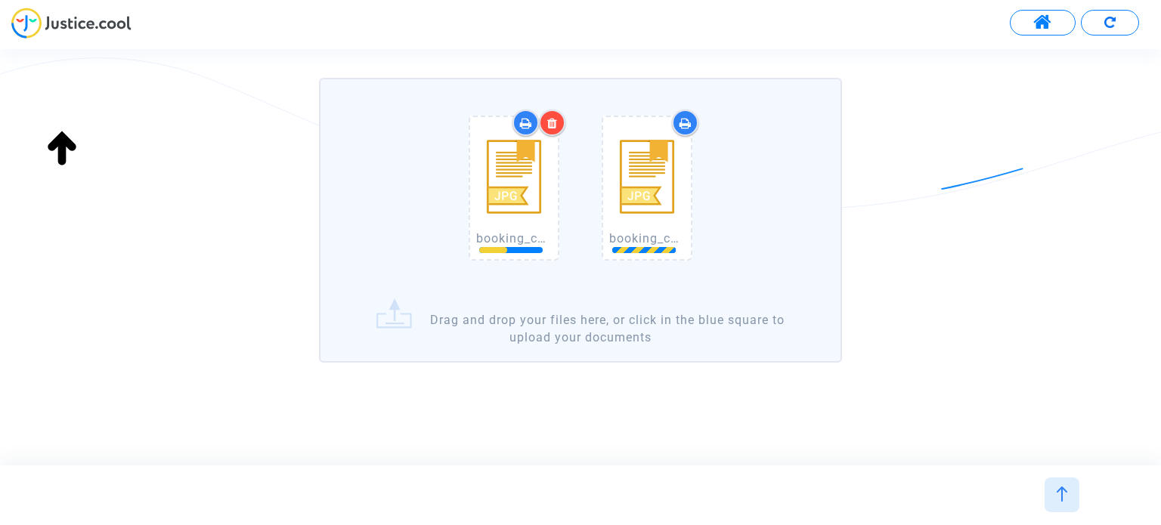
scroll to position [409, 0]
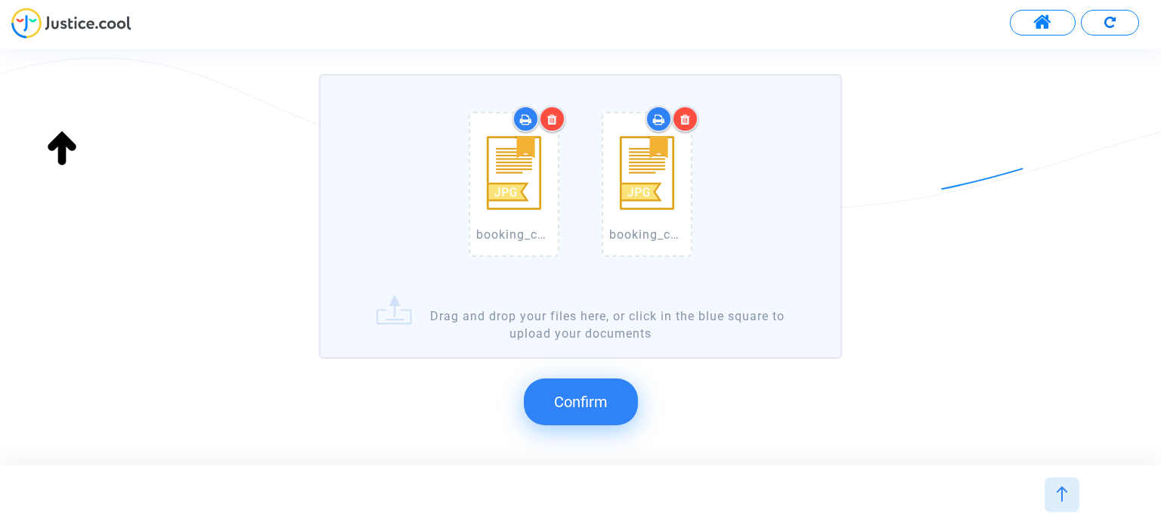
click at [602, 385] on button "Confirm" at bounding box center [581, 402] width 114 height 47
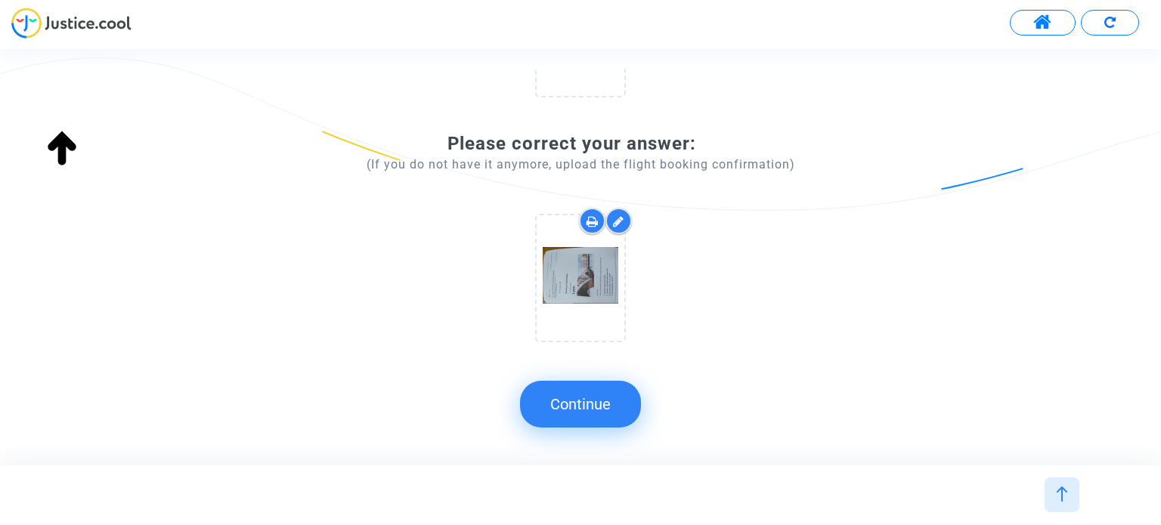
scroll to position [274, 0]
click at [605, 405] on button "Continue" at bounding box center [580, 404] width 121 height 47
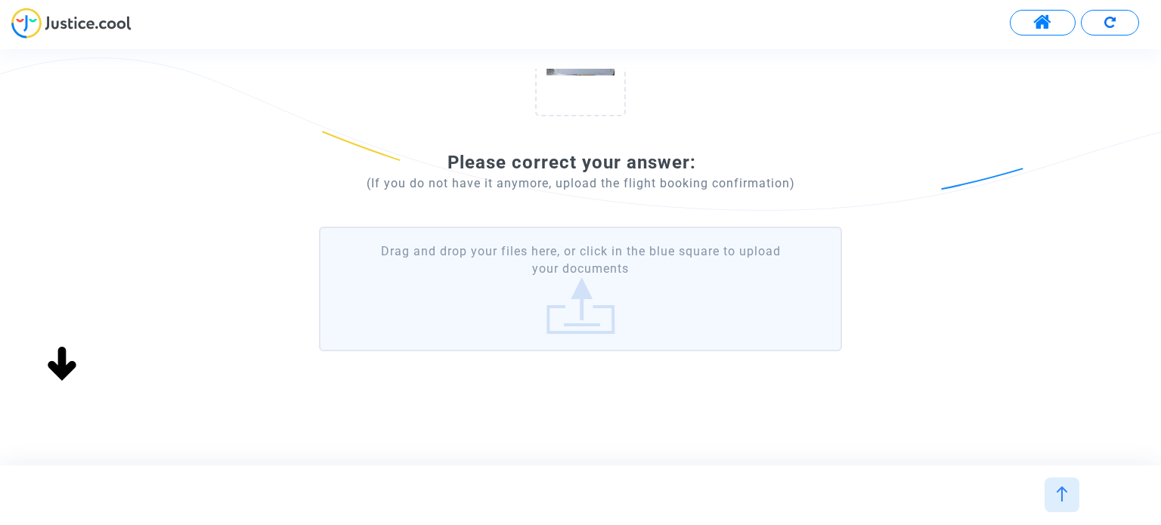
scroll to position [258, 0]
click at [605, 288] on label "Drag and drop your files here, or click in the blue square to upload your docum…" at bounding box center [580, 287] width 522 height 125
click at [0, 0] on input "Drag and drop your files here, or click in the blue square to upload your docum…" at bounding box center [0, 0] width 0 height 0
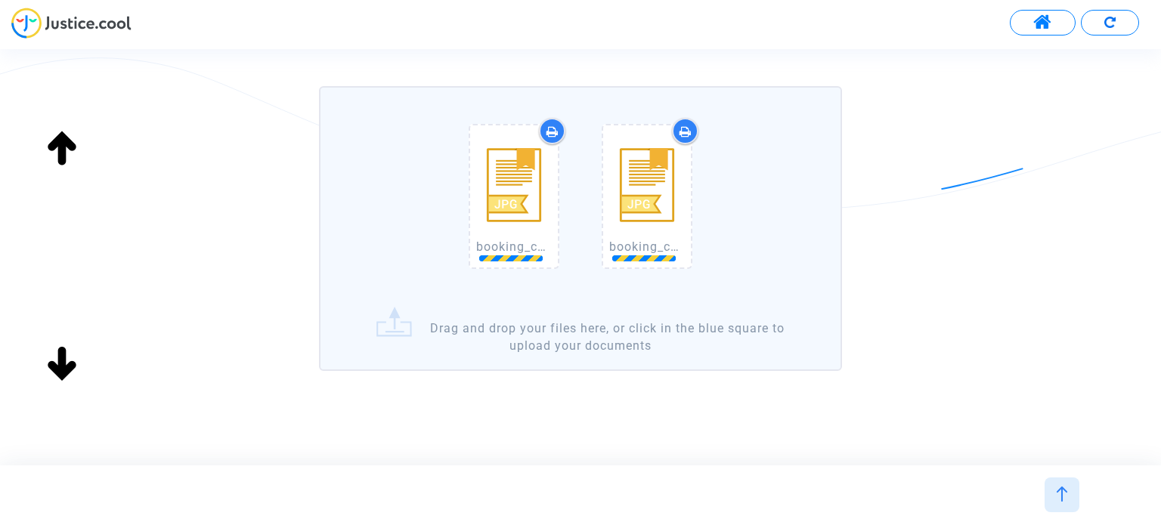
scroll to position [417, 0]
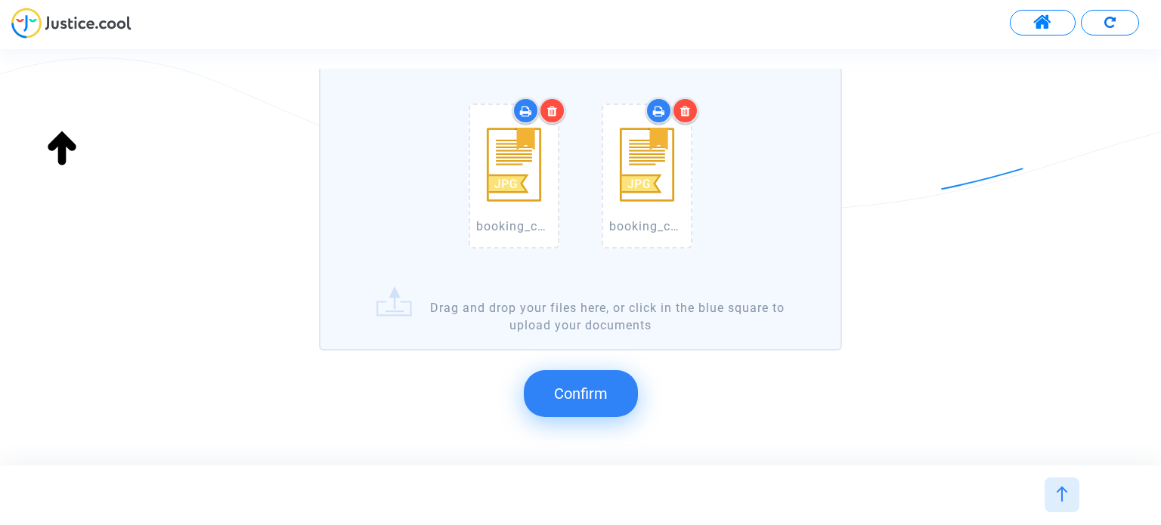
click at [580, 395] on span "Confirm" at bounding box center [581, 394] width 54 height 18
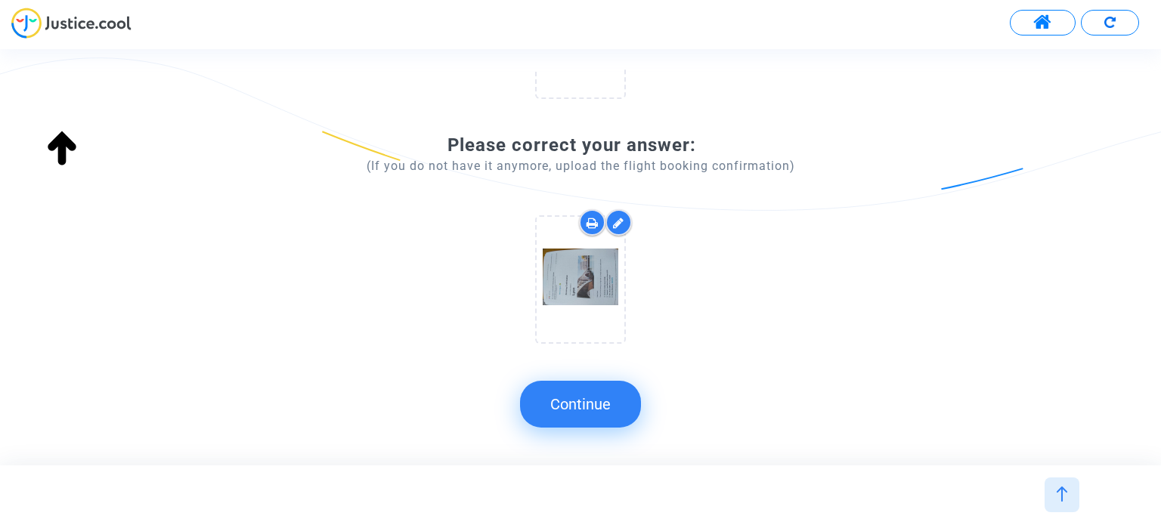
click at [626, 404] on button "Continue" at bounding box center [580, 404] width 121 height 47
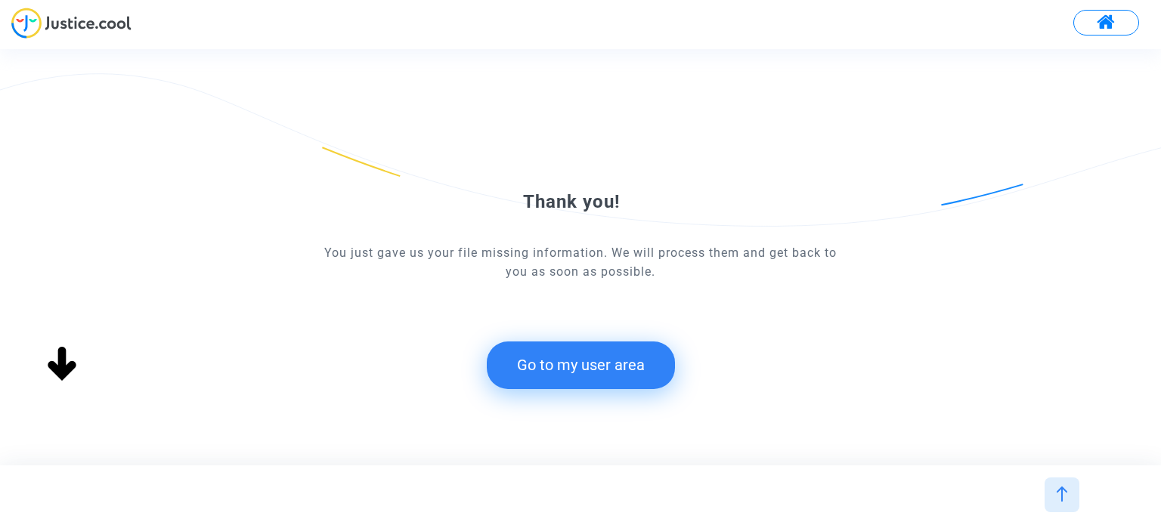
scroll to position [0, 0]
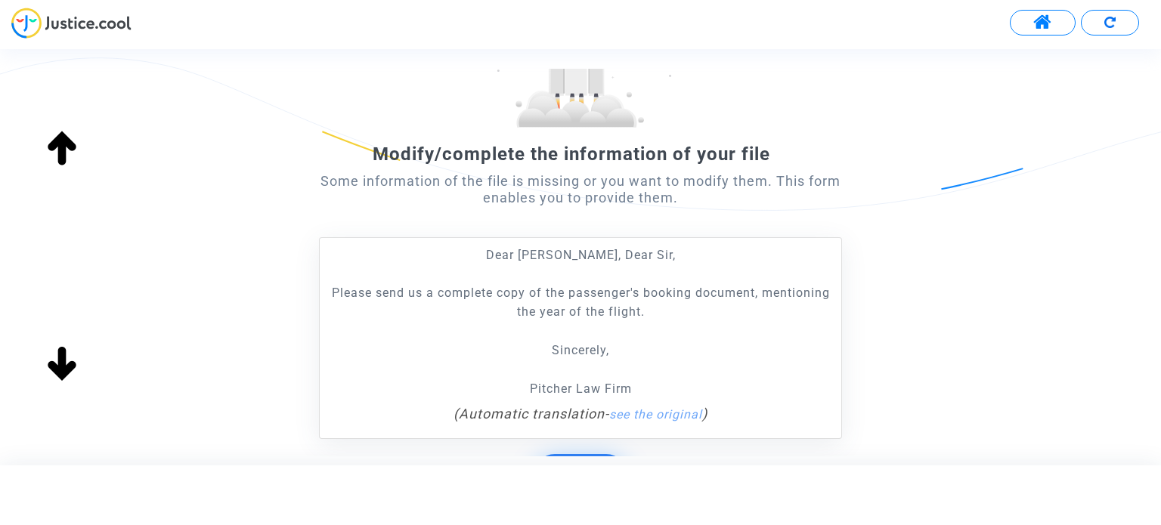
scroll to position [227, 0]
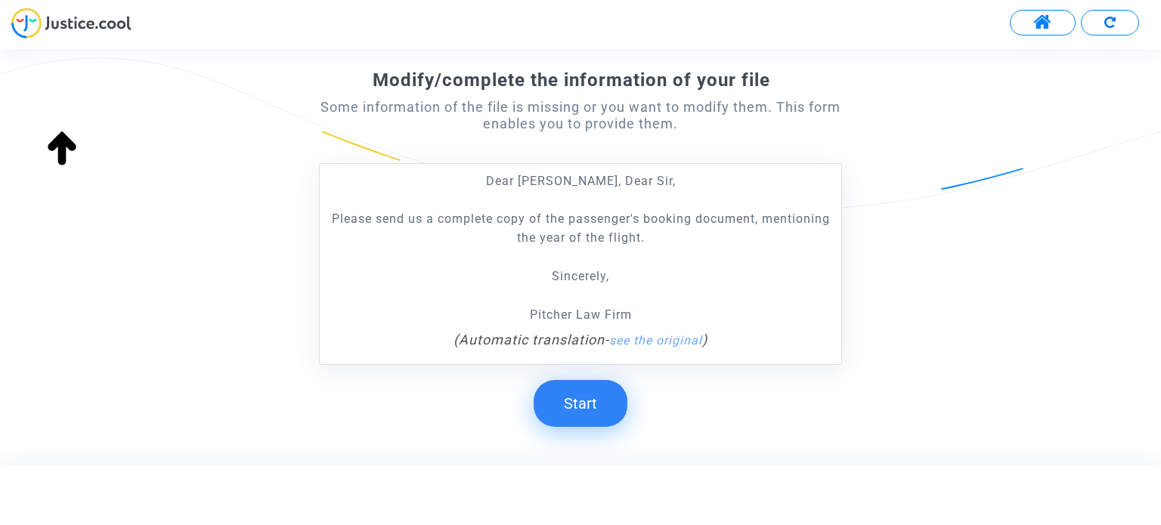
click at [595, 376] on form "Modify/complete the information of your file Some information of the file is mi…" at bounding box center [580, 165] width 522 height 524
click at [583, 398] on button "Start" at bounding box center [580, 403] width 94 height 47
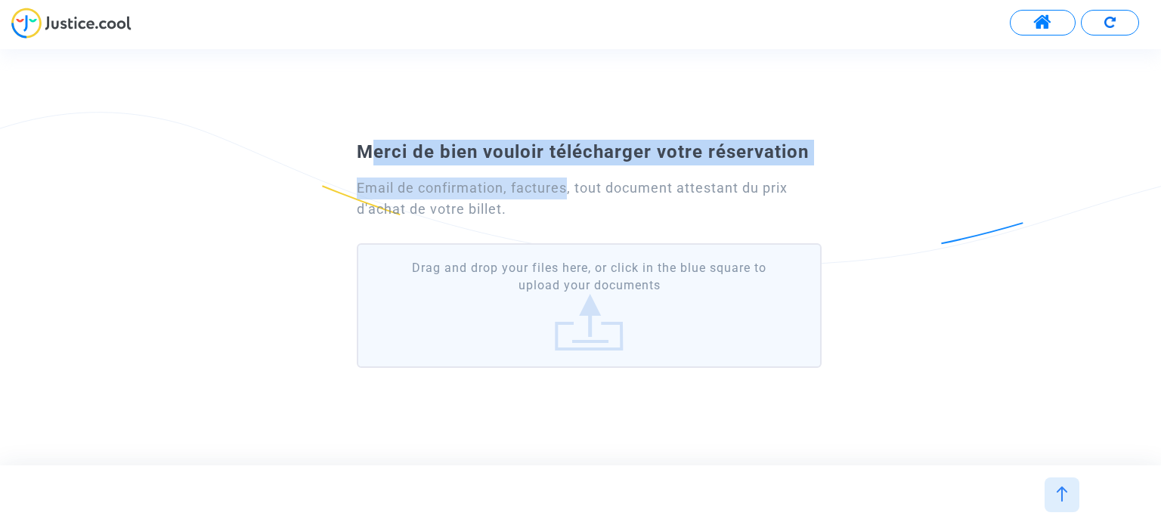
drag, startPoint x: 357, startPoint y: 143, endPoint x: 570, endPoint y: 199, distance: 219.6
click at [570, 199] on div "Merci de bien vouloir télécharger votre réservation Email de confirmation, fact…" at bounding box center [580, 257] width 522 height 234
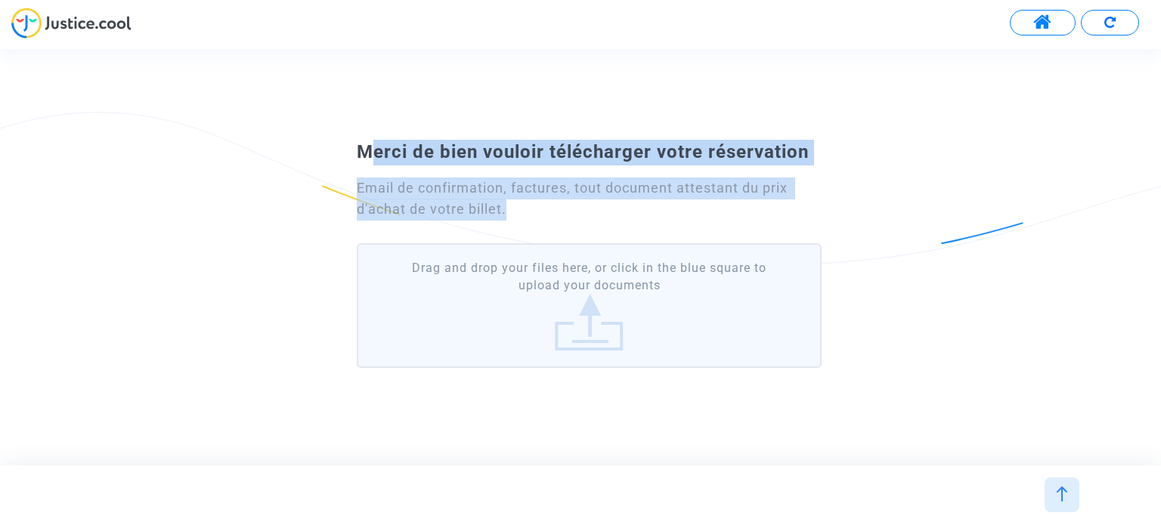
drag, startPoint x: 526, startPoint y: 210, endPoint x: 716, endPoint y: 11, distance: 275.2
click at [342, 117] on div "Merci de bien vouloir télécharger votre réservation Email de confirmation, fact…" at bounding box center [580, 257] width 1161 height 290
copy div "Merci de bien vouloir télécharger votre réservation Email de confirmation, fact…"
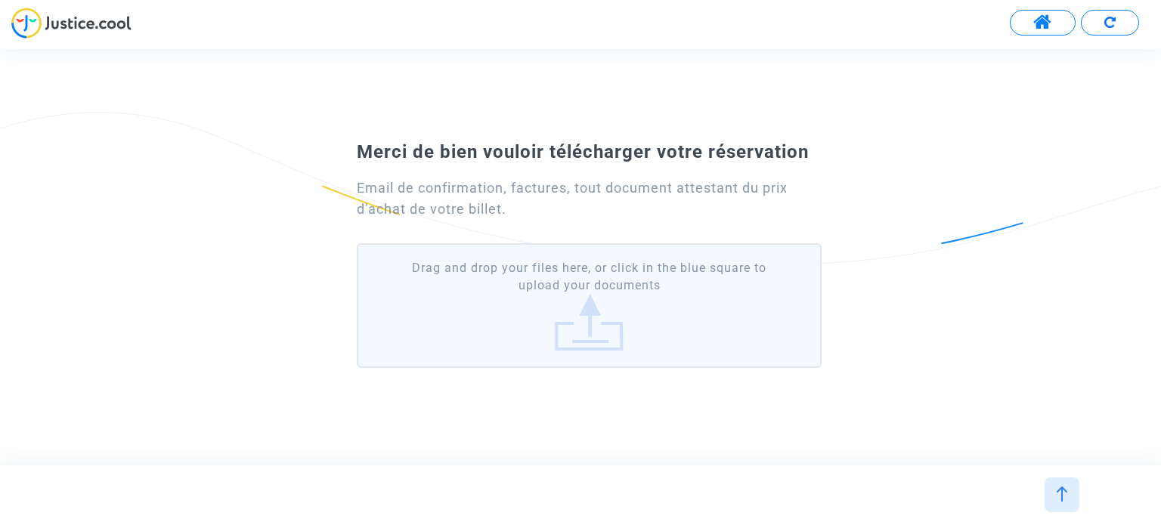
click at [622, 283] on label "Drag and drop your files here, or click in the blue square to upload your docum…" at bounding box center [589, 305] width 464 height 125
click at [0, 0] on input "Drag and drop your files here, or click in the blue square to upload your docum…" at bounding box center [0, 0] width 0 height 0
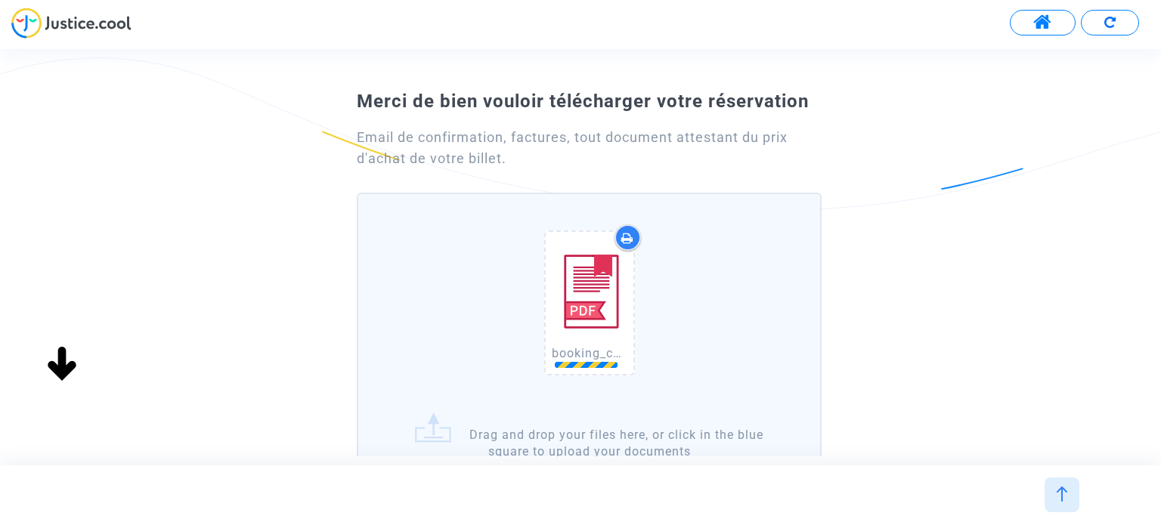
scroll to position [151, 0]
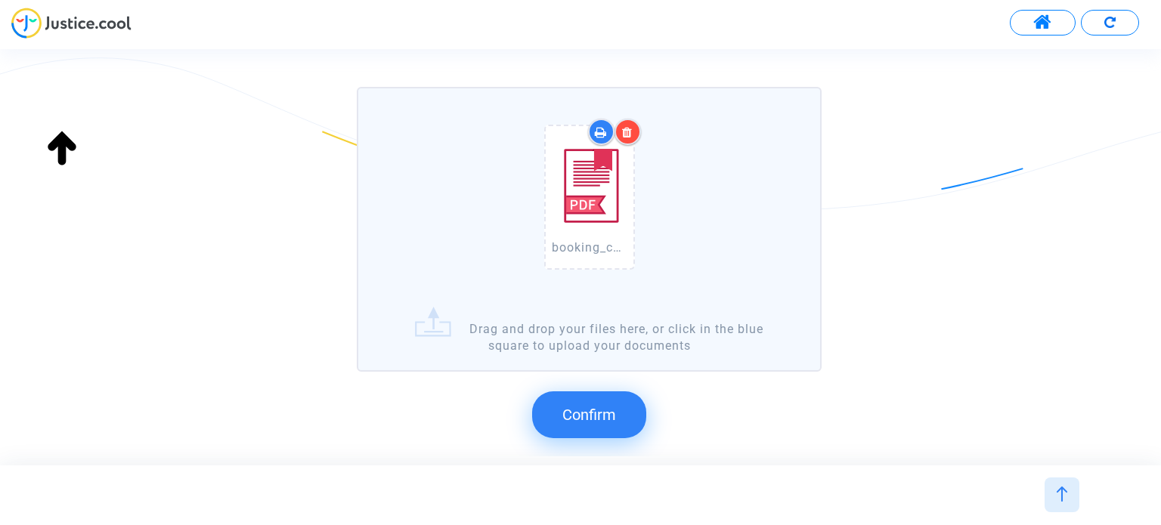
click at [611, 400] on button "Confirm" at bounding box center [589, 414] width 114 height 47
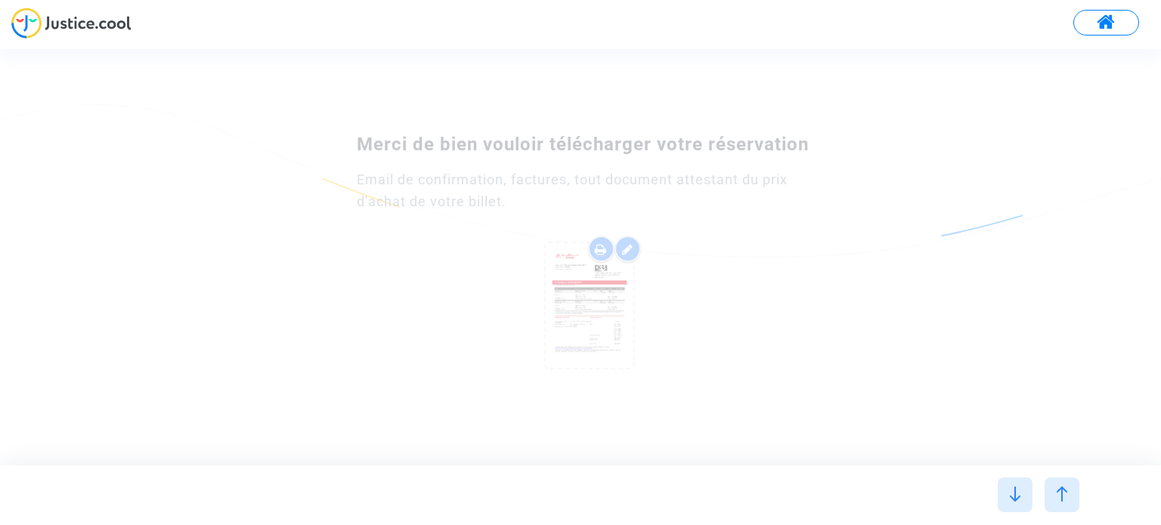
scroll to position [0, 0]
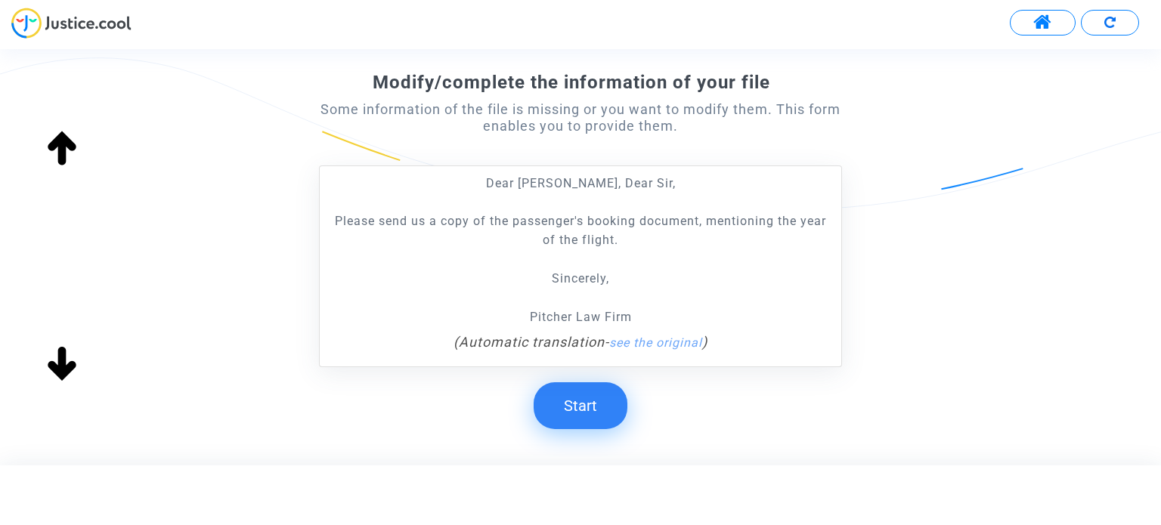
scroll to position [227, 0]
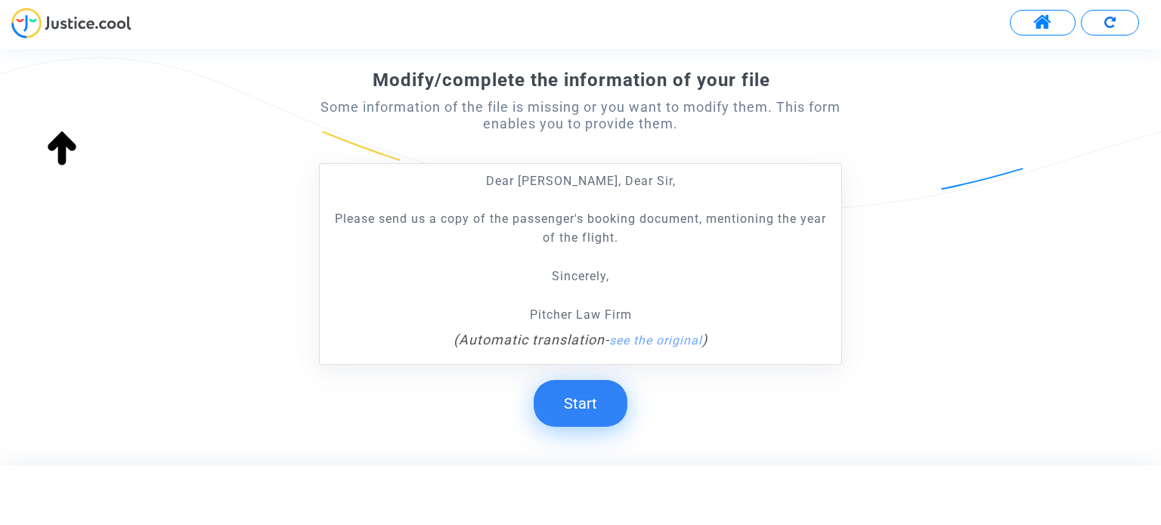
click at [592, 399] on button "Start" at bounding box center [580, 403] width 94 height 47
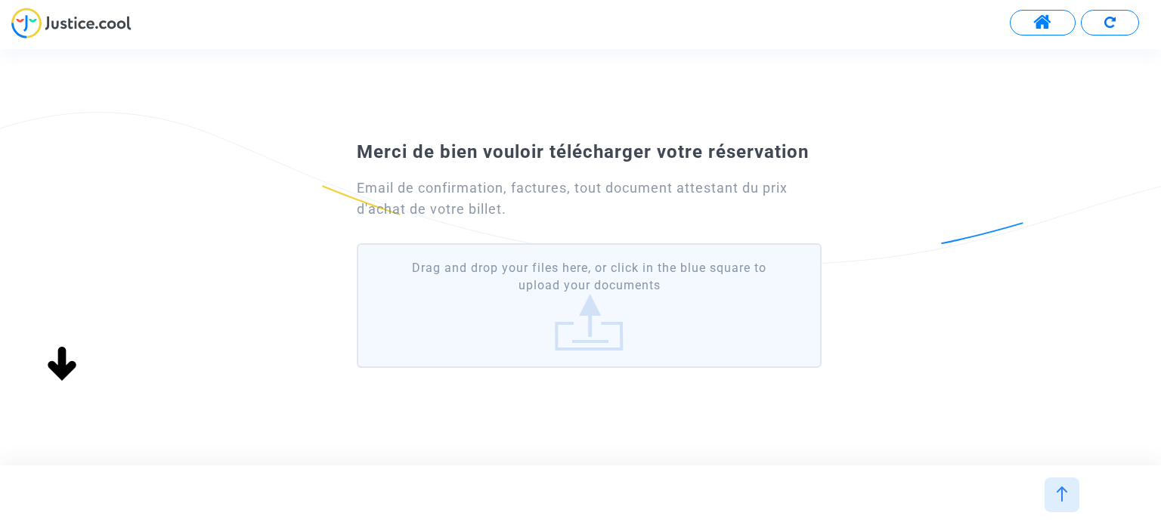
click at [620, 286] on label "Drag and drop your files here, or click in the blue square to upload your docum…" at bounding box center [589, 305] width 464 height 125
click at [0, 0] on input "Drag and drop your files here, or click in the blue square to upload your docum…" at bounding box center [0, 0] width 0 height 0
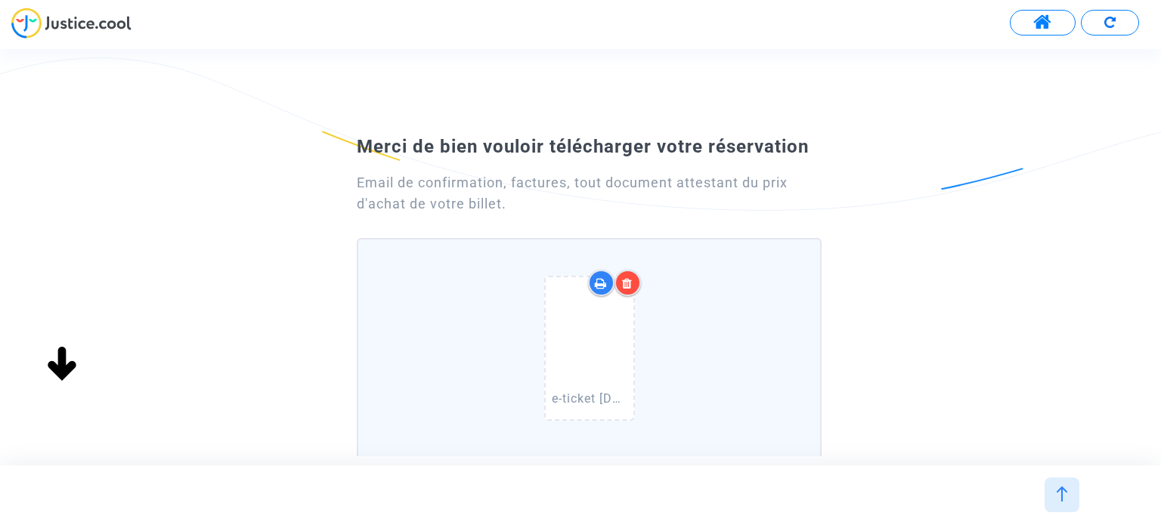
scroll to position [226, 0]
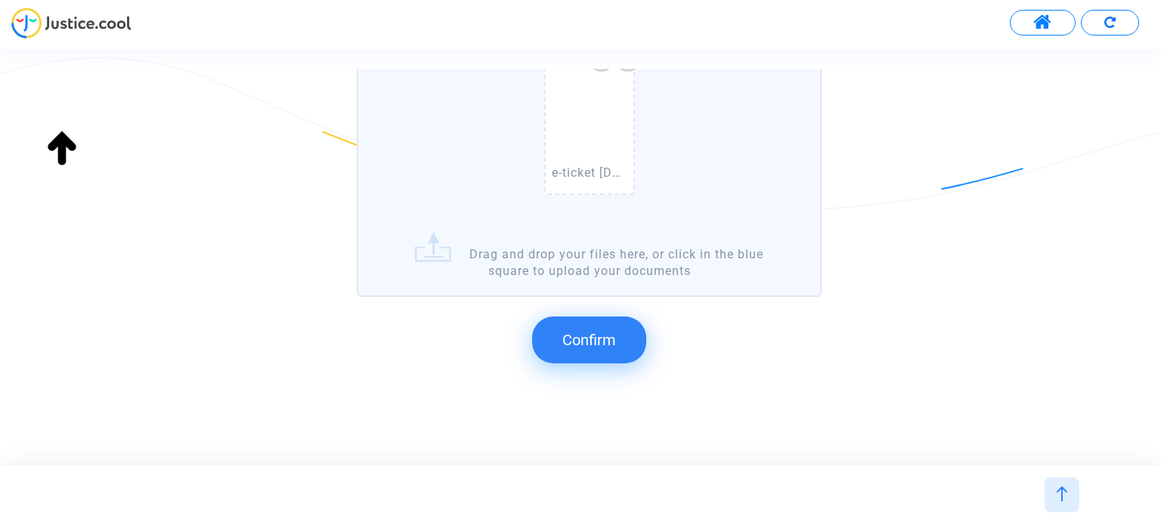
drag, startPoint x: 568, startPoint y: 361, endPoint x: 570, endPoint y: 348, distance: 13.7
click at [568, 354] on button "Confirm" at bounding box center [589, 340] width 114 height 47
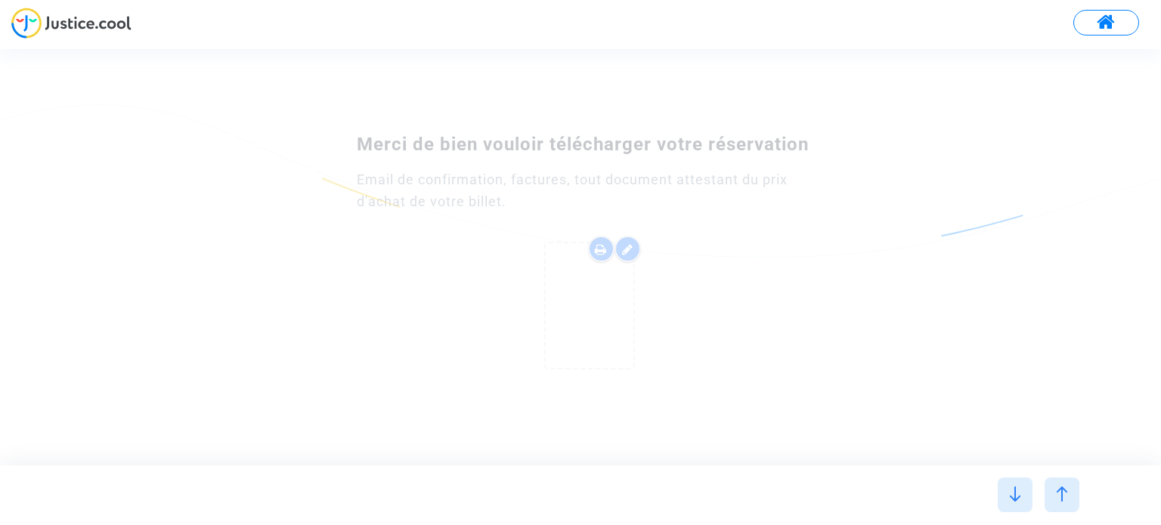
scroll to position [0, 0]
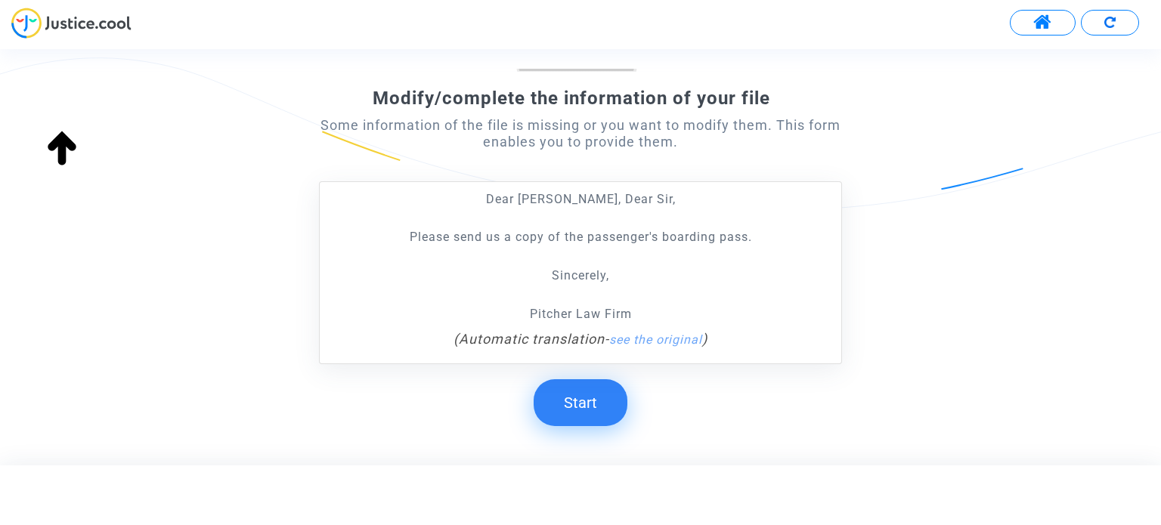
scroll to position [281, 0]
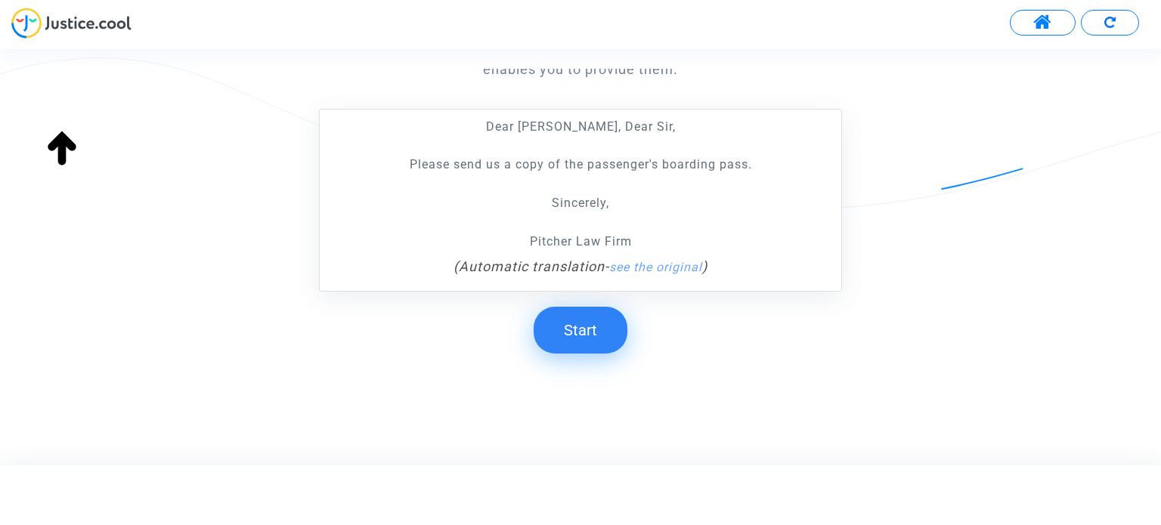
click at [580, 326] on button "Start" at bounding box center [580, 330] width 94 height 47
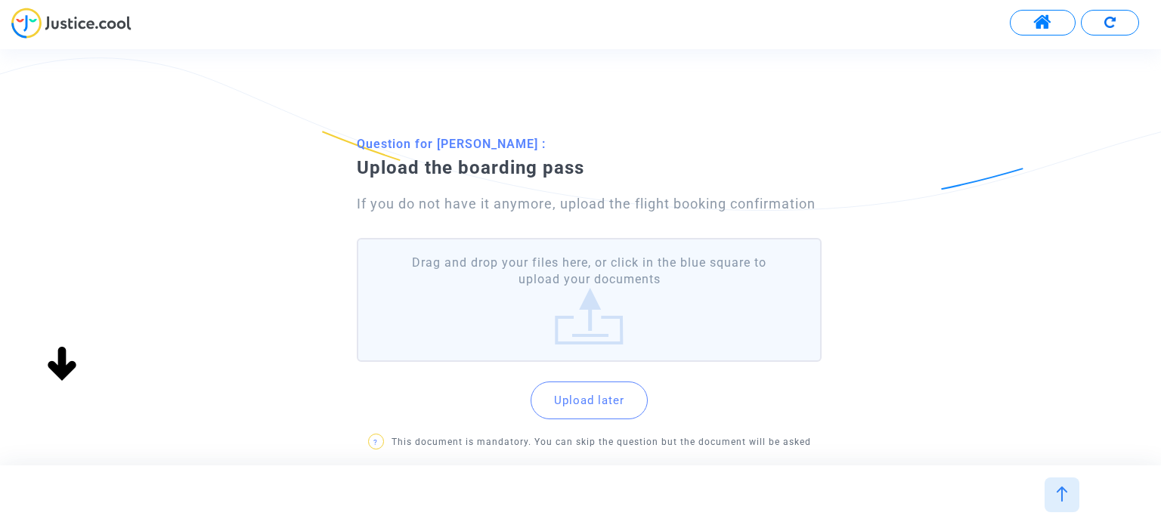
click at [595, 289] on label "Drag and drop your files here, or click in the blue square to upload your docum…" at bounding box center [589, 300] width 464 height 125
click at [0, 0] on input "Drag and drop your files here, or click in the blue square to upload your docum…" at bounding box center [0, 0] width 0 height 0
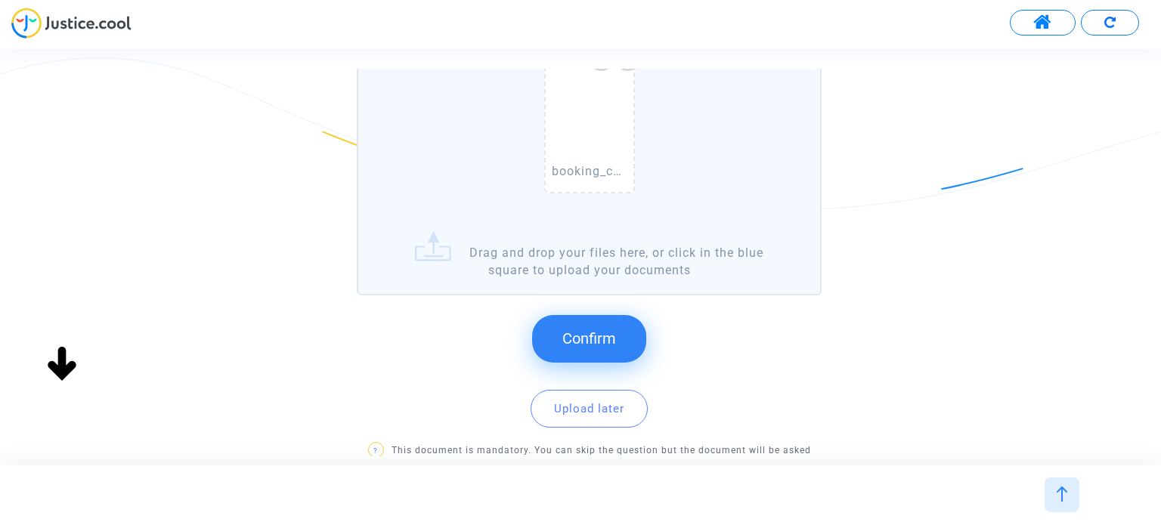
click at [577, 338] on span "Confirm" at bounding box center [589, 338] width 54 height 18
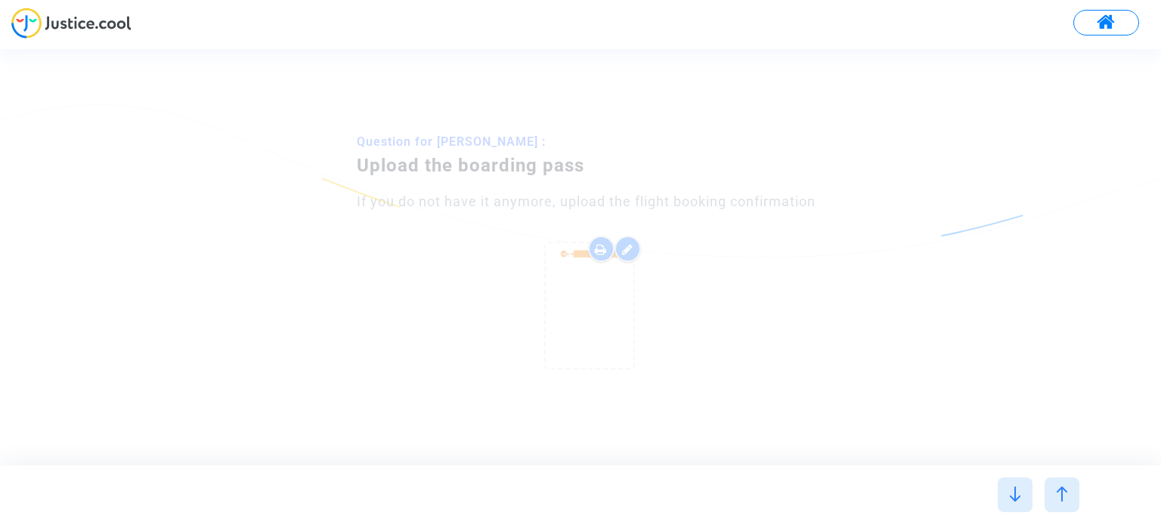
scroll to position [0, 0]
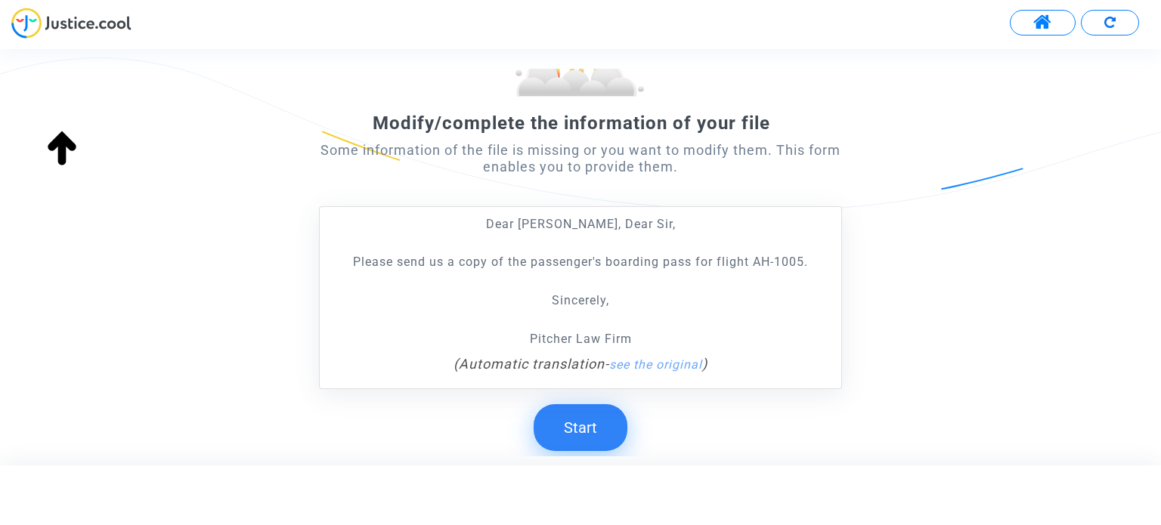
scroll to position [151, 0]
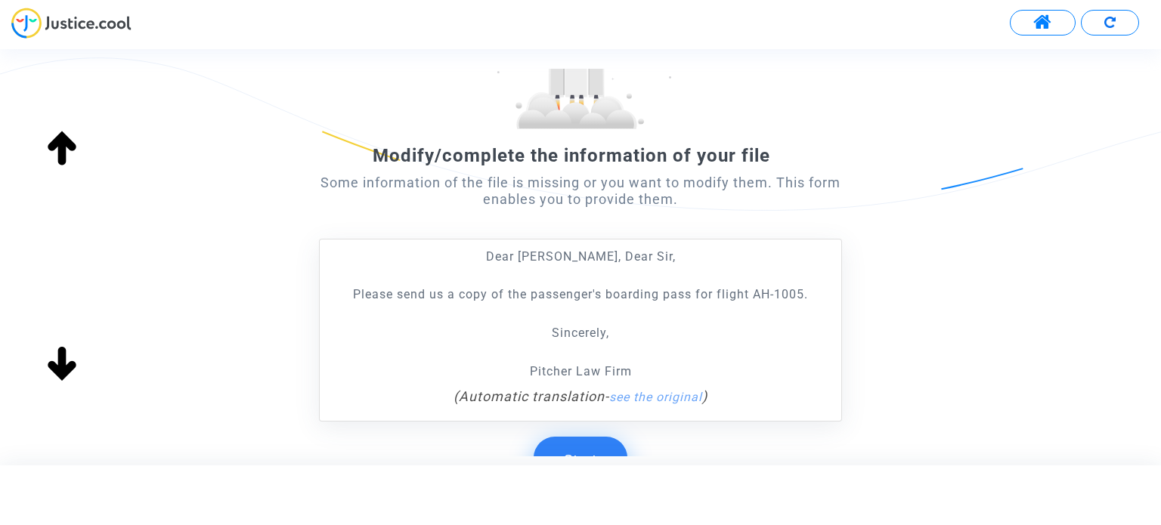
click at [597, 439] on button "Start" at bounding box center [580, 460] width 94 height 47
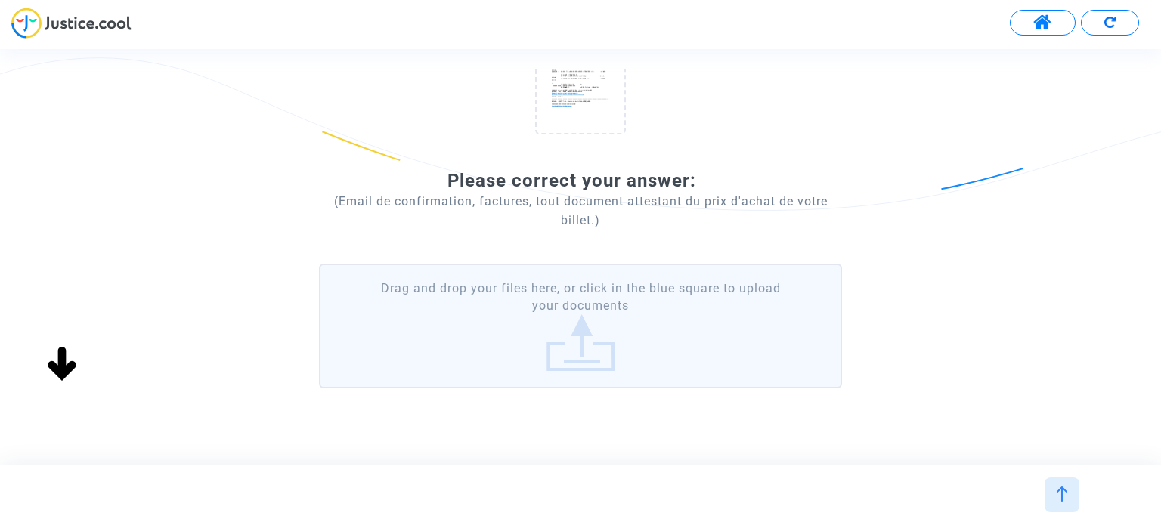
scroll to position [227, 0]
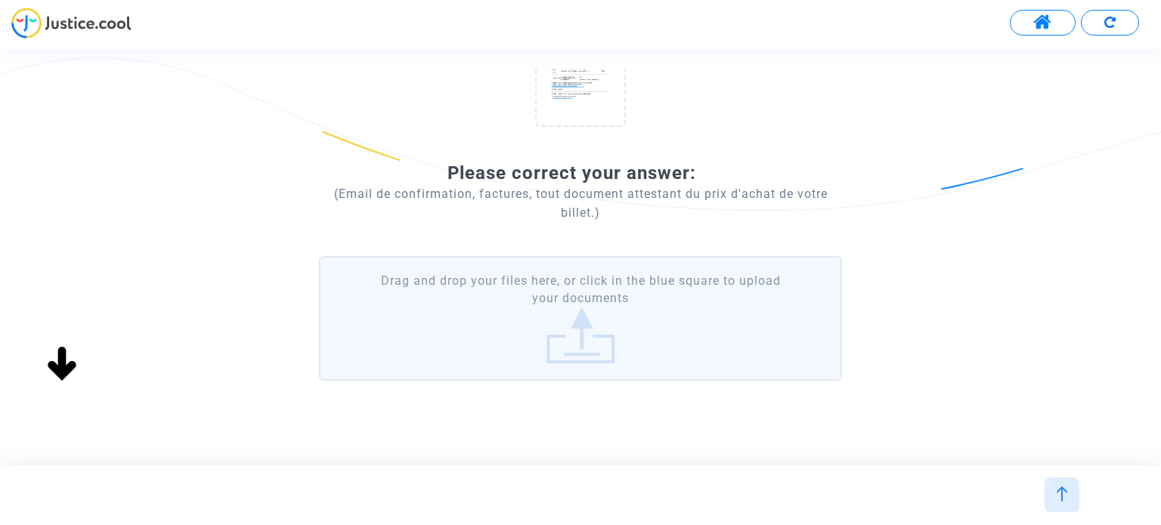
click at [603, 314] on label "Drag and drop your files here, or click in the blue square to upload your docum…" at bounding box center [580, 318] width 522 height 125
click at [0, 0] on input "Drag and drop your files here, or click in the blue square to upload your docum…" at bounding box center [0, 0] width 0 height 0
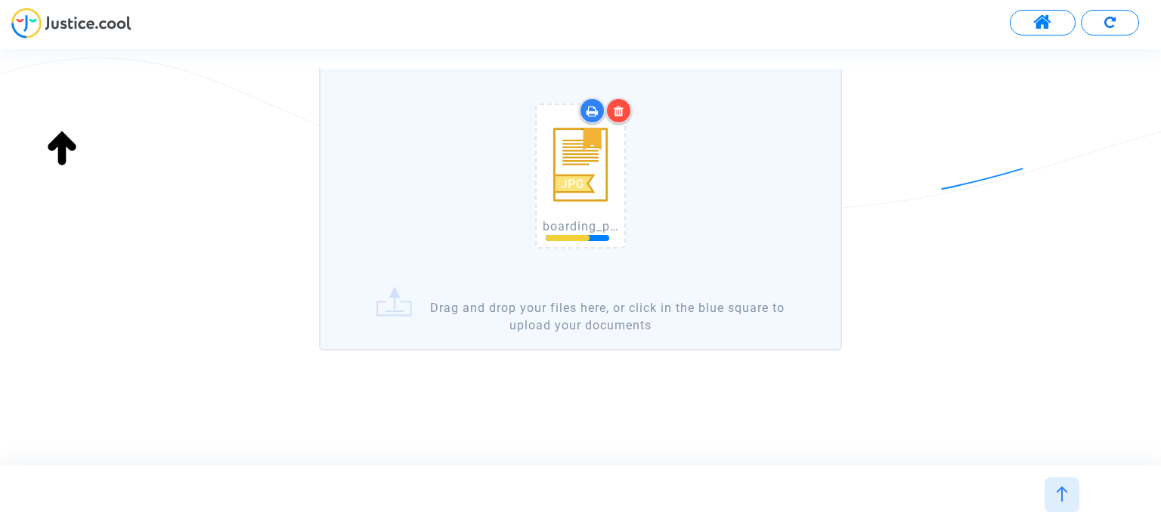
scroll to position [417, 0]
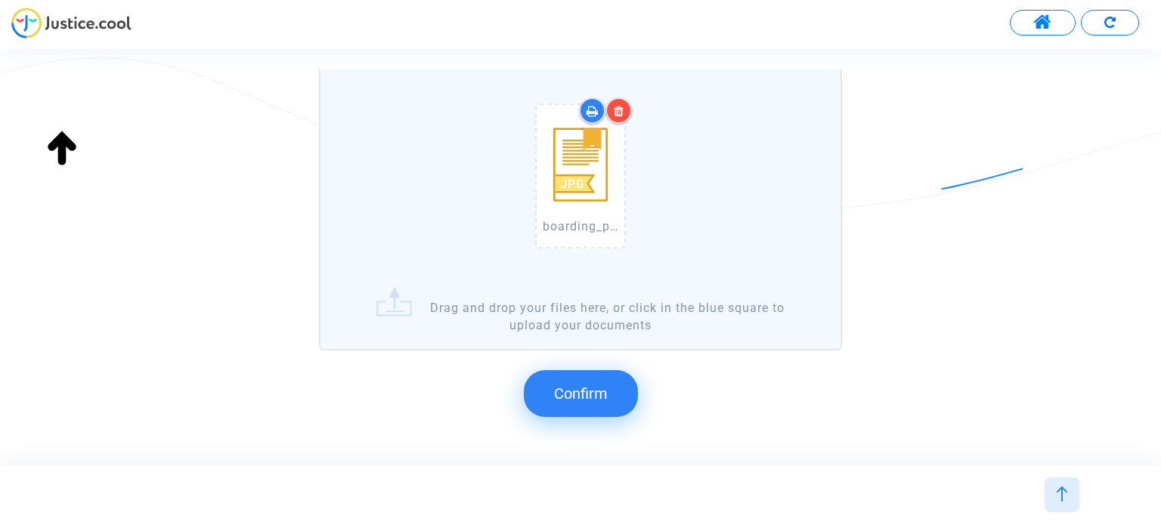
click at [567, 388] on span "Confirm" at bounding box center [581, 394] width 54 height 18
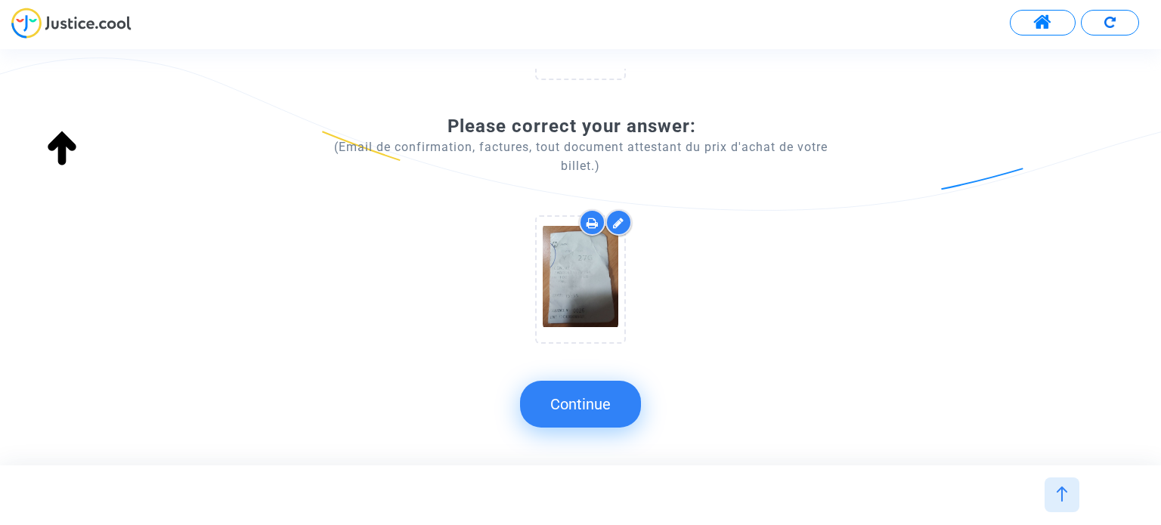
click at [619, 408] on button "Continue" at bounding box center [580, 404] width 121 height 47
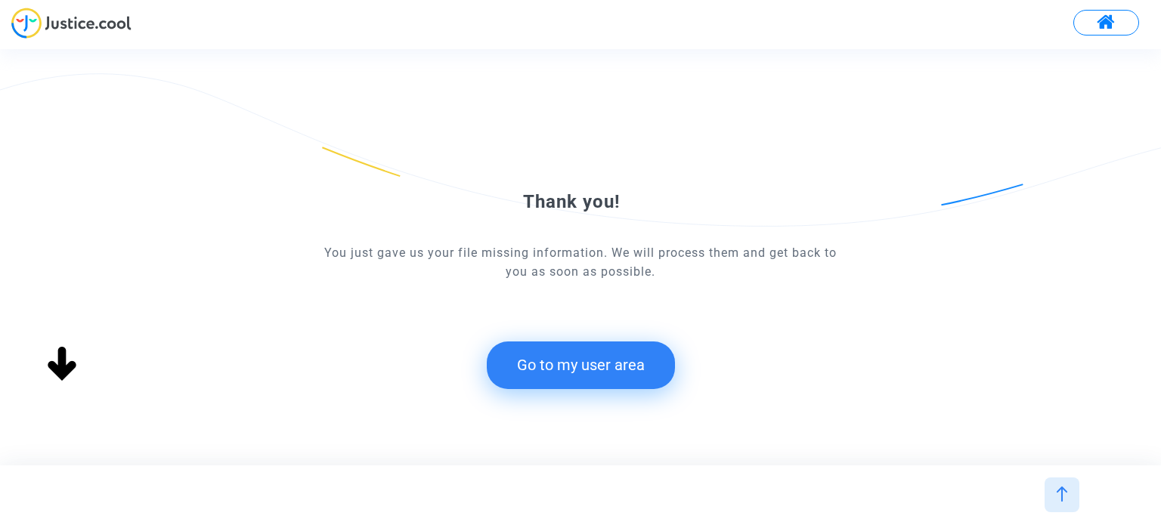
scroll to position [0, 0]
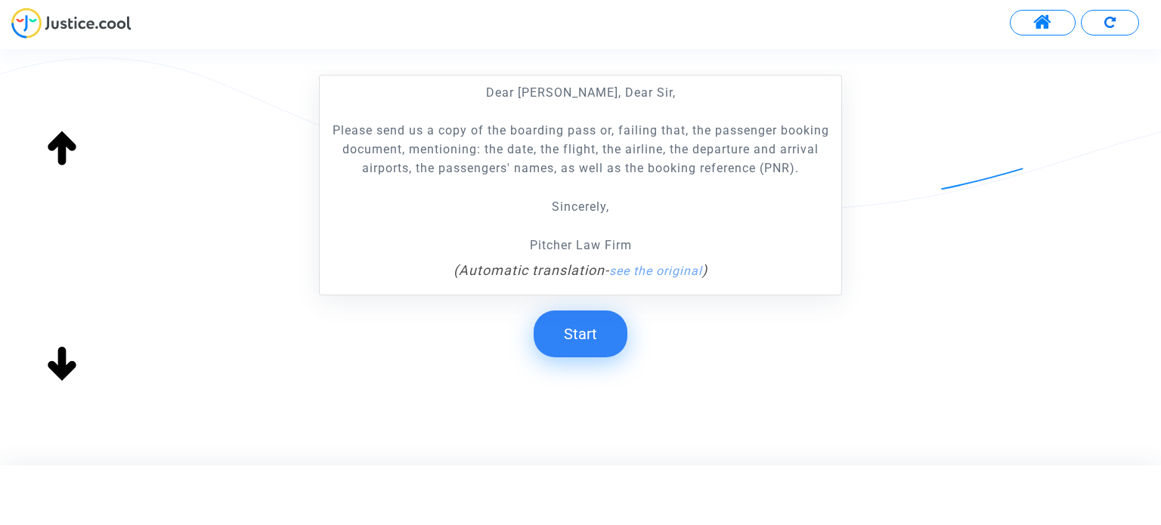
scroll to position [320, 0]
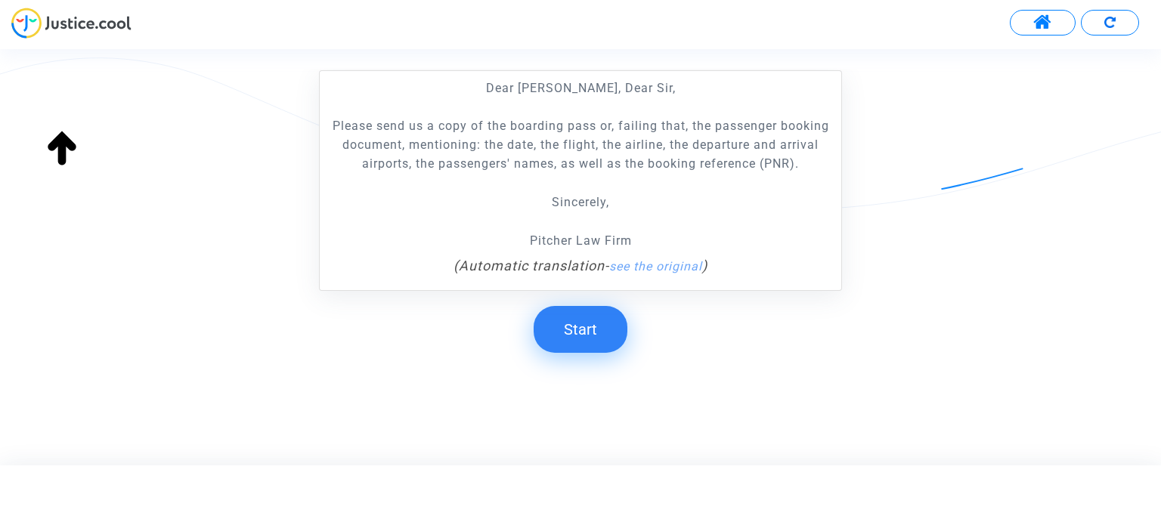
click at [592, 330] on button "Start" at bounding box center [580, 329] width 94 height 47
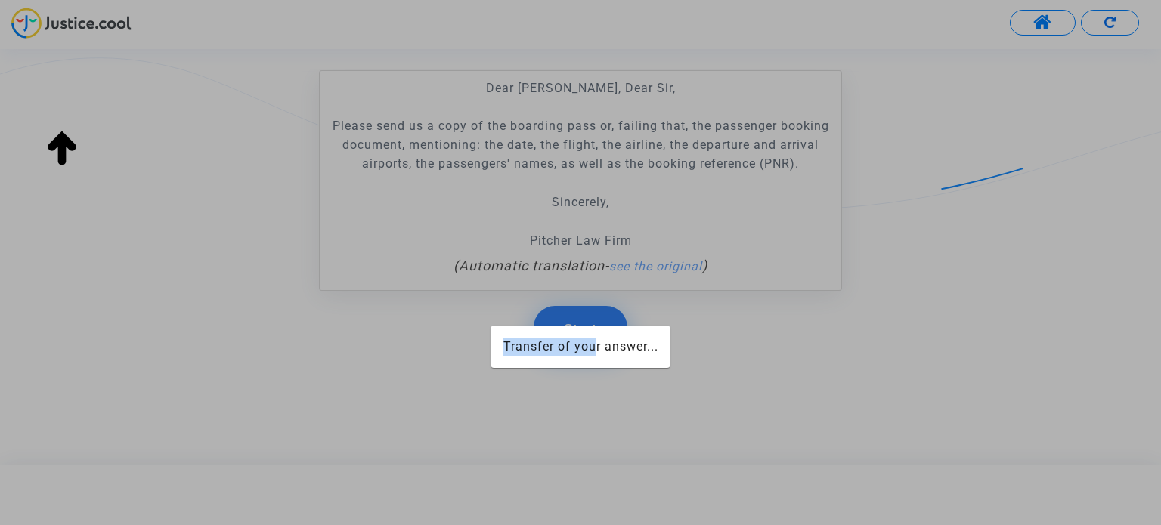
drag, startPoint x: 592, startPoint y: 330, endPoint x: 892, endPoint y: 523, distance: 355.9
click at [611, 337] on mat-card "Transfer of your answer..." at bounding box center [580, 347] width 179 height 42
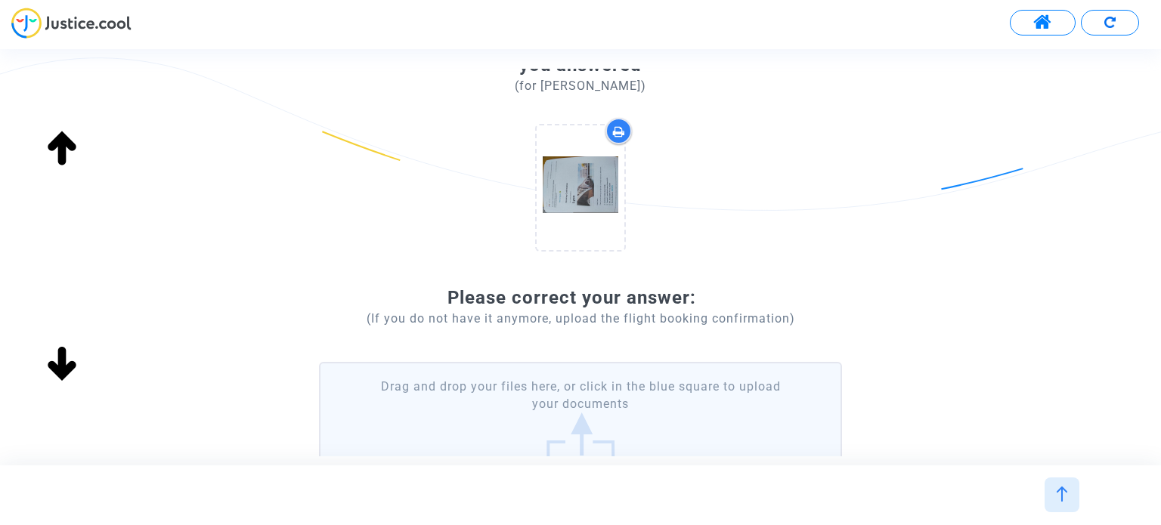
scroll to position [258, 0]
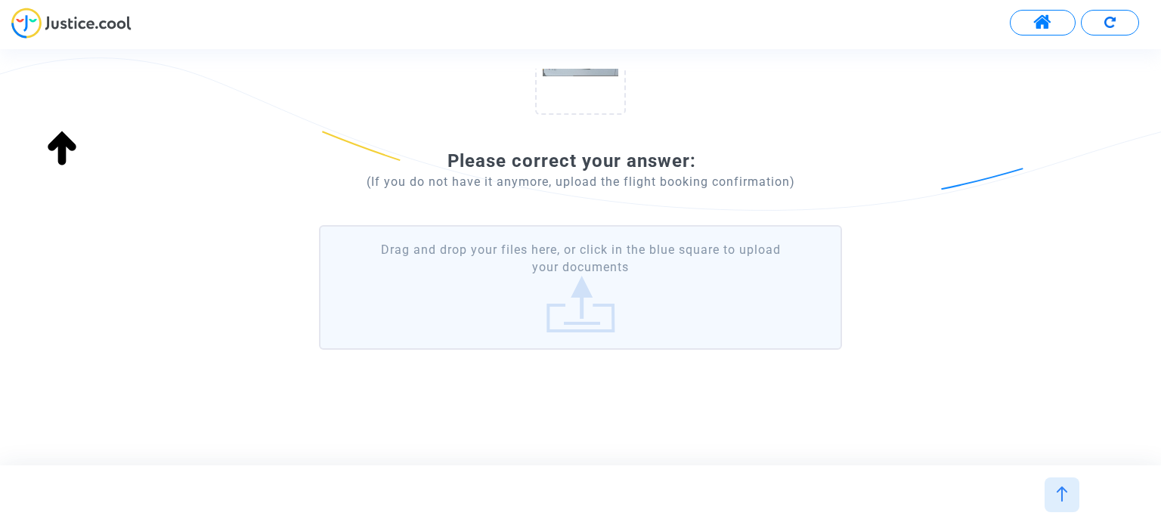
click at [614, 253] on label "Drag and drop your files here, or click in the blue square to upload your docum…" at bounding box center [580, 287] width 522 height 125
click at [0, 0] on input "Drag and drop your files here, or click in the blue square to upload your docum…" at bounding box center [0, 0] width 0 height 0
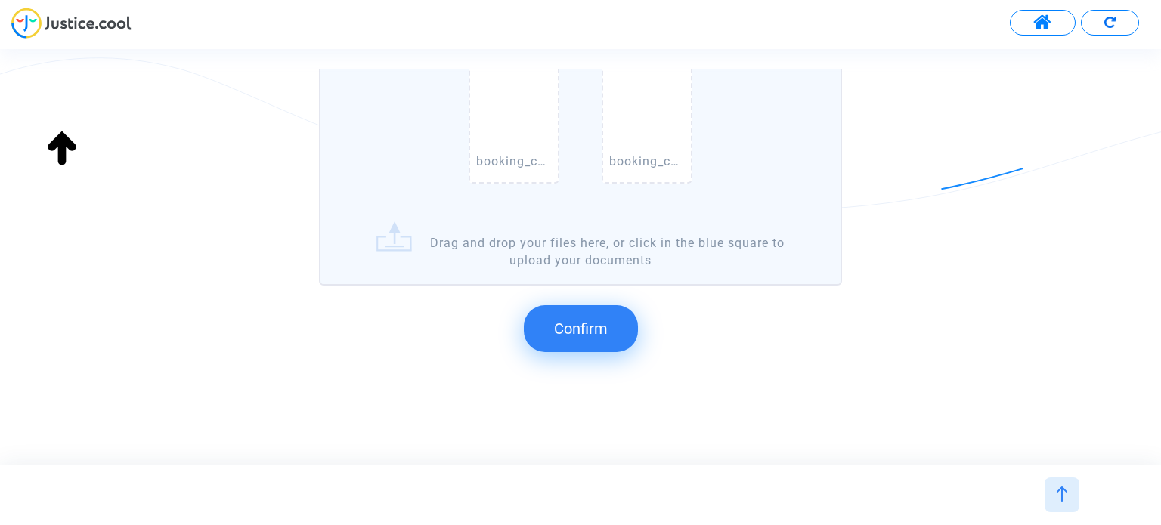
scroll to position [492, 0]
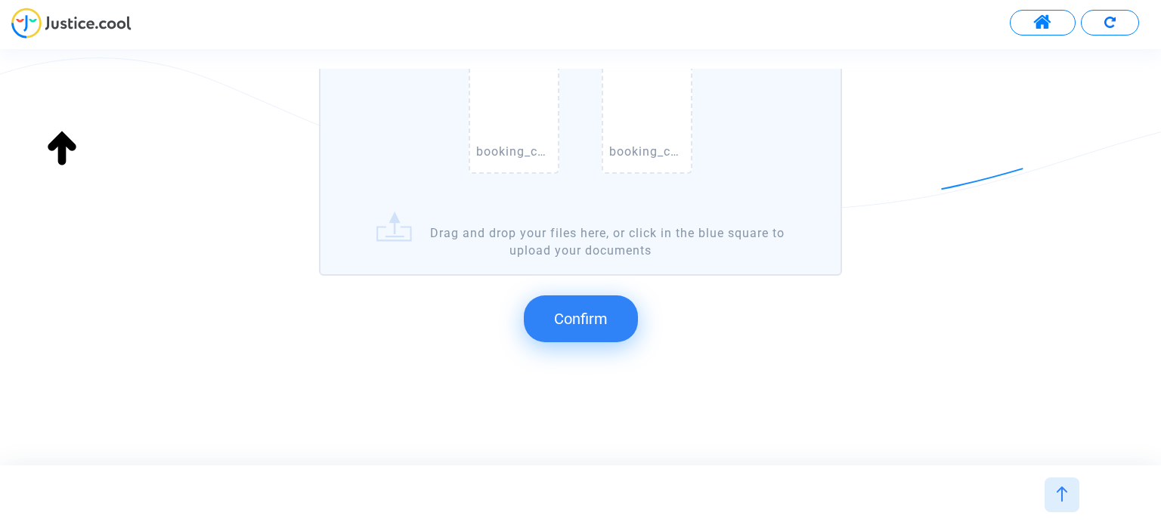
click at [594, 310] on span "Confirm" at bounding box center [581, 319] width 54 height 18
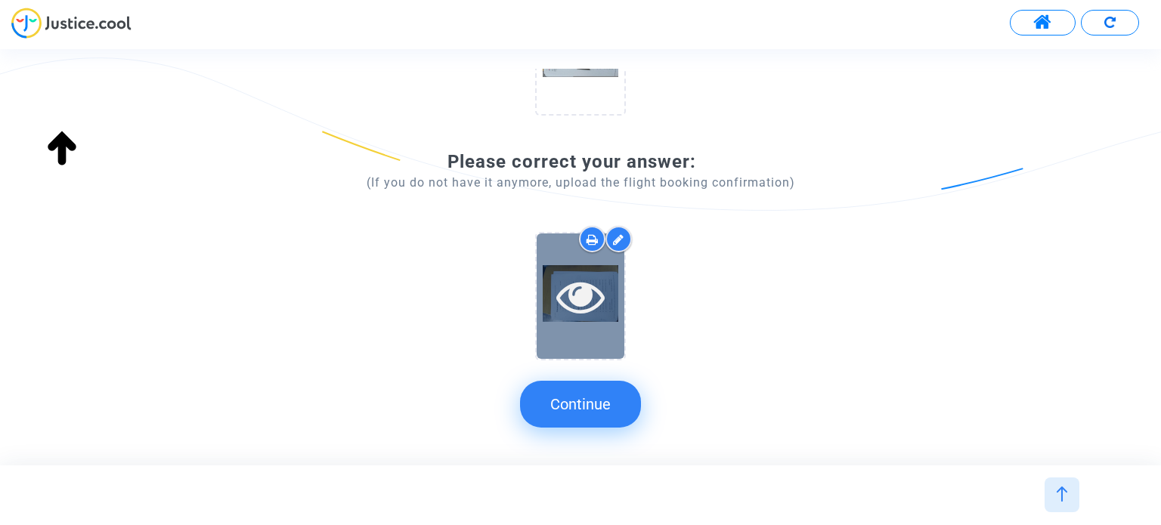
scroll to position [198, 0]
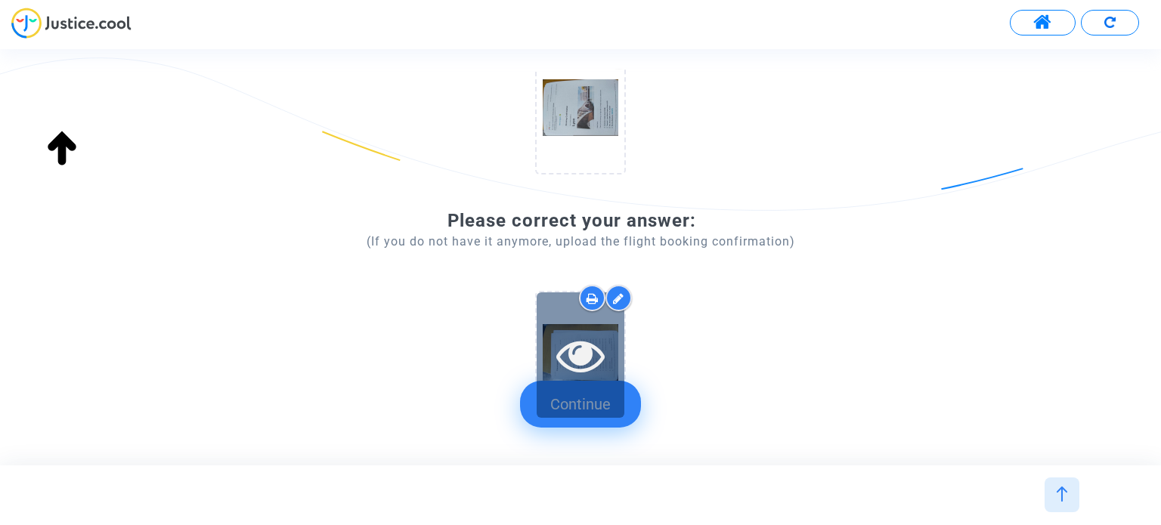
click at [614, 391] on div at bounding box center [581, 354] width 88 height 125
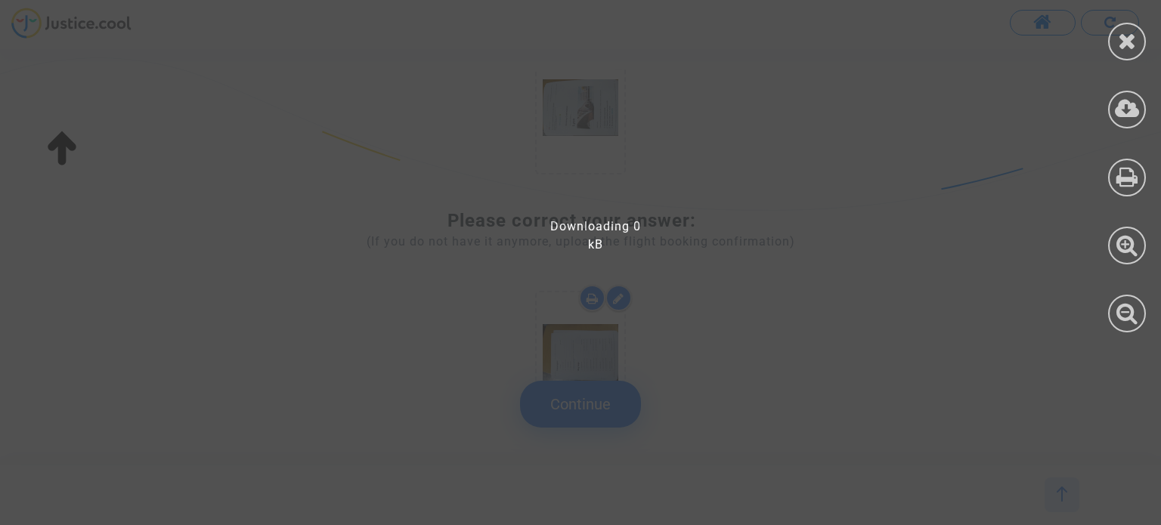
click at [616, 392] on div at bounding box center [590, 270] width 1180 height 510
click at [857, 138] on div at bounding box center [590, 270] width 1180 height 510
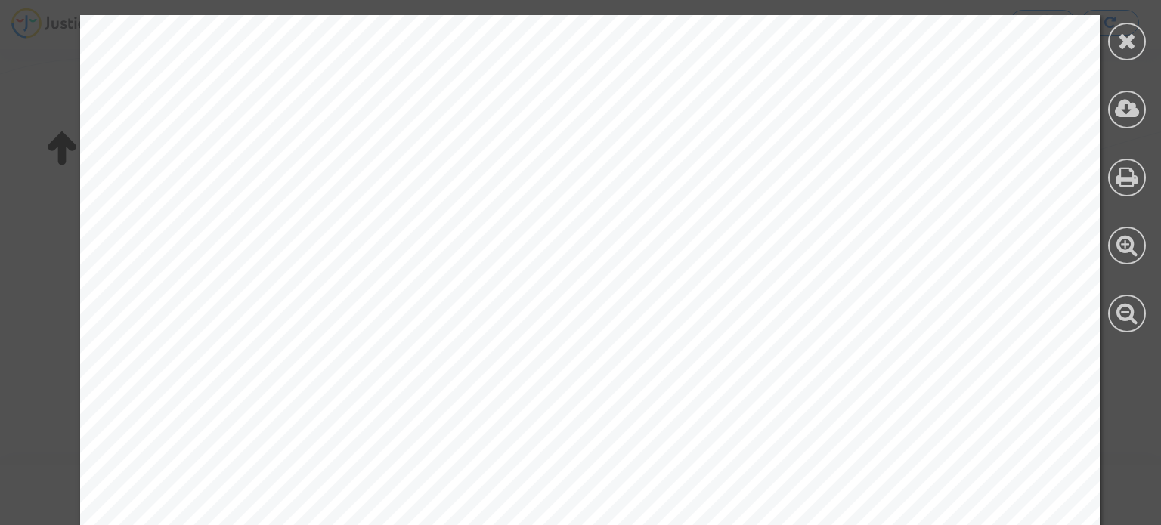
drag, startPoint x: 1130, startPoint y: 26, endPoint x: 1107, endPoint y: 36, distance: 25.4
click at [1130, 26] on div at bounding box center [1127, 42] width 38 height 38
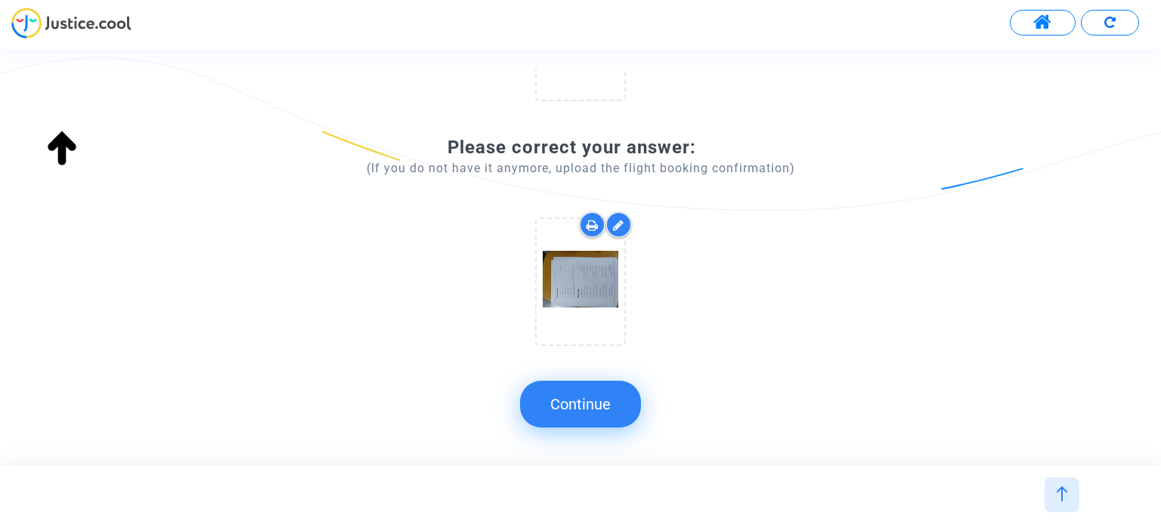
scroll to position [274, 0]
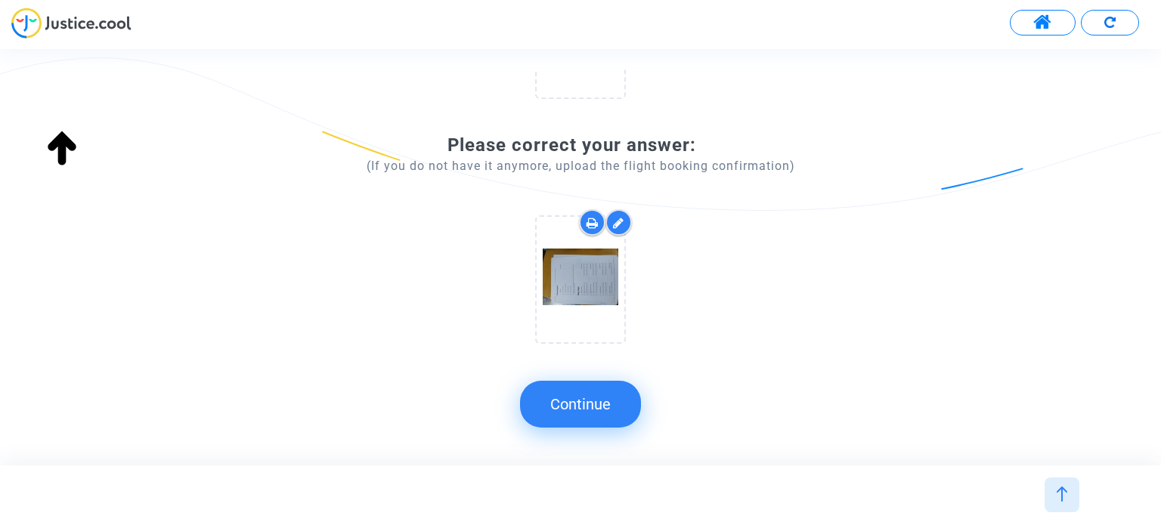
click at [609, 408] on button "Continue" at bounding box center [580, 404] width 121 height 47
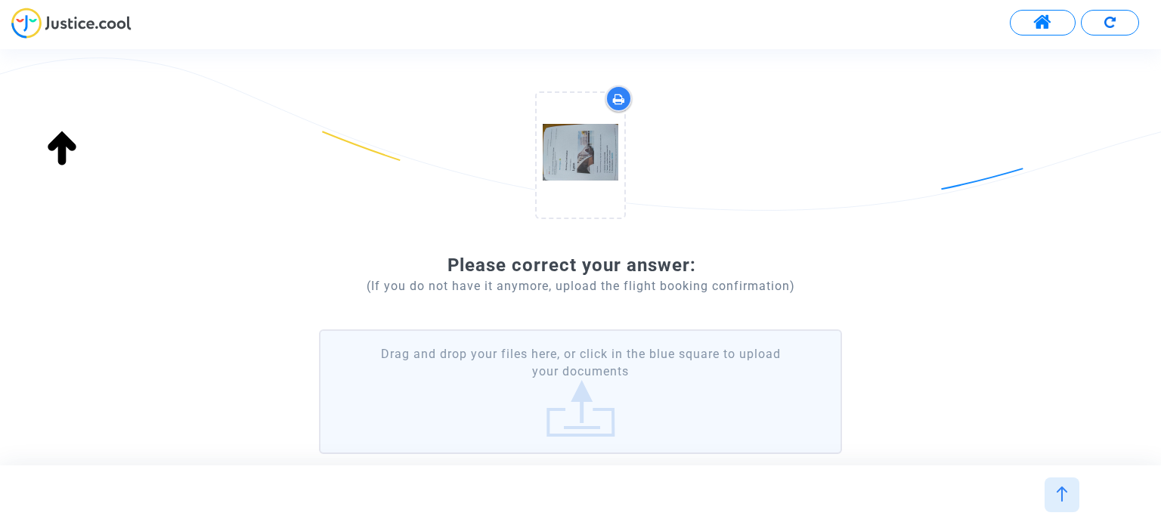
scroll to position [258, 0]
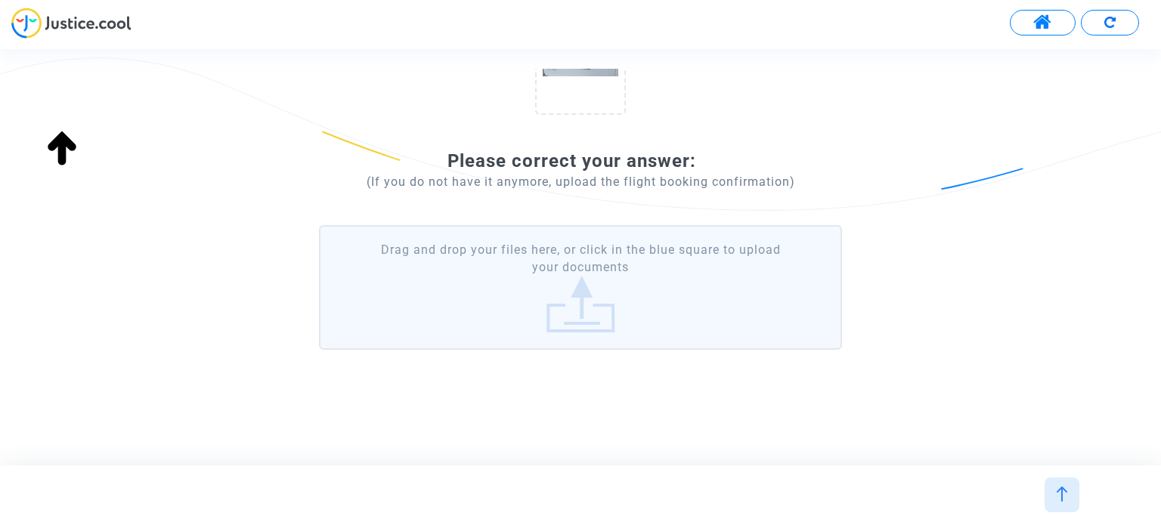
click at [624, 298] on label "Drag and drop your files here, or click in the blue square to upload your docum…" at bounding box center [580, 287] width 522 height 125
click at [0, 0] on input "Drag and drop your files here, or click in the blue square to upload your docum…" at bounding box center [0, 0] width 0 height 0
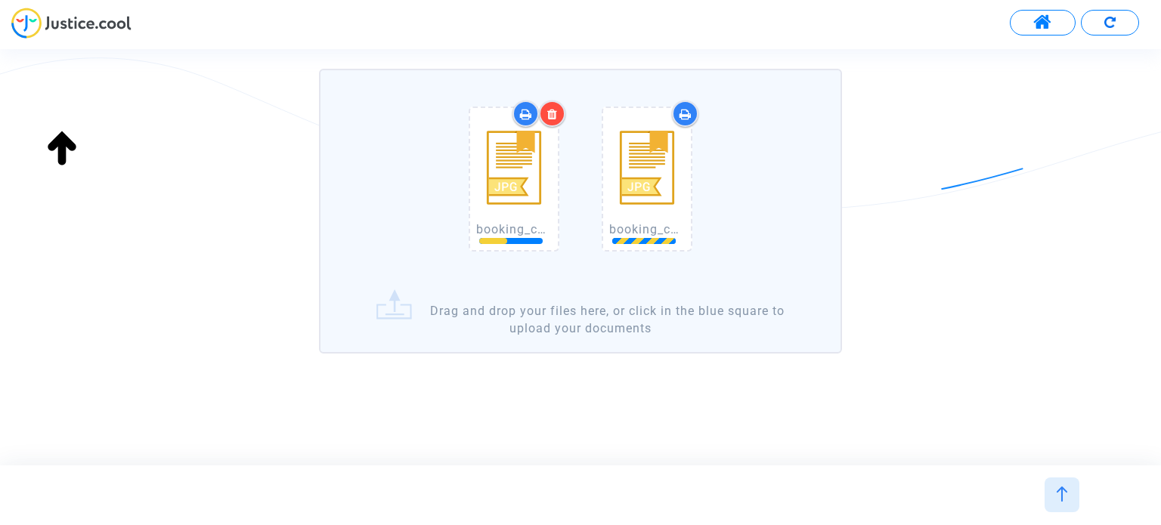
scroll to position [417, 0]
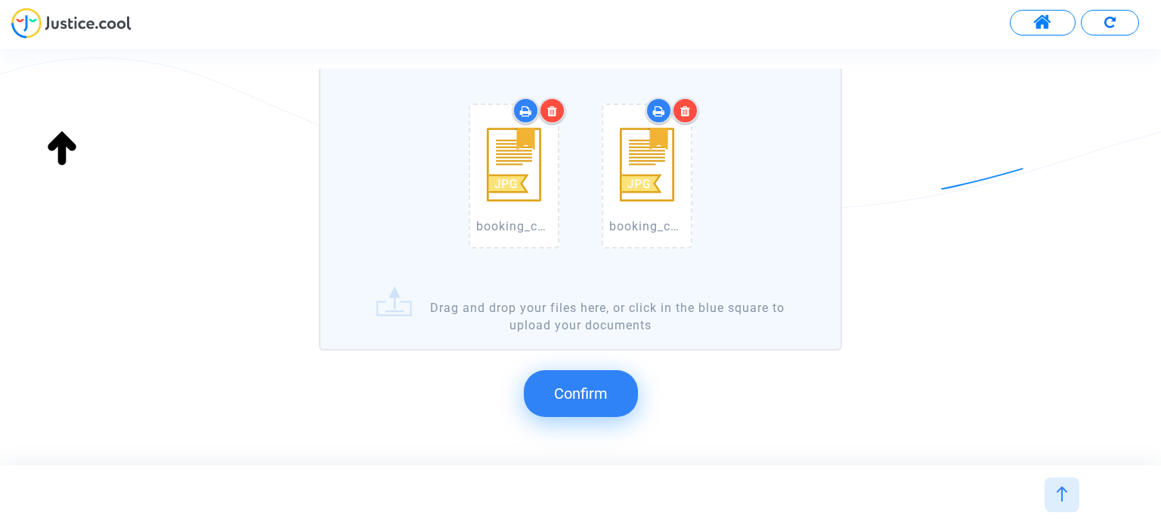
click at [586, 385] on span "Confirm" at bounding box center [581, 394] width 54 height 18
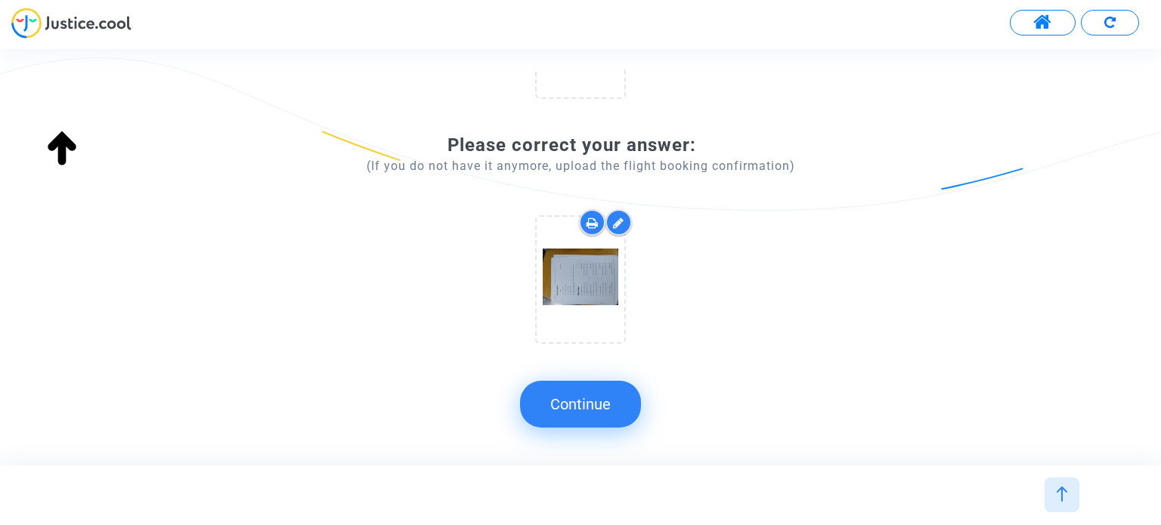
click at [599, 410] on button "Continue" at bounding box center [580, 404] width 121 height 47
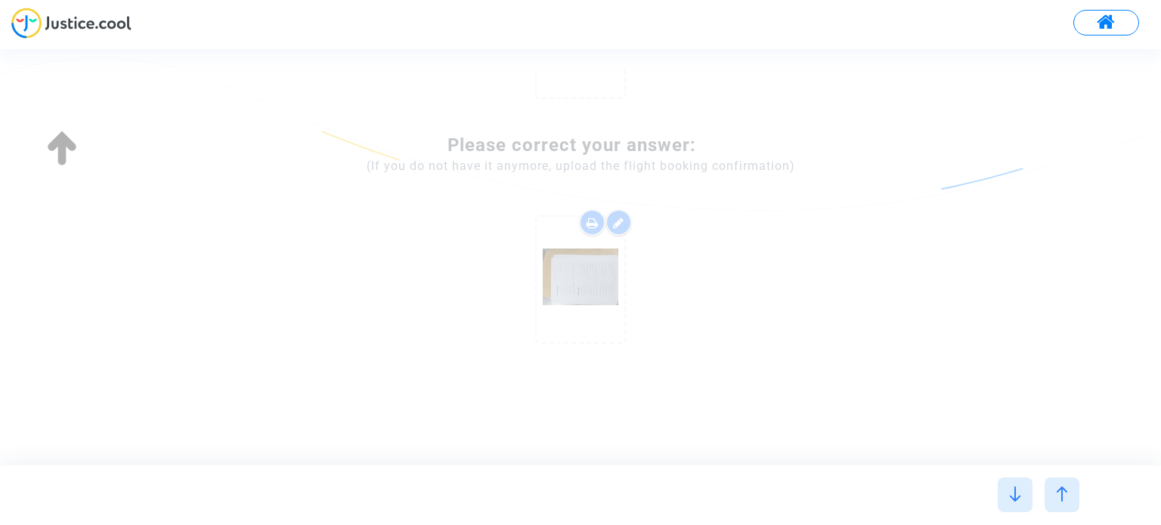
scroll to position [0, 0]
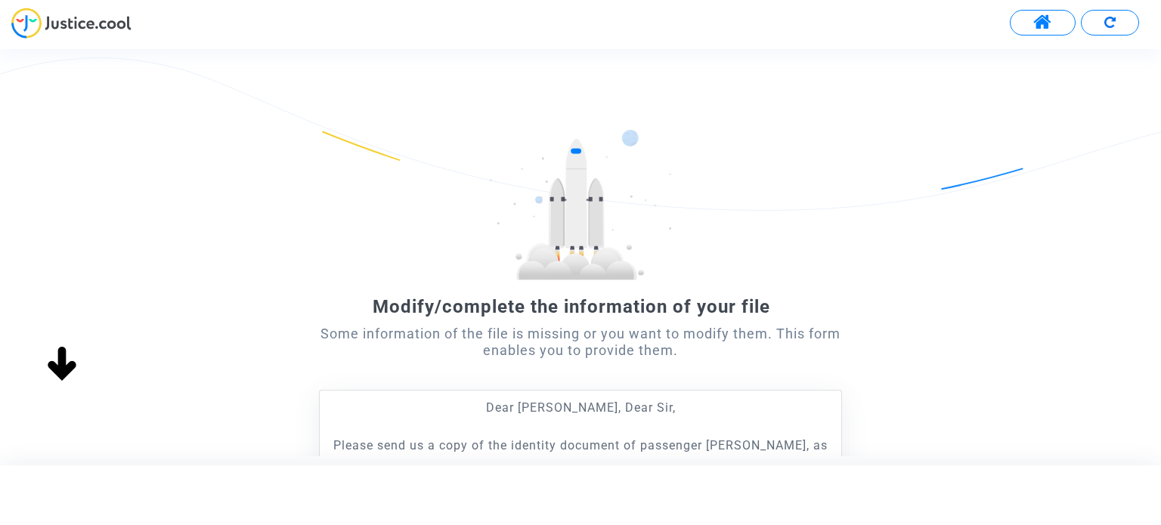
click at [1031, 20] on button at bounding box center [1043, 23] width 66 height 26
